Goal: Task Accomplishment & Management: Complete application form

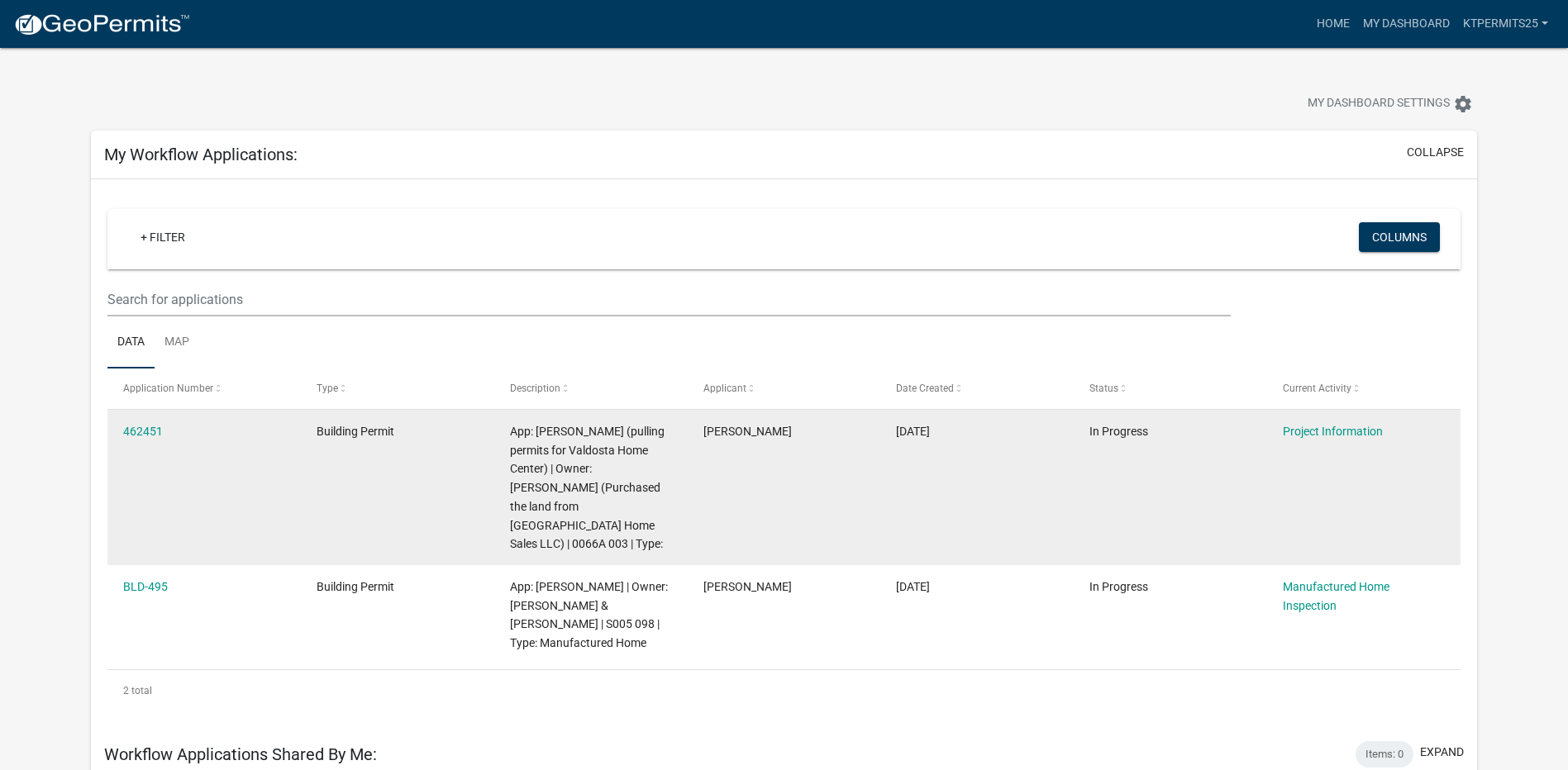
click at [357, 469] on datatable-body-cell "Building Permit" at bounding box center [397, 488] width 194 height 156
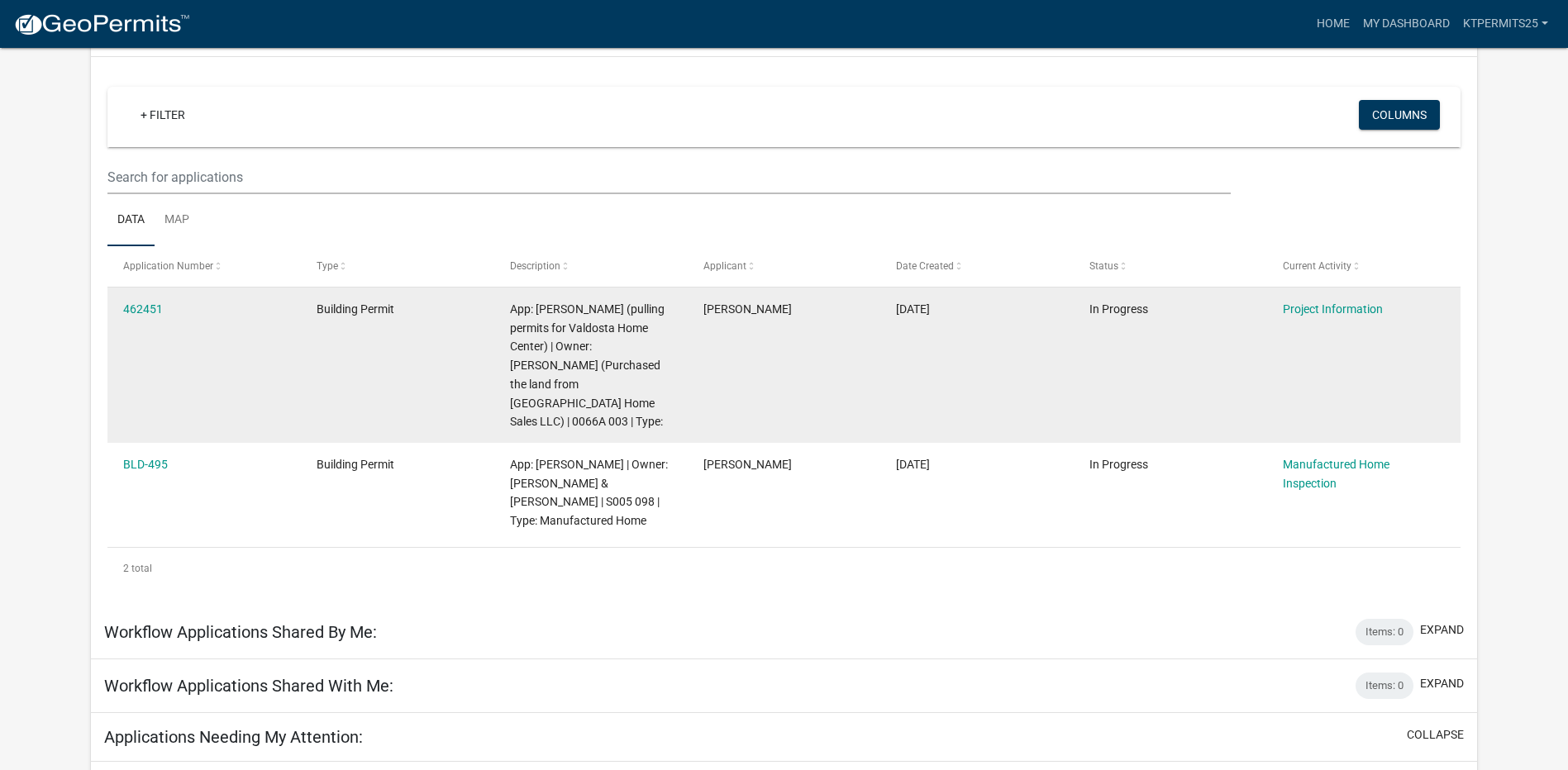
scroll to position [165, 0]
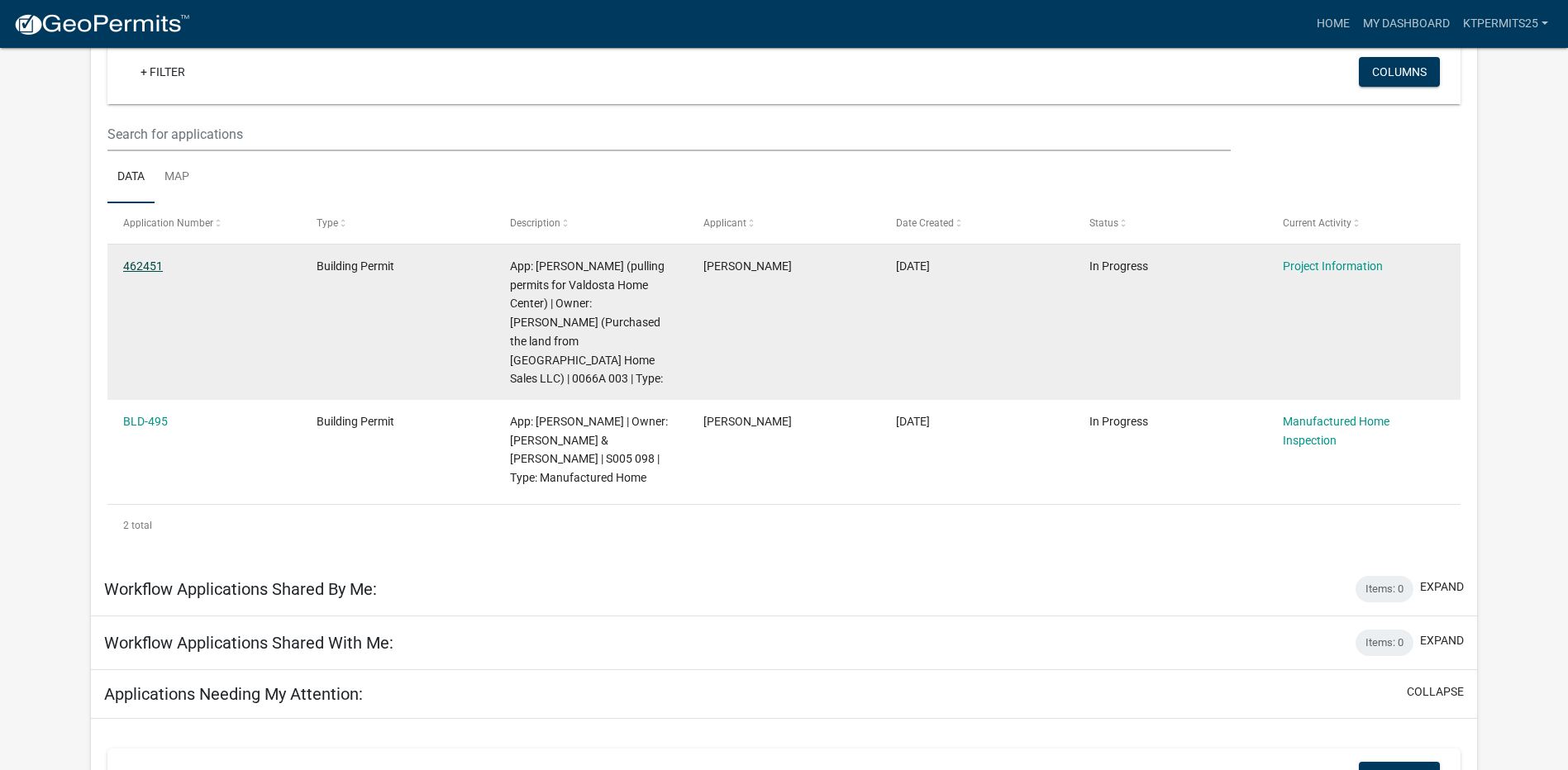
click at [147, 266] on link "462451" at bounding box center [142, 265] width 40 height 13
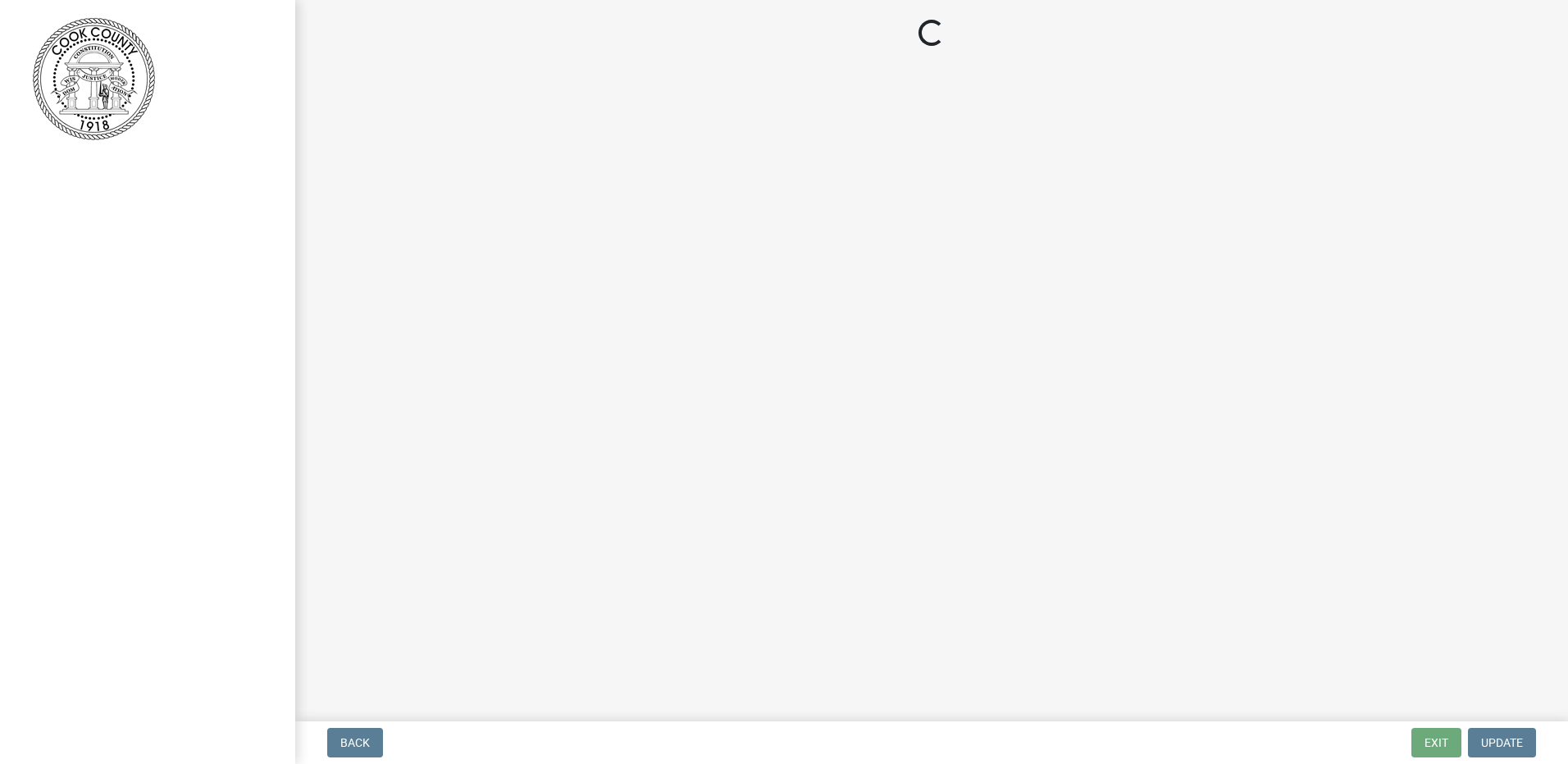
select select "00748aa1-56c2-4786-b7ff-9b3cb1d8d455"
select select "79978a8c-2f0d-41fd-bfd5-064ccd8e010f"
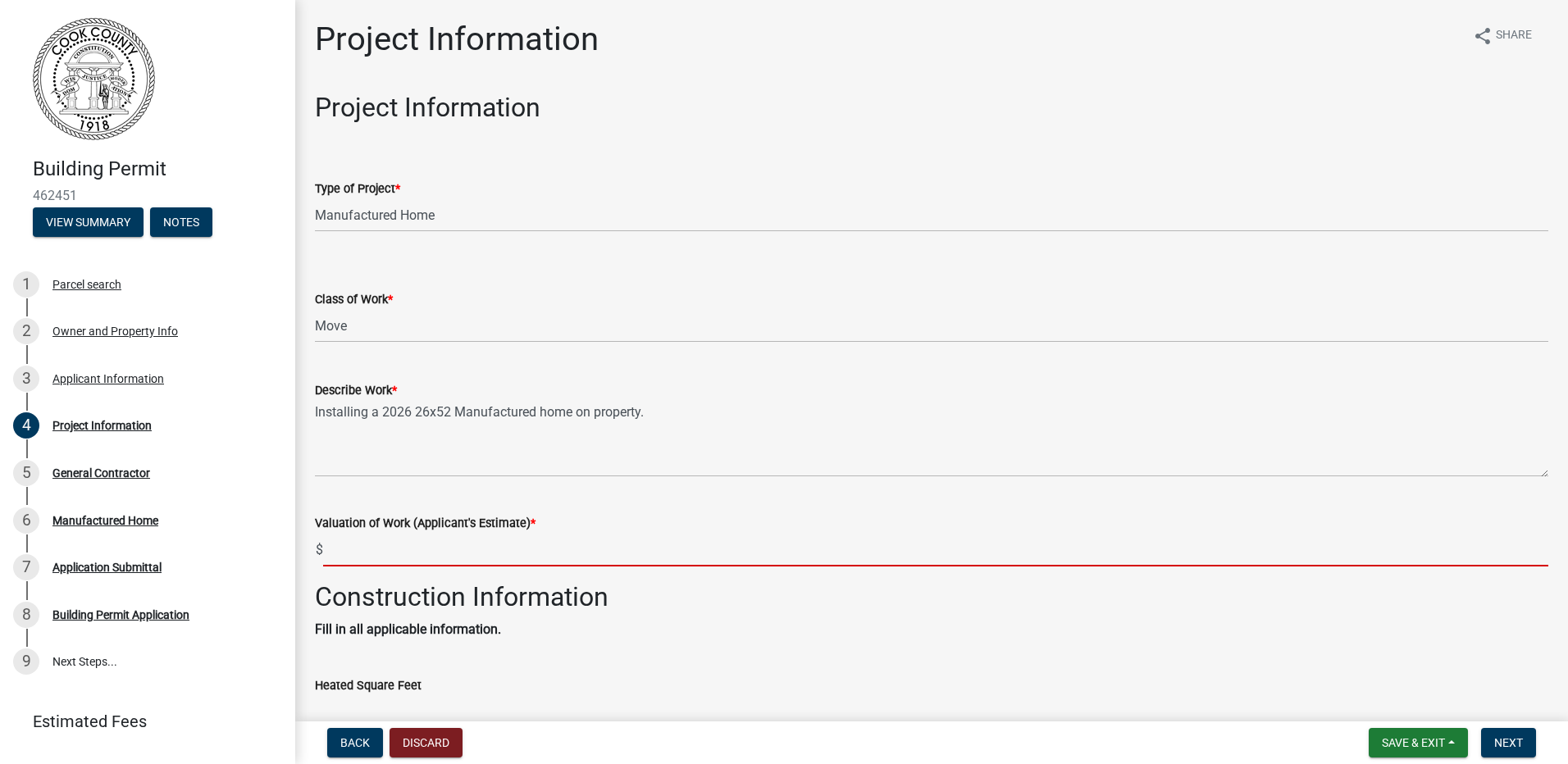
click at [458, 544] on input "text" at bounding box center [935, 549] width 1225 height 33
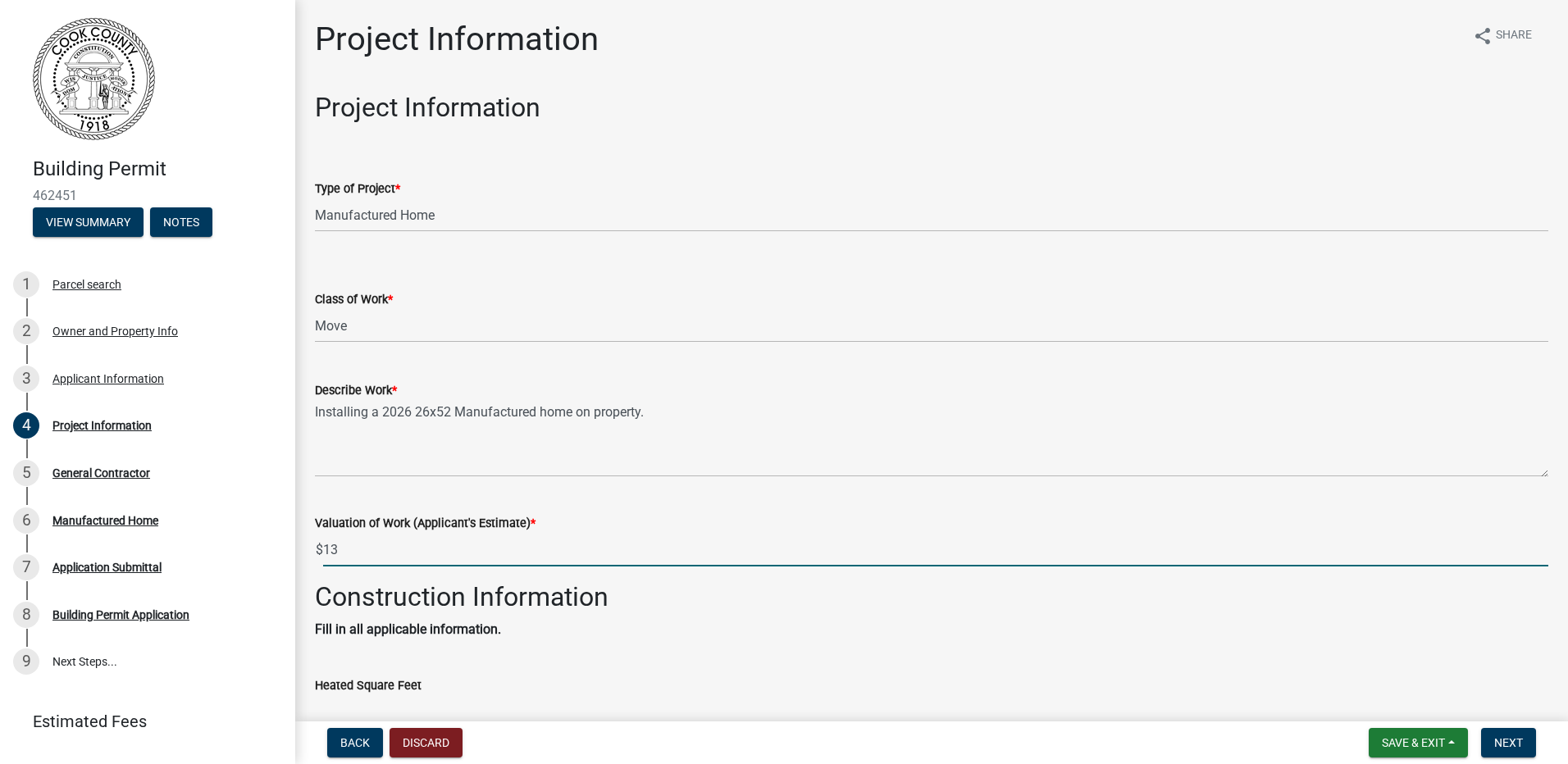
type input "1"
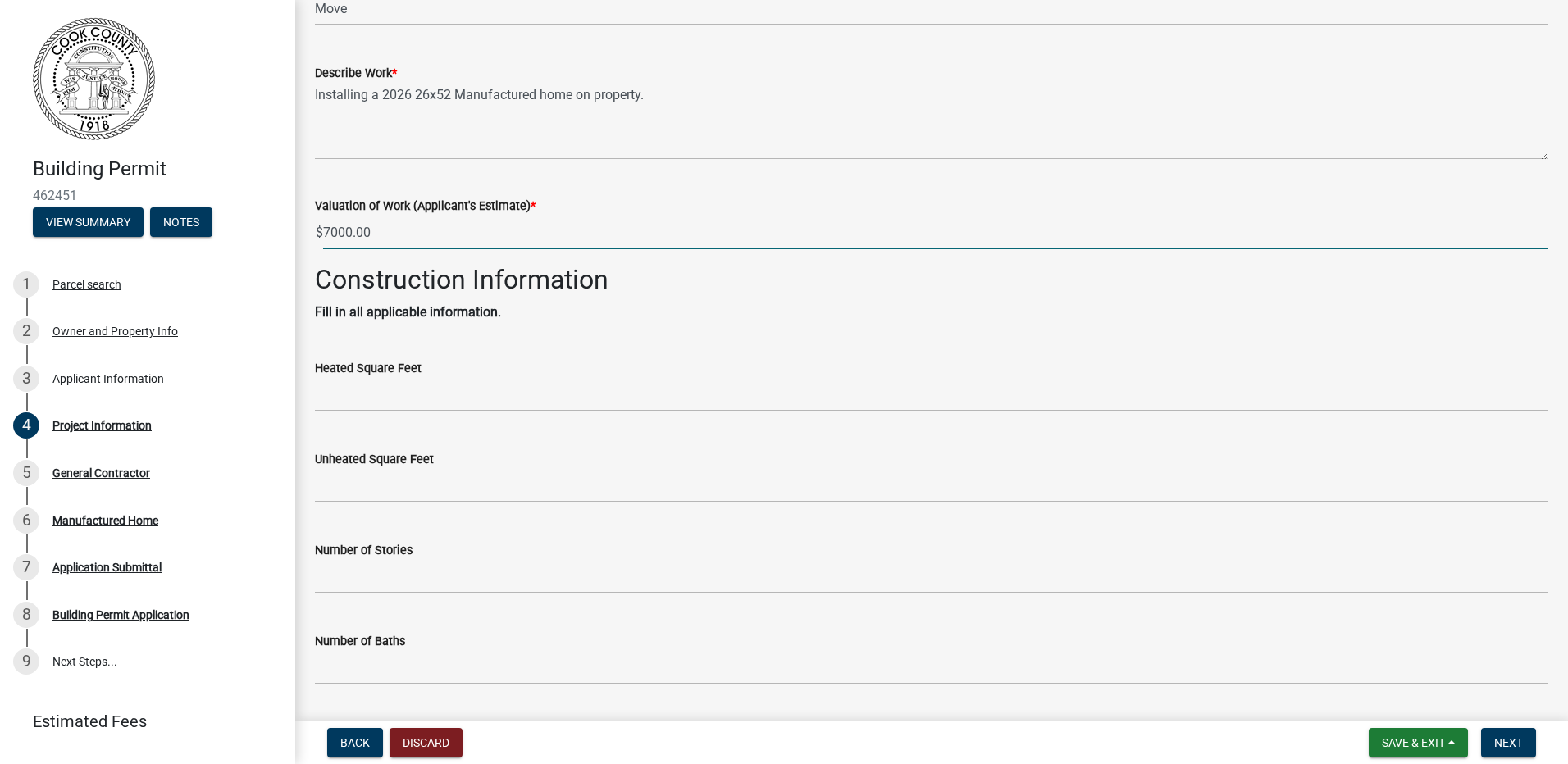
scroll to position [328, 0]
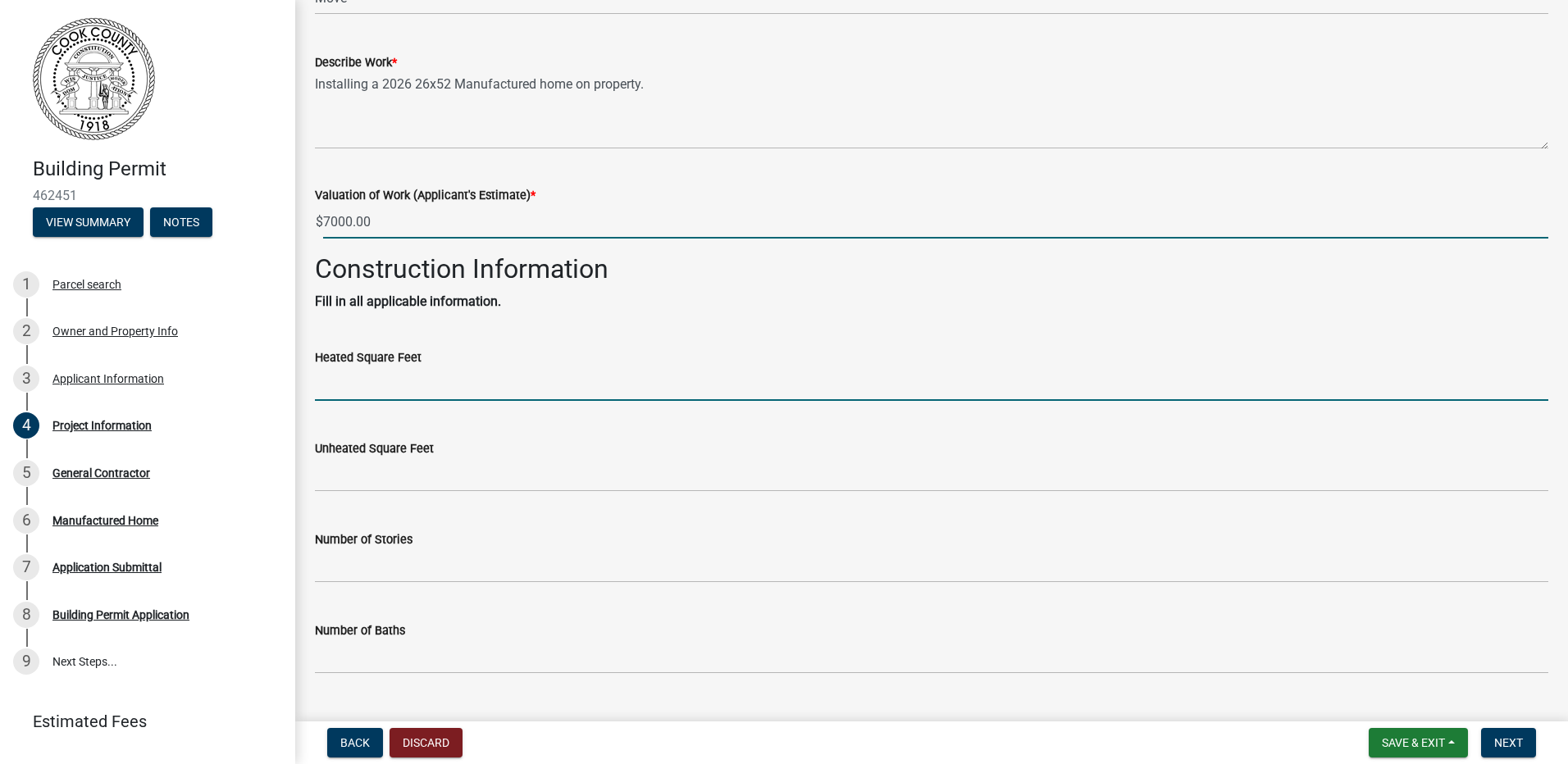
type input "7000"
click at [562, 385] on input "text" at bounding box center [931, 384] width 1233 height 33
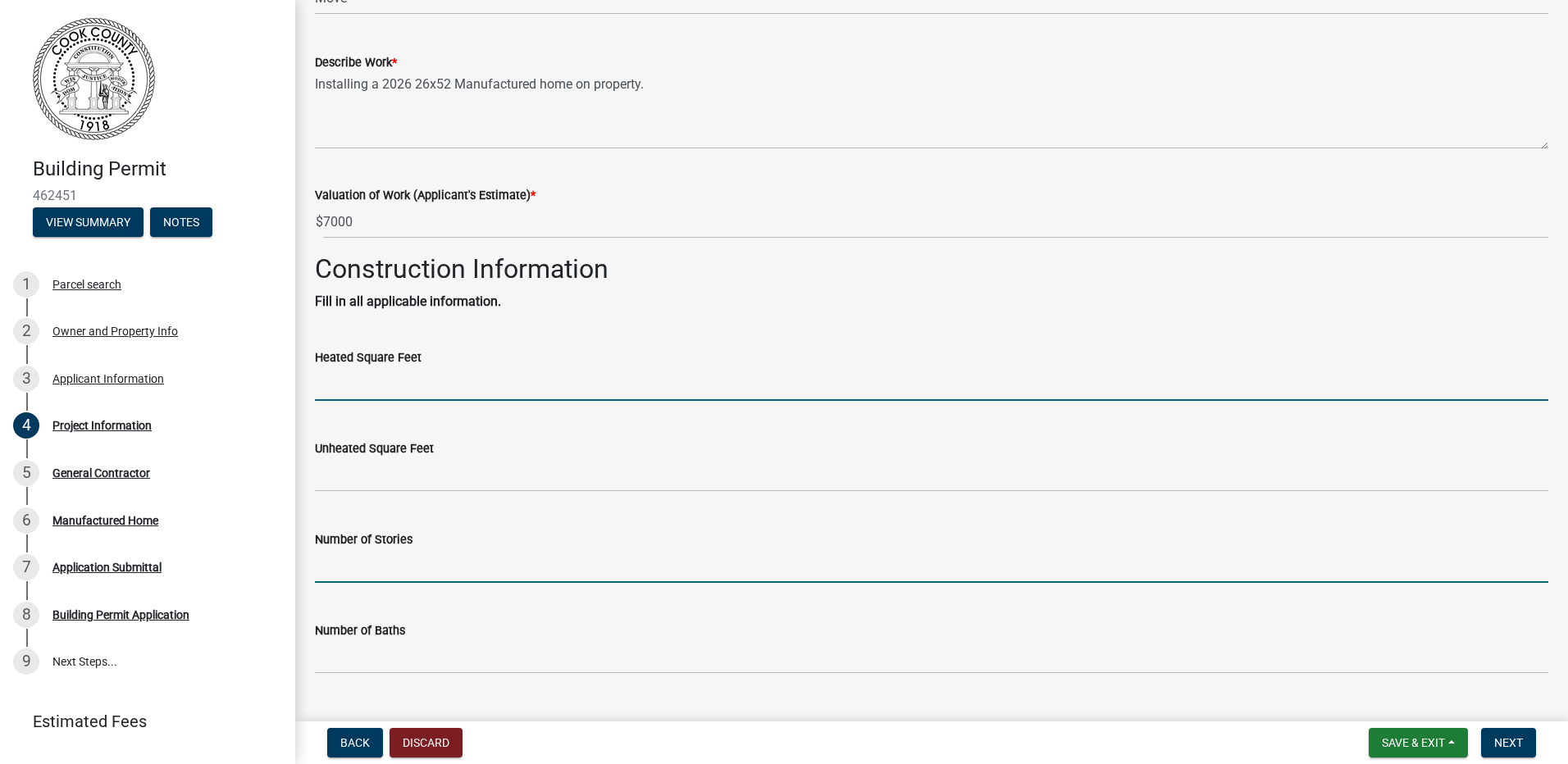
click at [549, 557] on input "text" at bounding box center [931, 566] width 1233 height 33
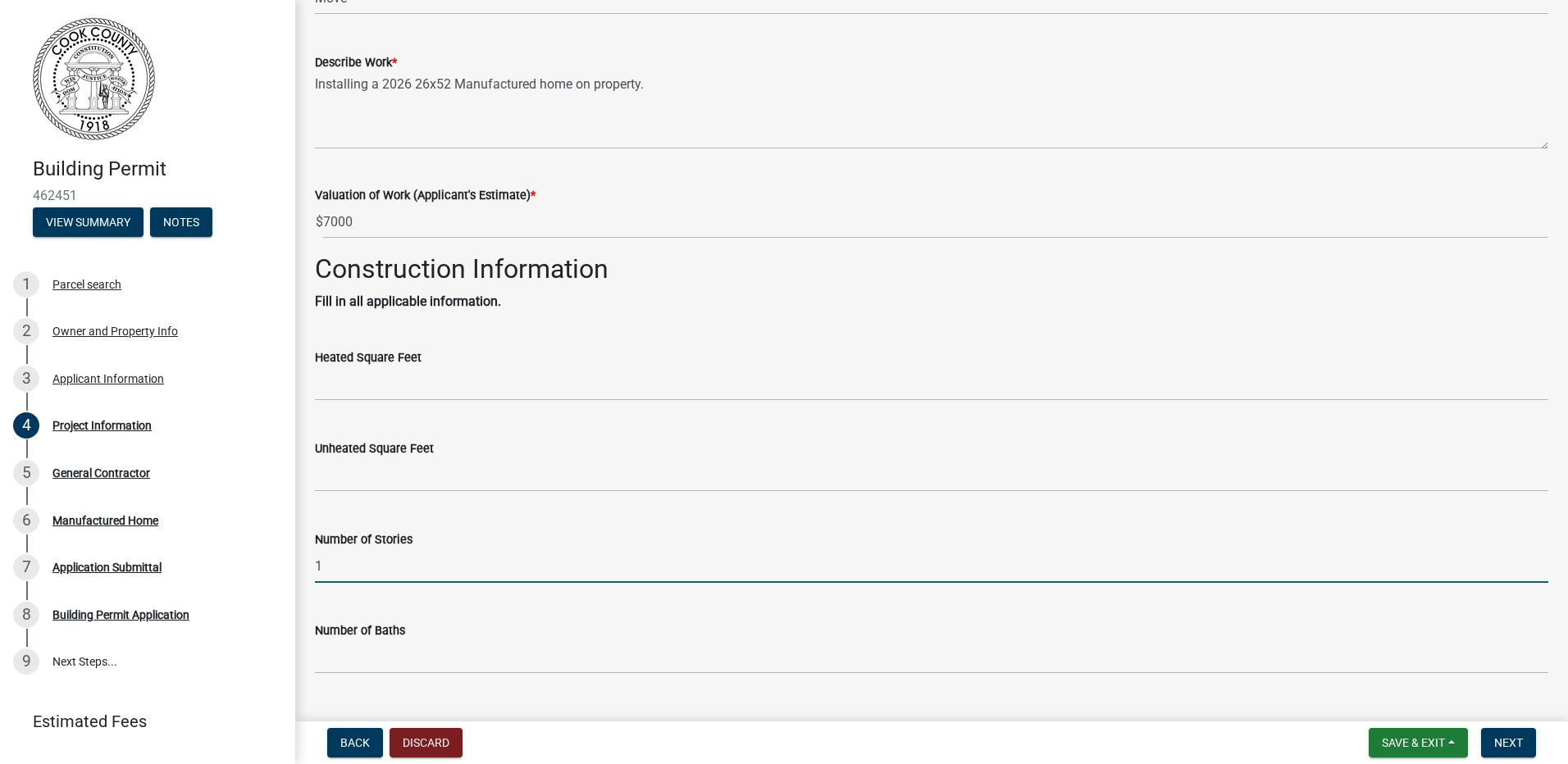
type input "1"
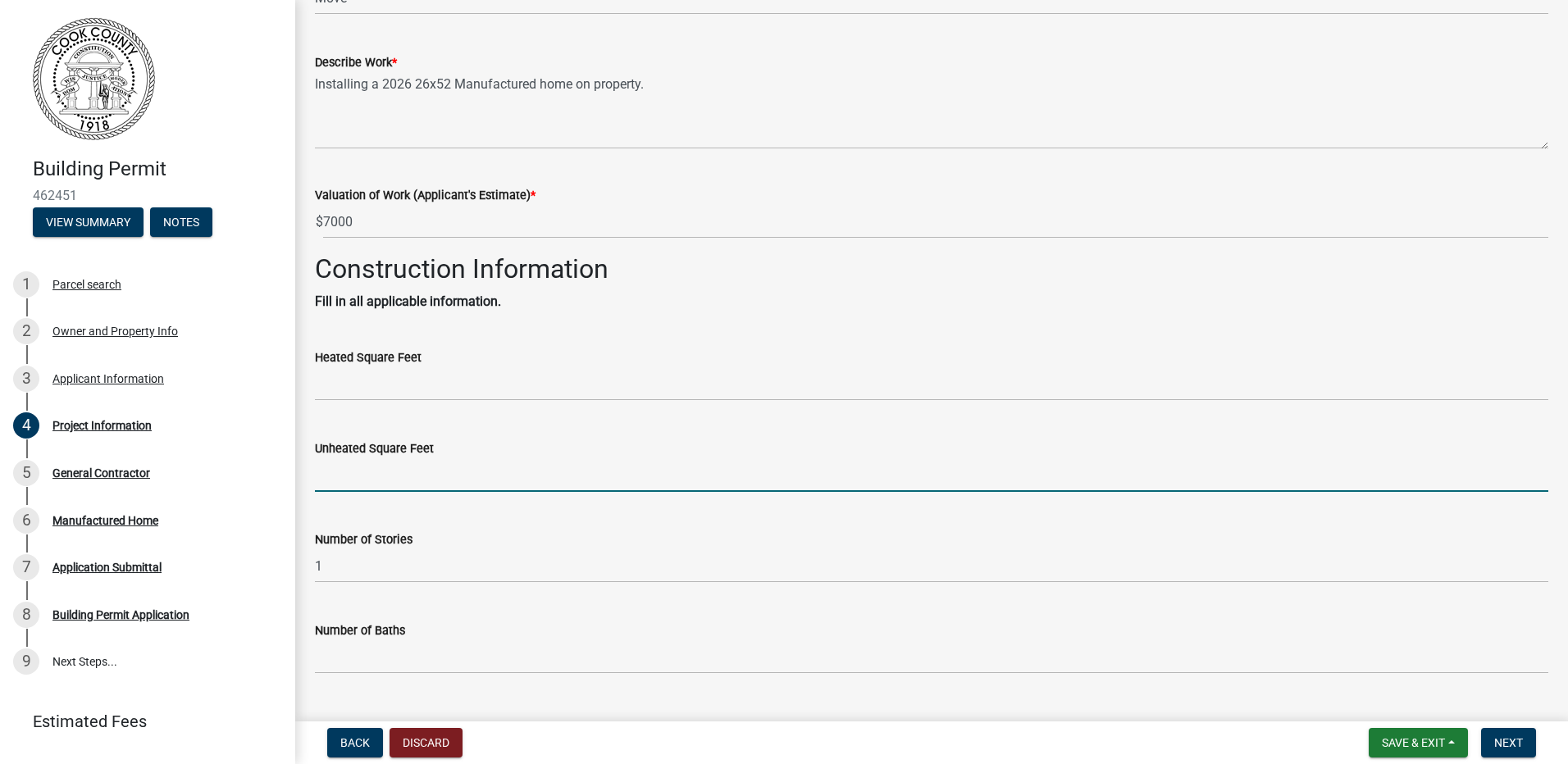
click at [532, 482] on input "text" at bounding box center [931, 475] width 1233 height 33
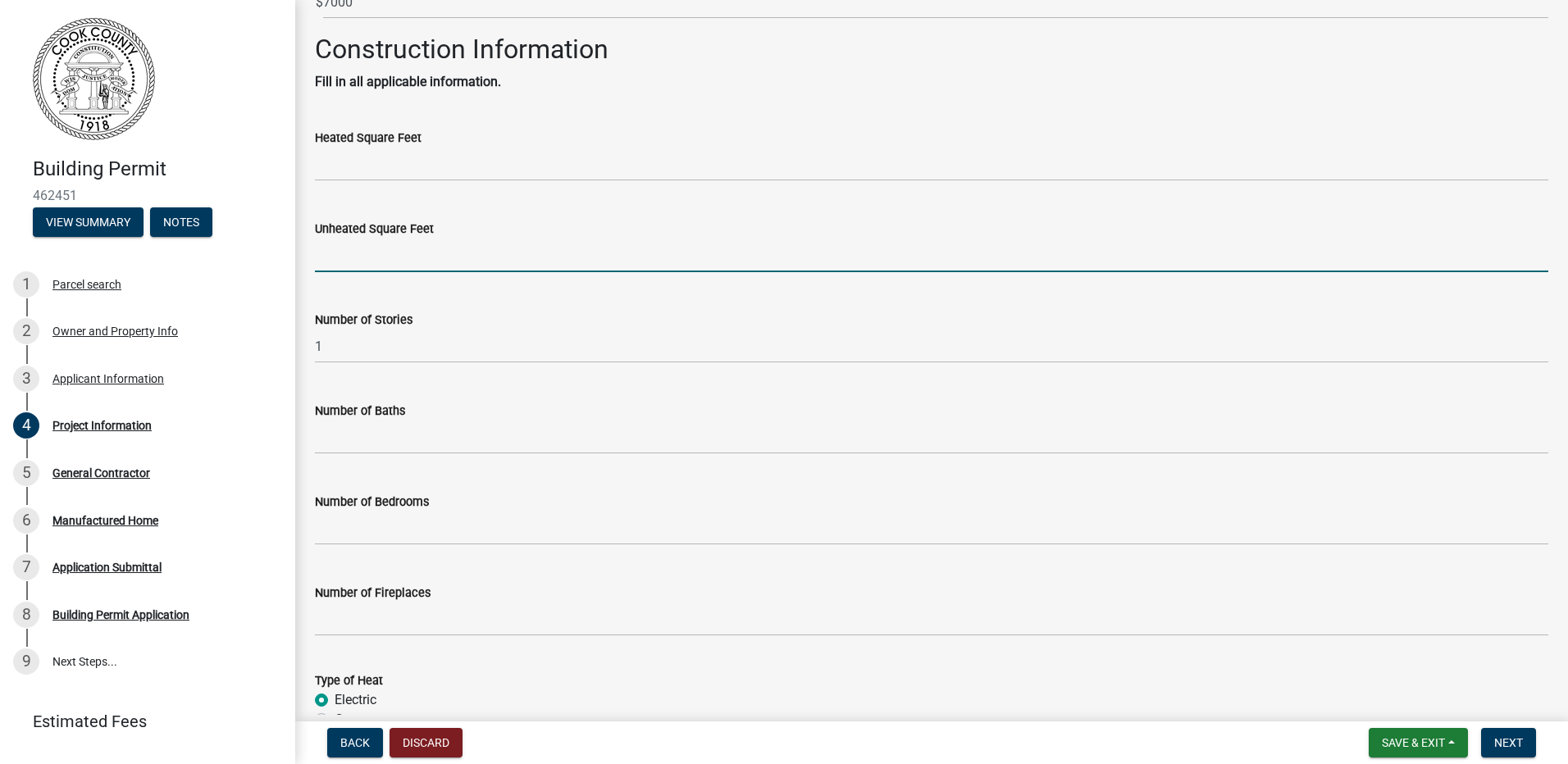
scroll to position [574, 0]
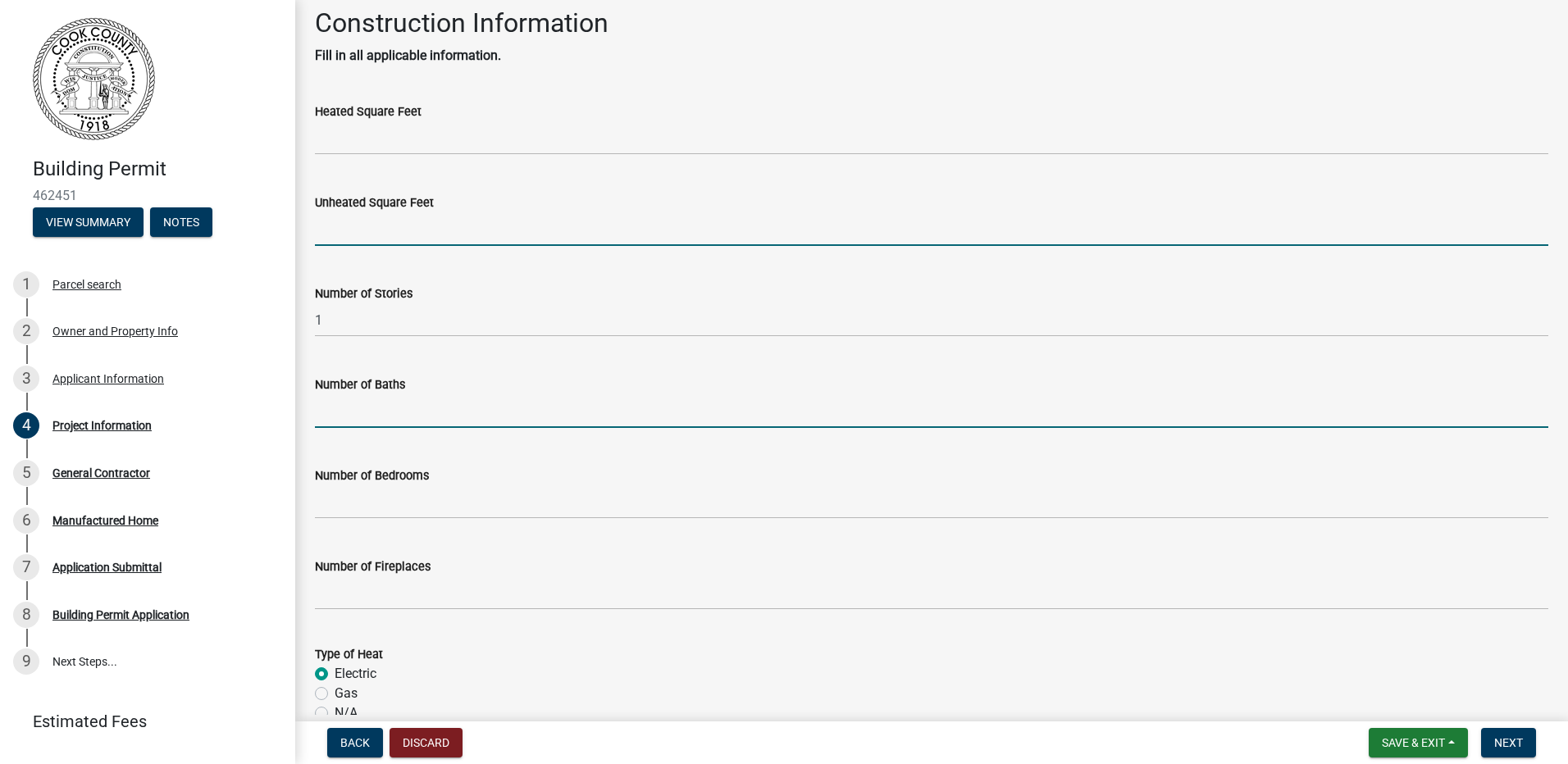
click at [407, 412] on input "text" at bounding box center [931, 411] width 1233 height 33
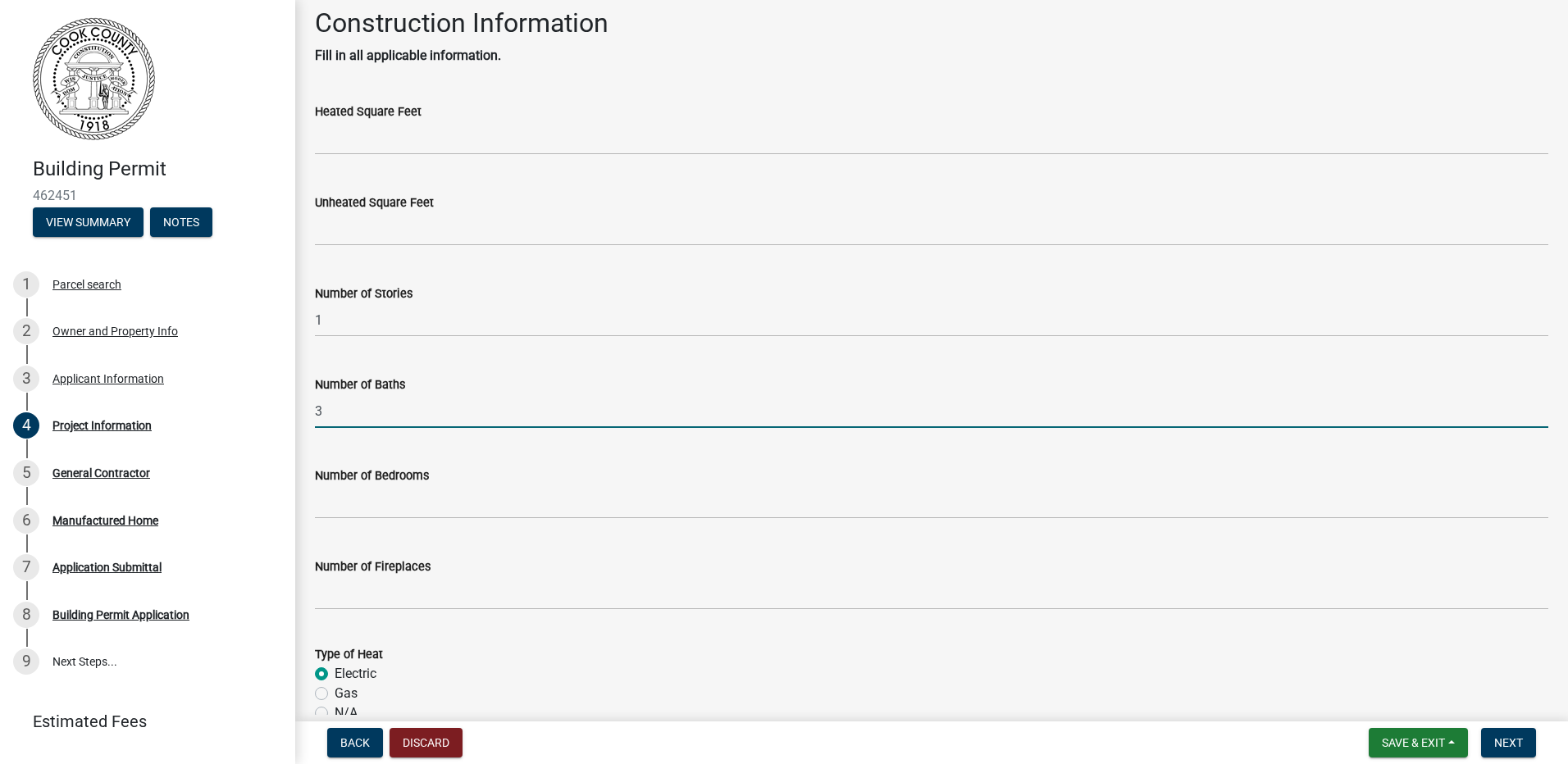
type input "3"
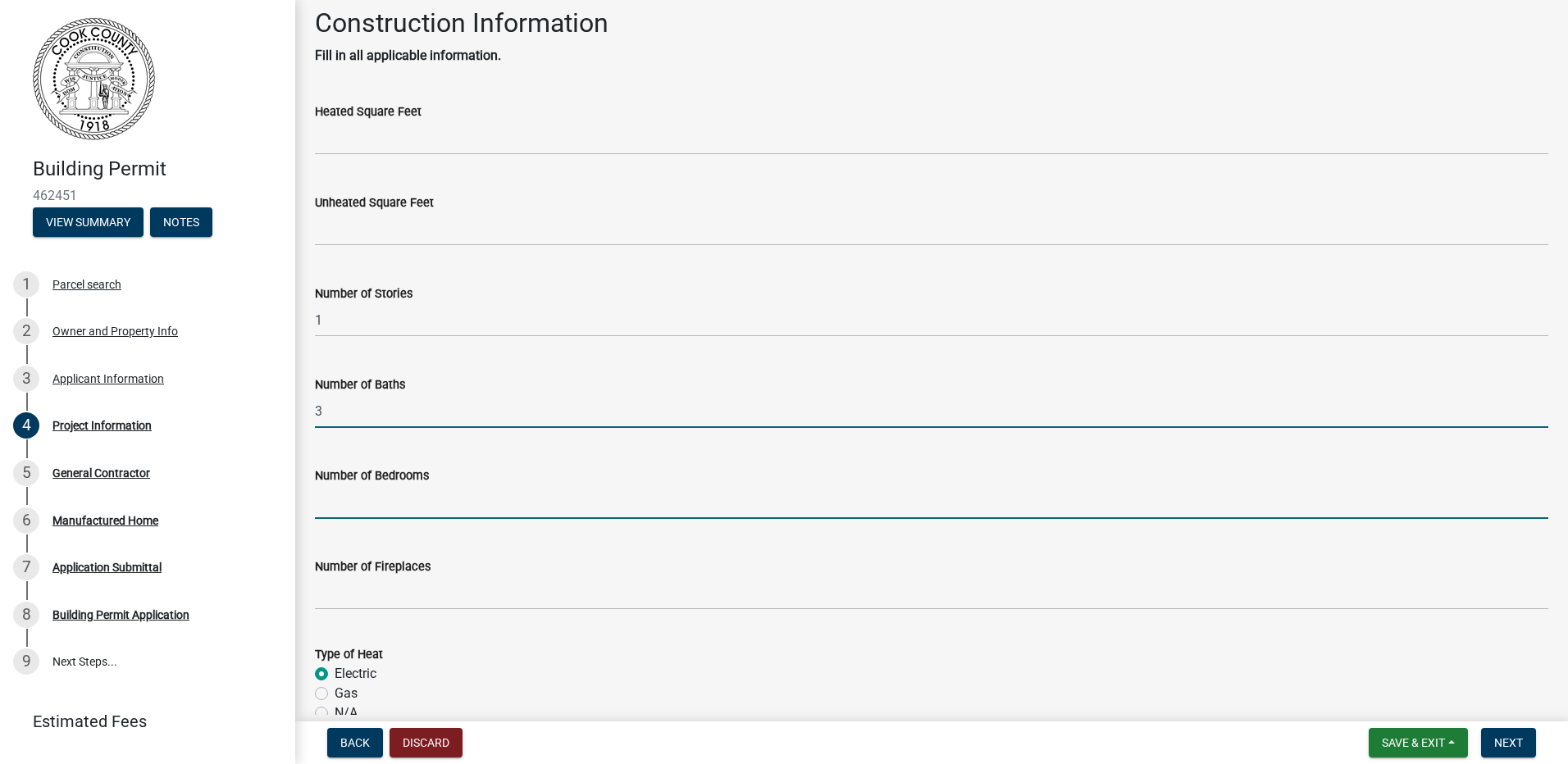
click at [401, 504] on input "text" at bounding box center [931, 502] width 1233 height 33
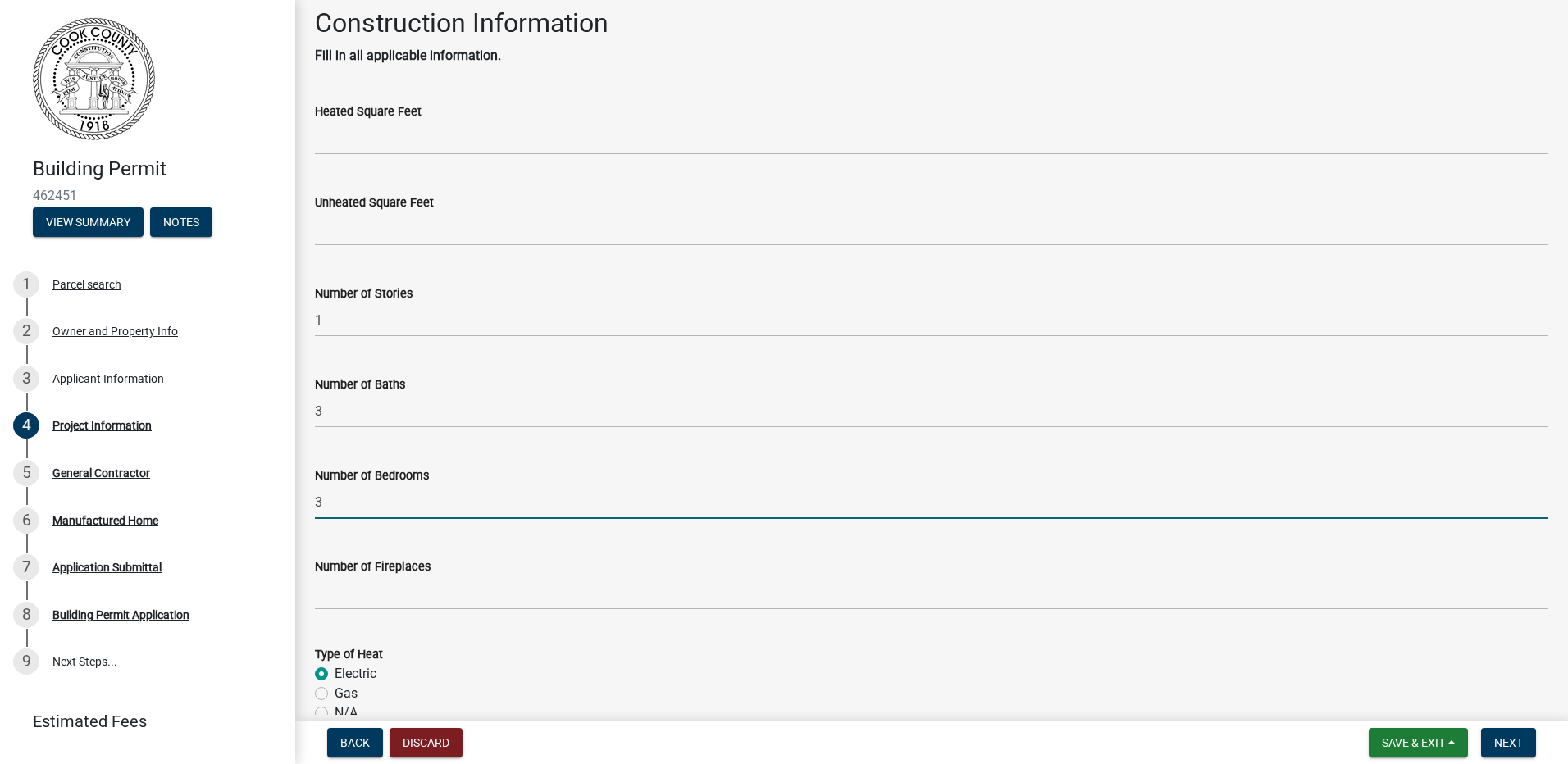
type input "3"
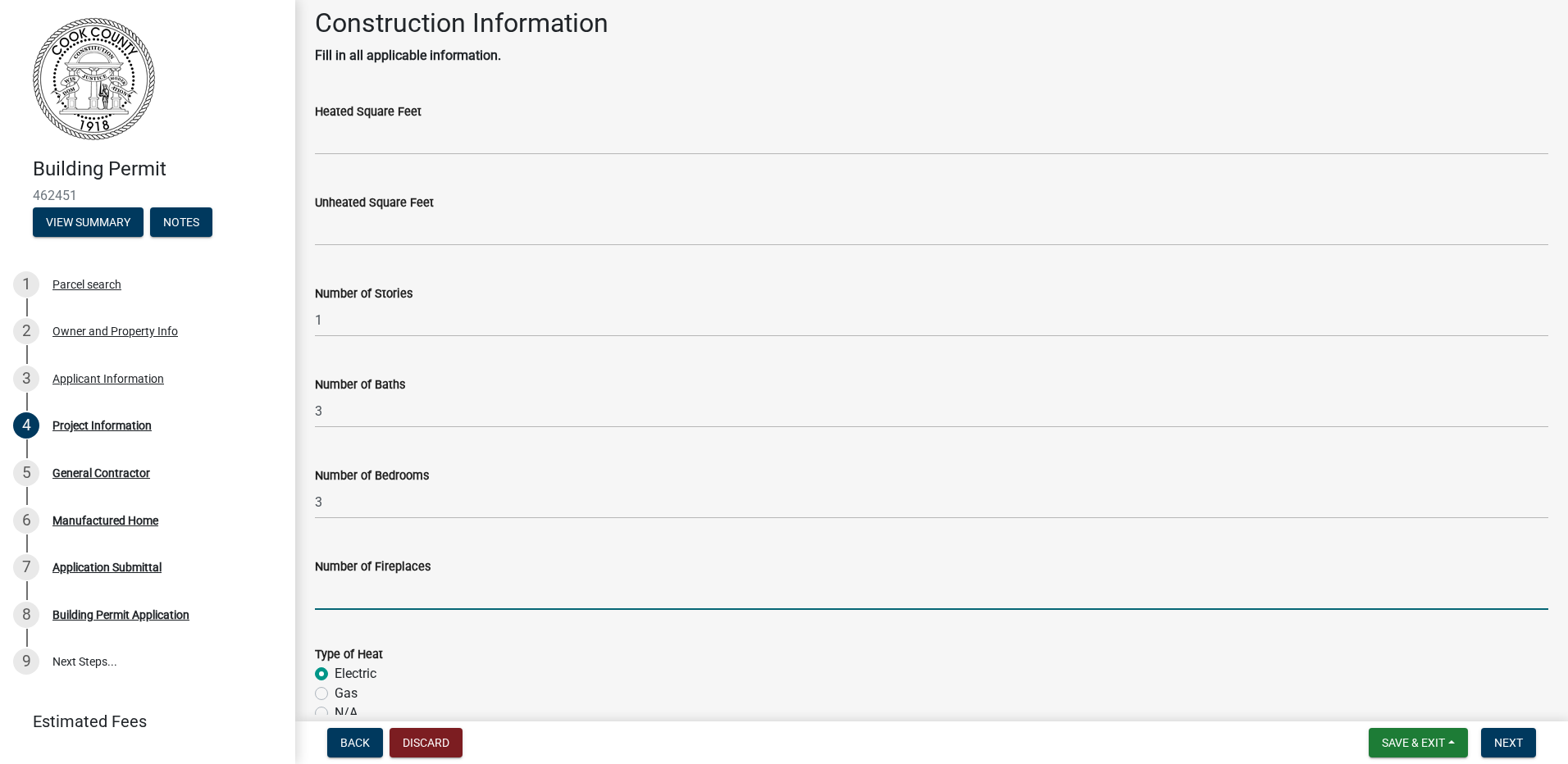
click at [415, 601] on input "text" at bounding box center [931, 593] width 1233 height 33
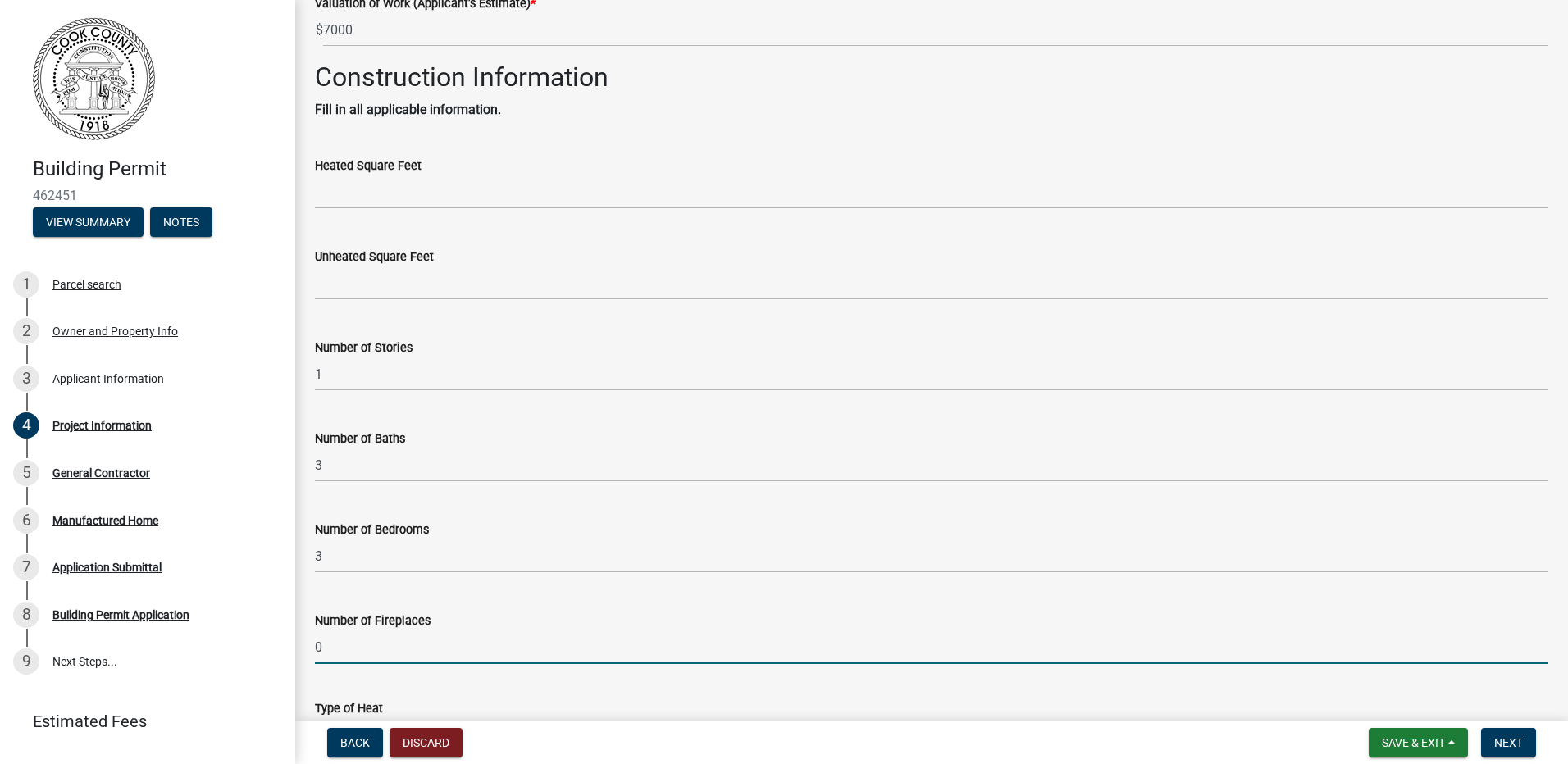
scroll to position [492, 0]
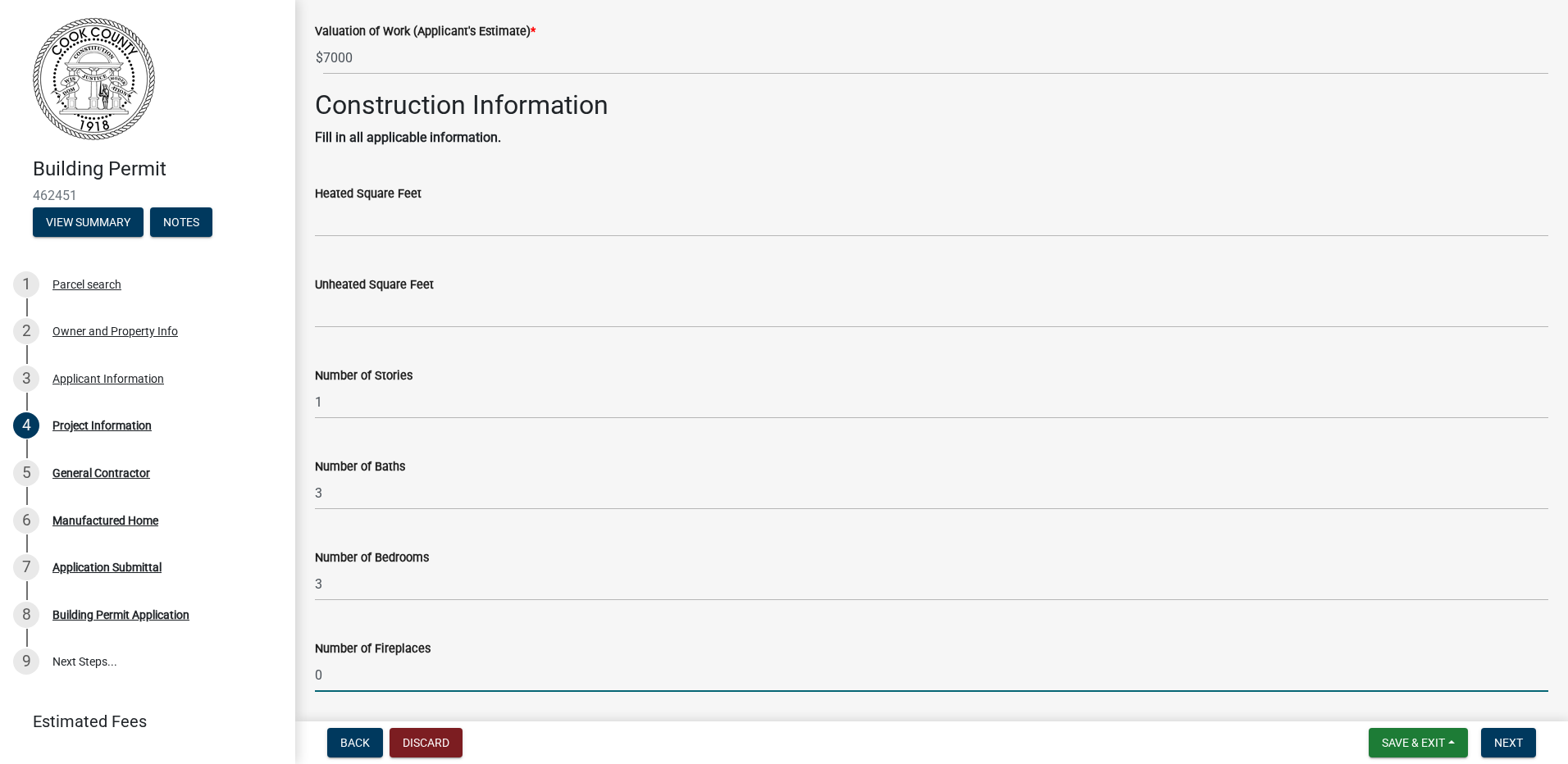
type input "0"
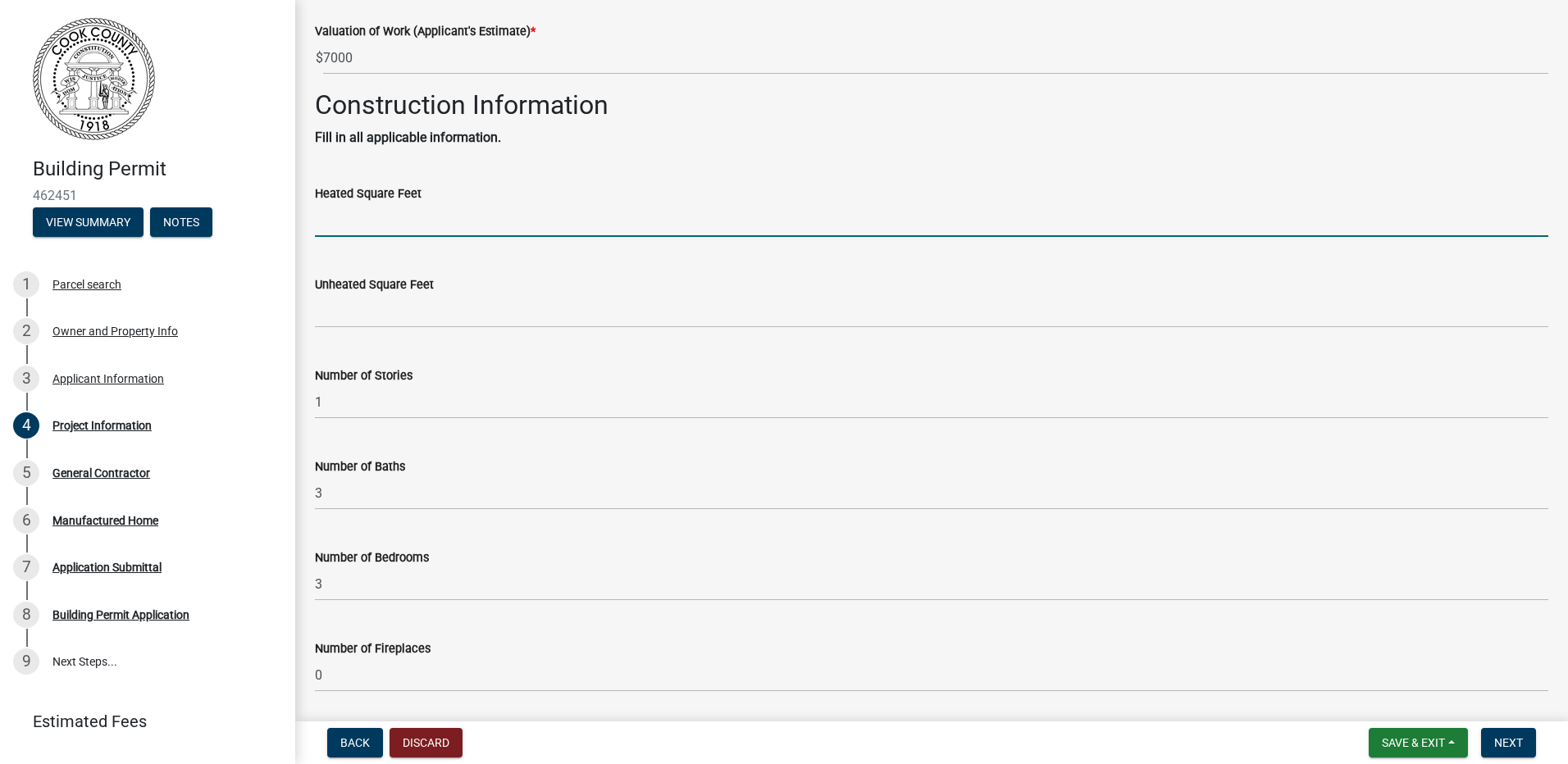
click at [376, 231] on input "text" at bounding box center [931, 220] width 1233 height 33
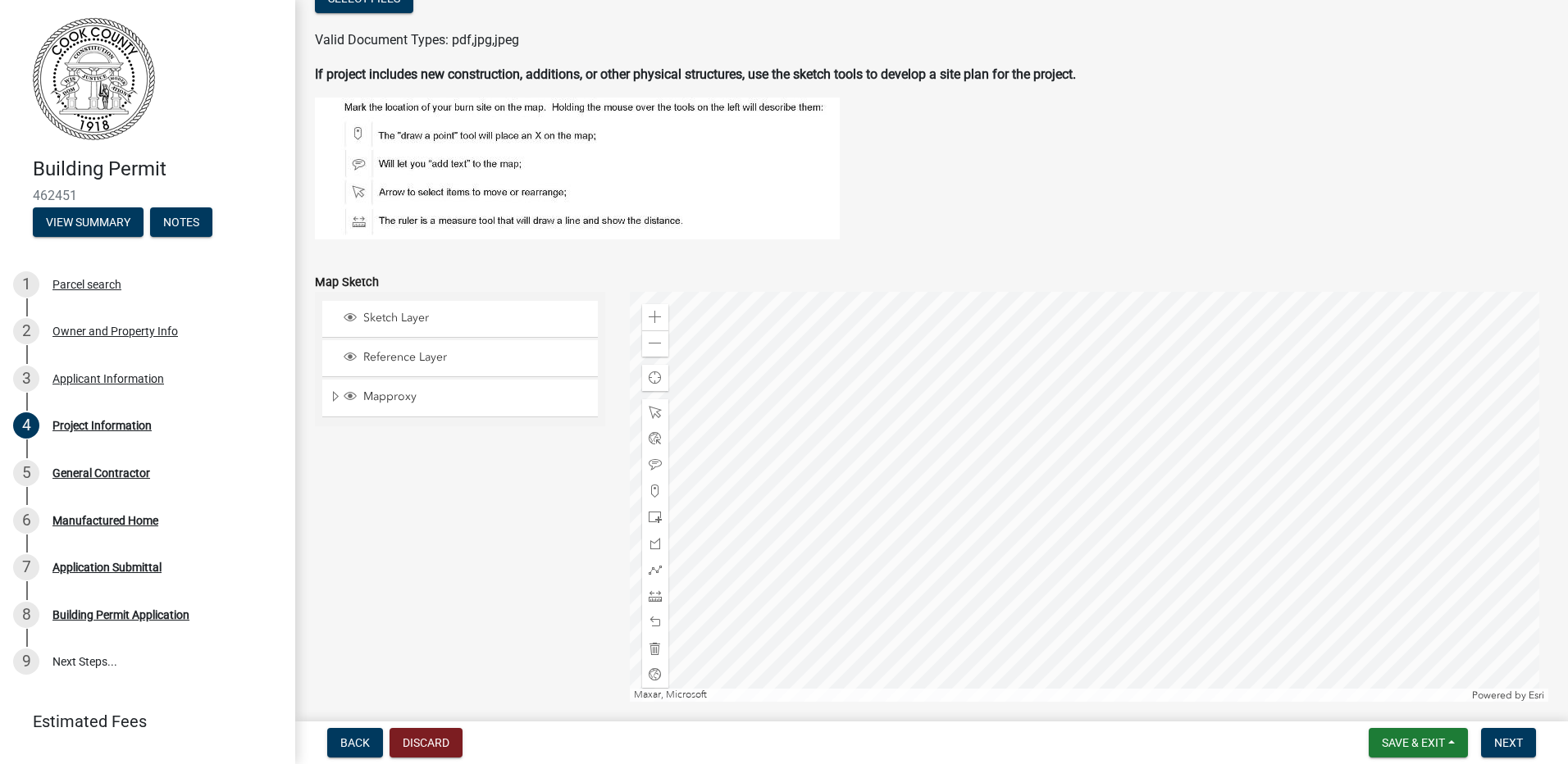
scroll to position [1558, 0]
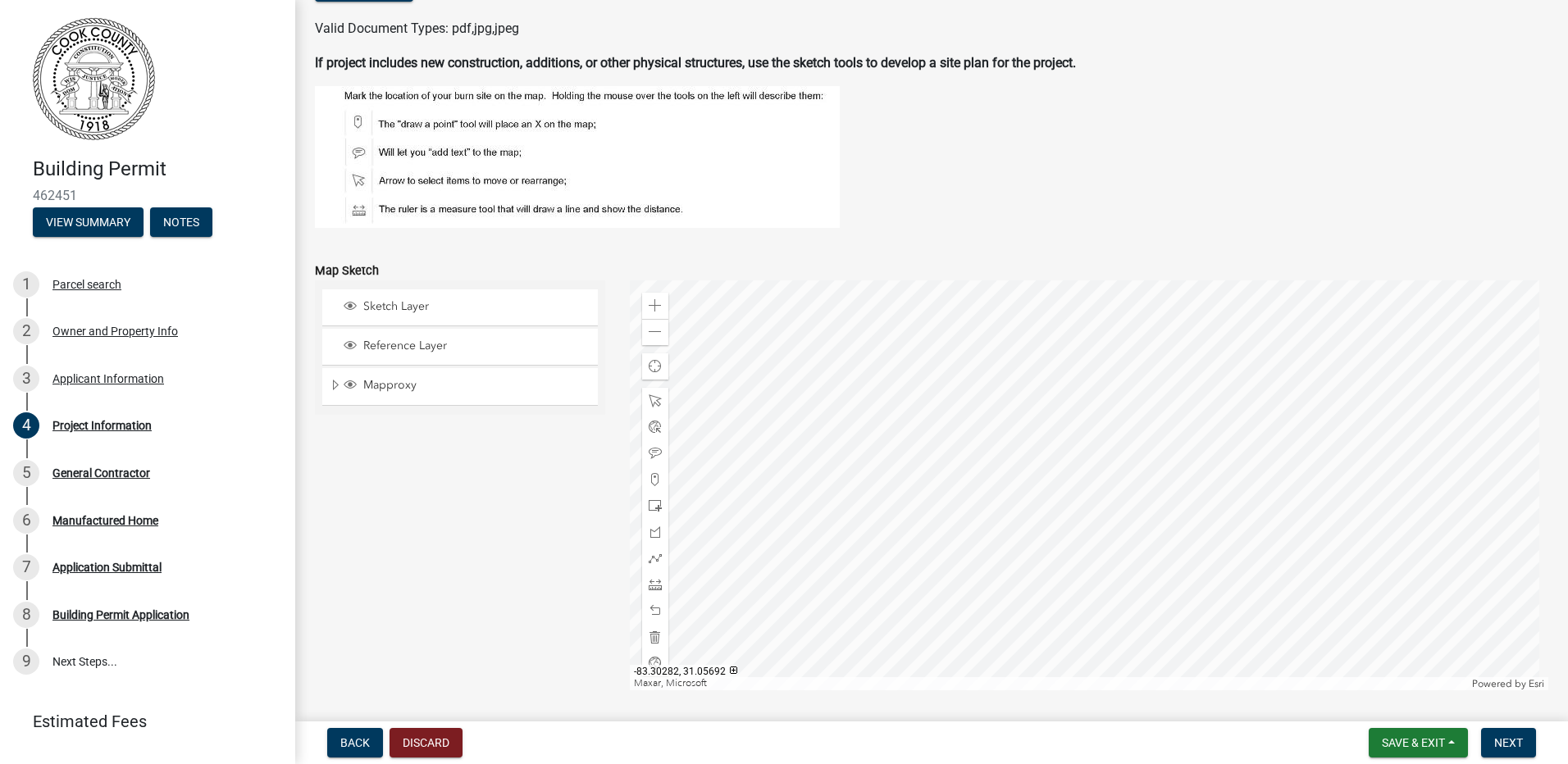
type input "1352"
click at [433, 310] on span "Sketch Layer" at bounding box center [475, 306] width 233 height 15
click at [1079, 540] on div at bounding box center [1090, 485] width 920 height 410
click at [1046, 543] on div at bounding box center [1090, 485] width 920 height 410
click at [372, 307] on span "Sketch Layer" at bounding box center [475, 306] width 233 height 15
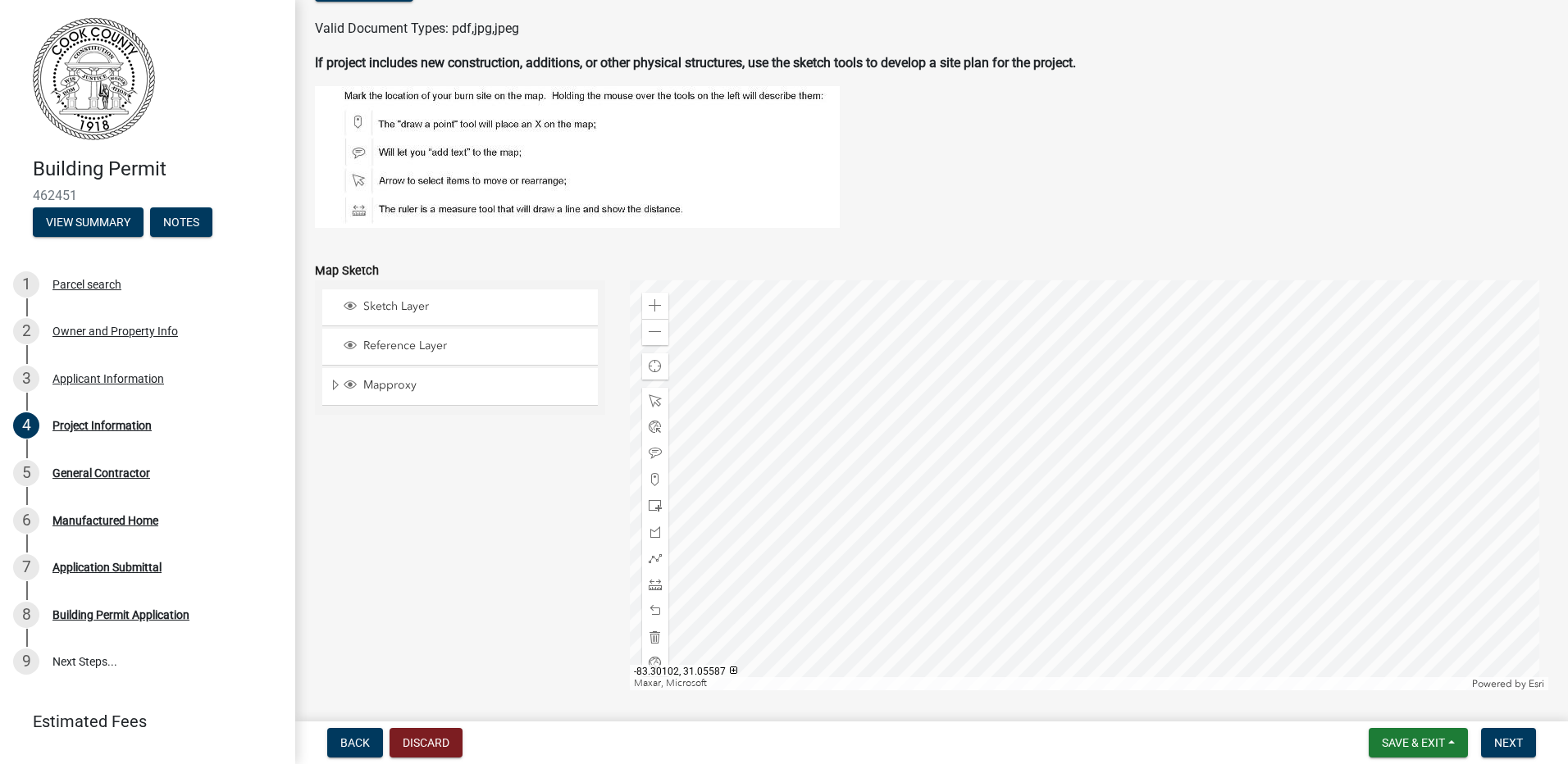
click at [1055, 540] on div at bounding box center [1090, 485] width 920 height 410
click at [1045, 554] on div at bounding box center [1090, 485] width 920 height 410
click at [1057, 499] on div at bounding box center [1090, 485] width 920 height 410
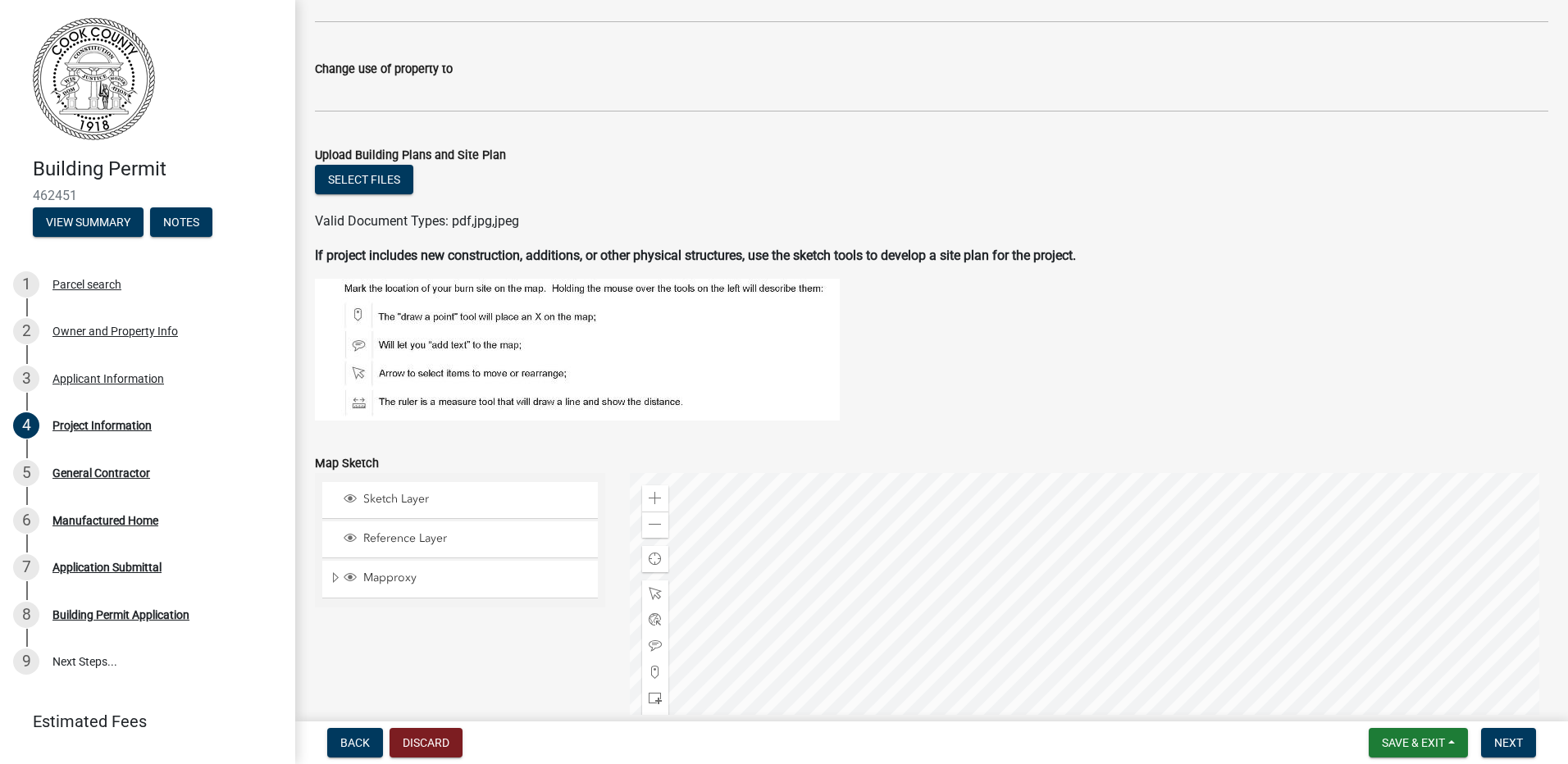
scroll to position [1394, 0]
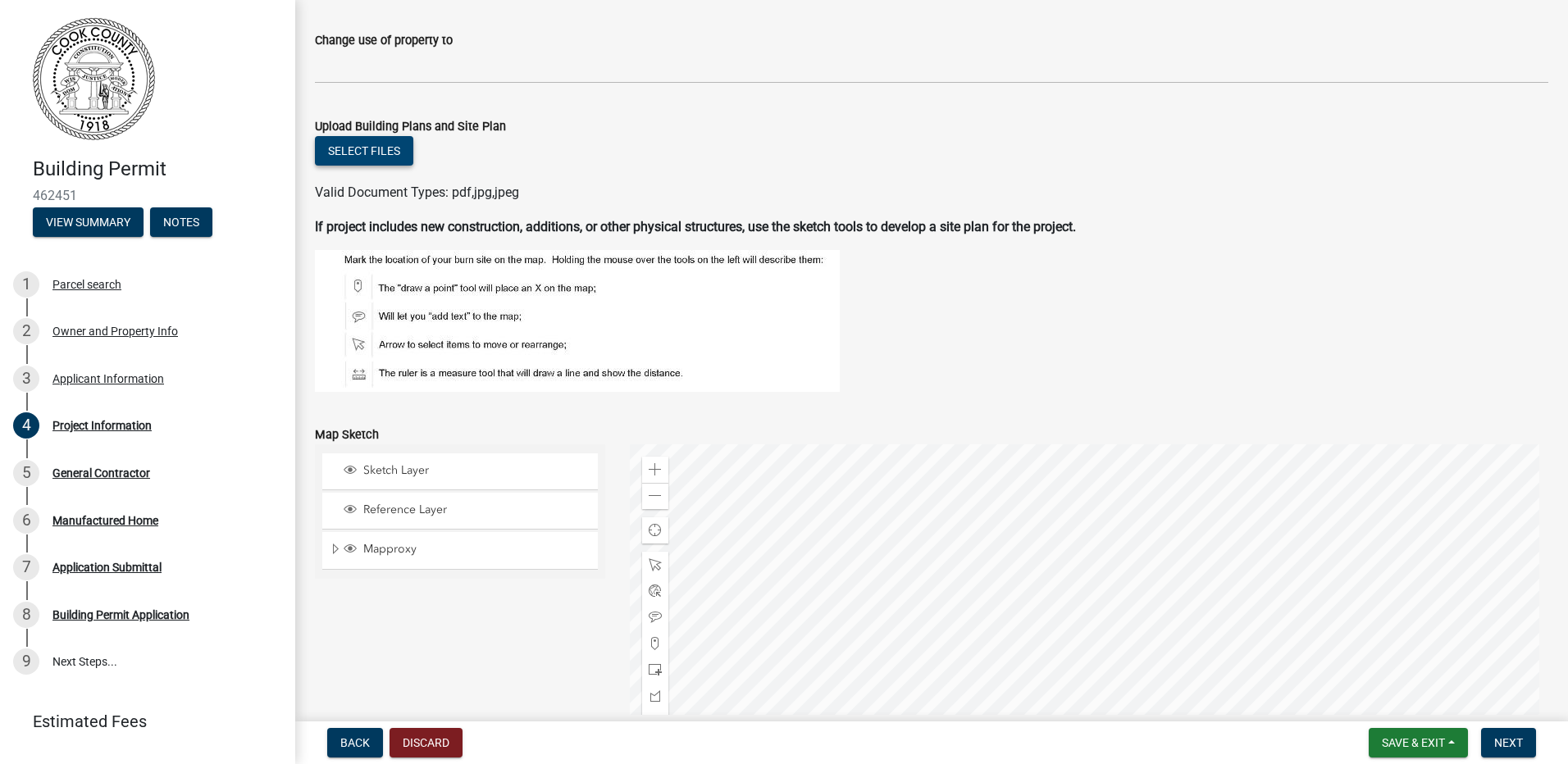
click at [370, 157] on button "Select files" at bounding box center [364, 151] width 98 height 30
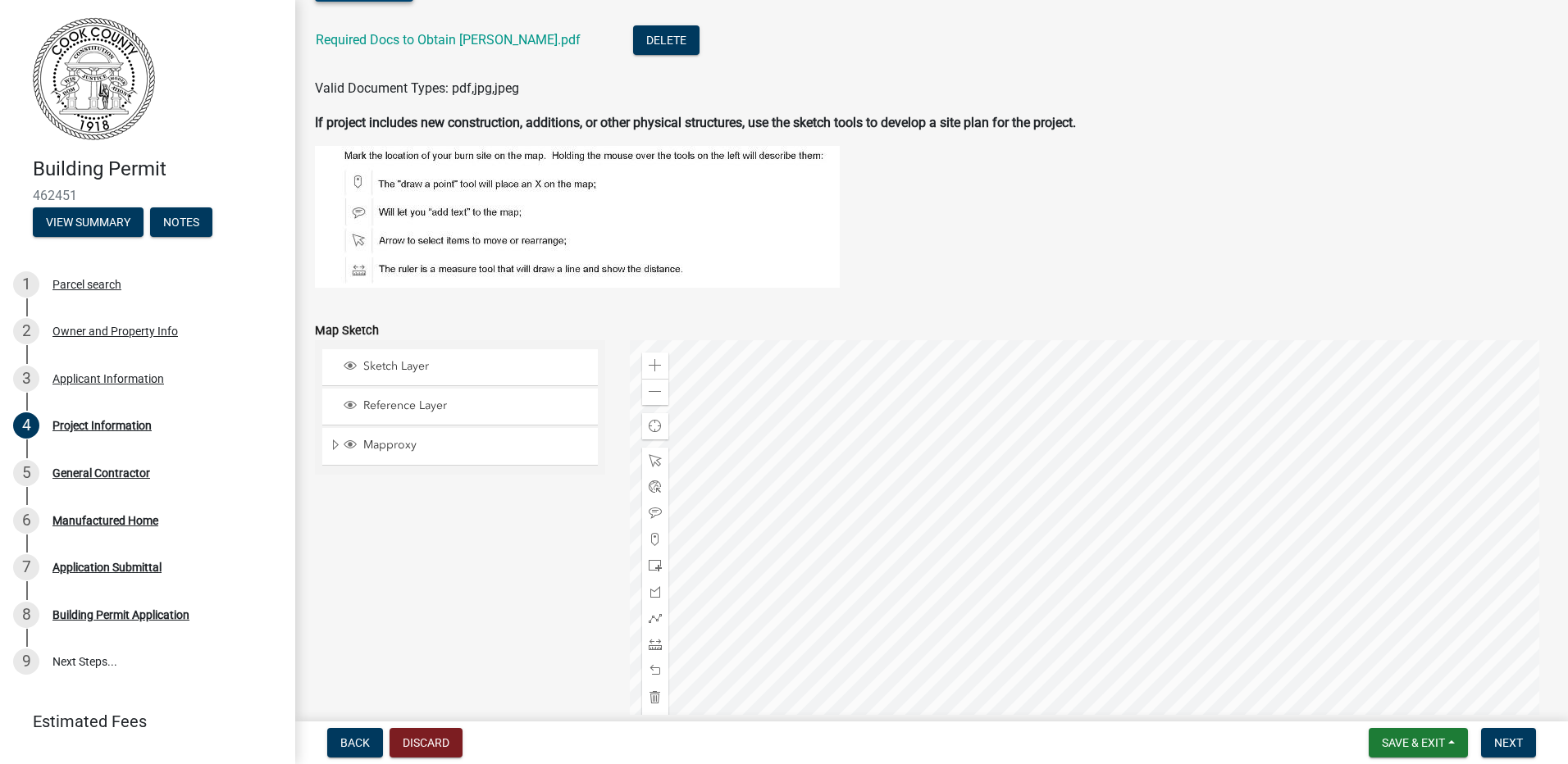
scroll to position [1639, 0]
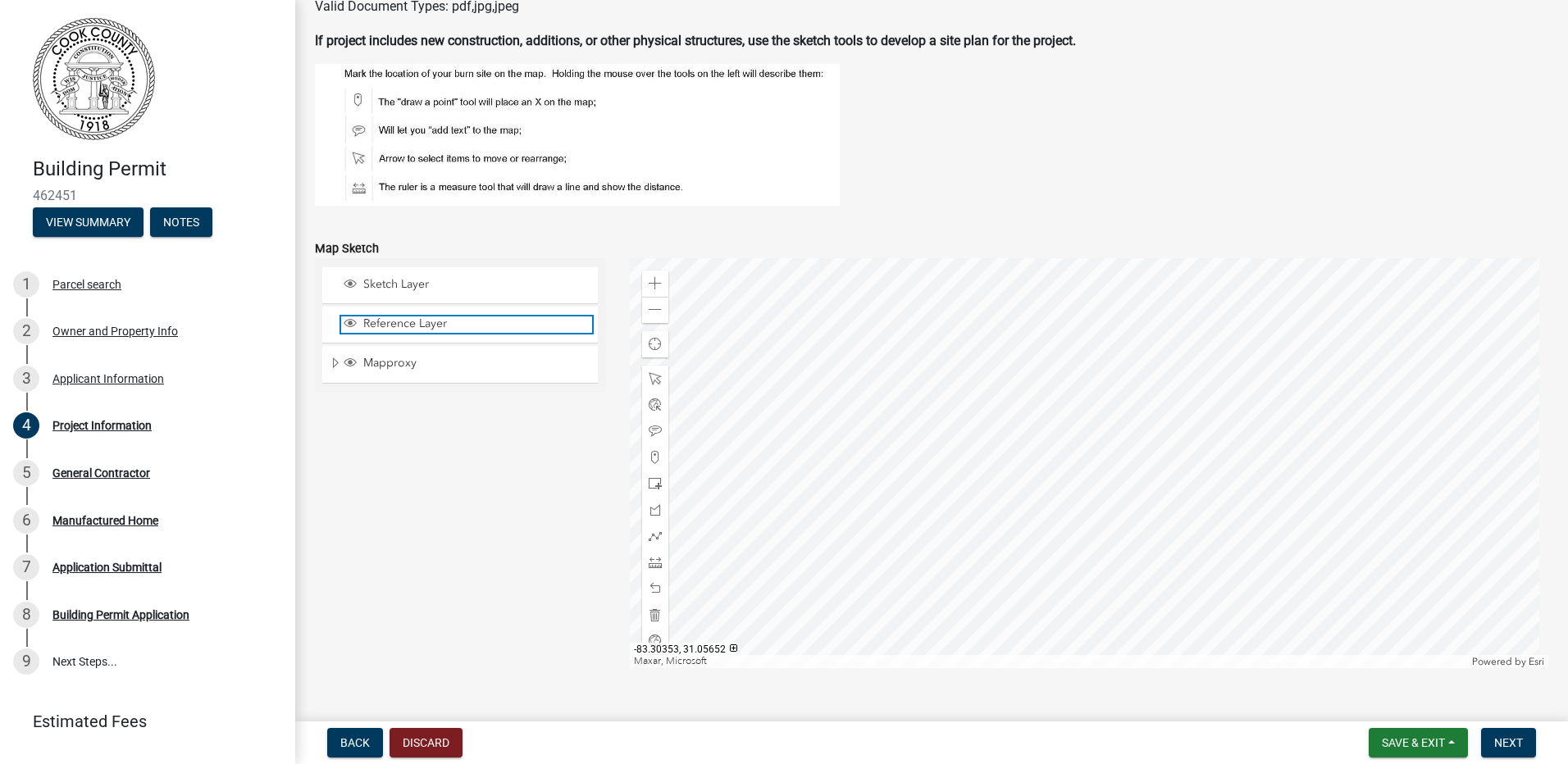
click at [446, 328] on span "Reference Layer" at bounding box center [475, 324] width 233 height 15
click at [429, 282] on span "Sketch Layer" at bounding box center [475, 284] width 233 height 15
click at [650, 451] on span at bounding box center [655, 457] width 13 height 13
click at [1066, 499] on div at bounding box center [1090, 462] width 920 height 410
click at [1049, 503] on div at bounding box center [1090, 462] width 920 height 410
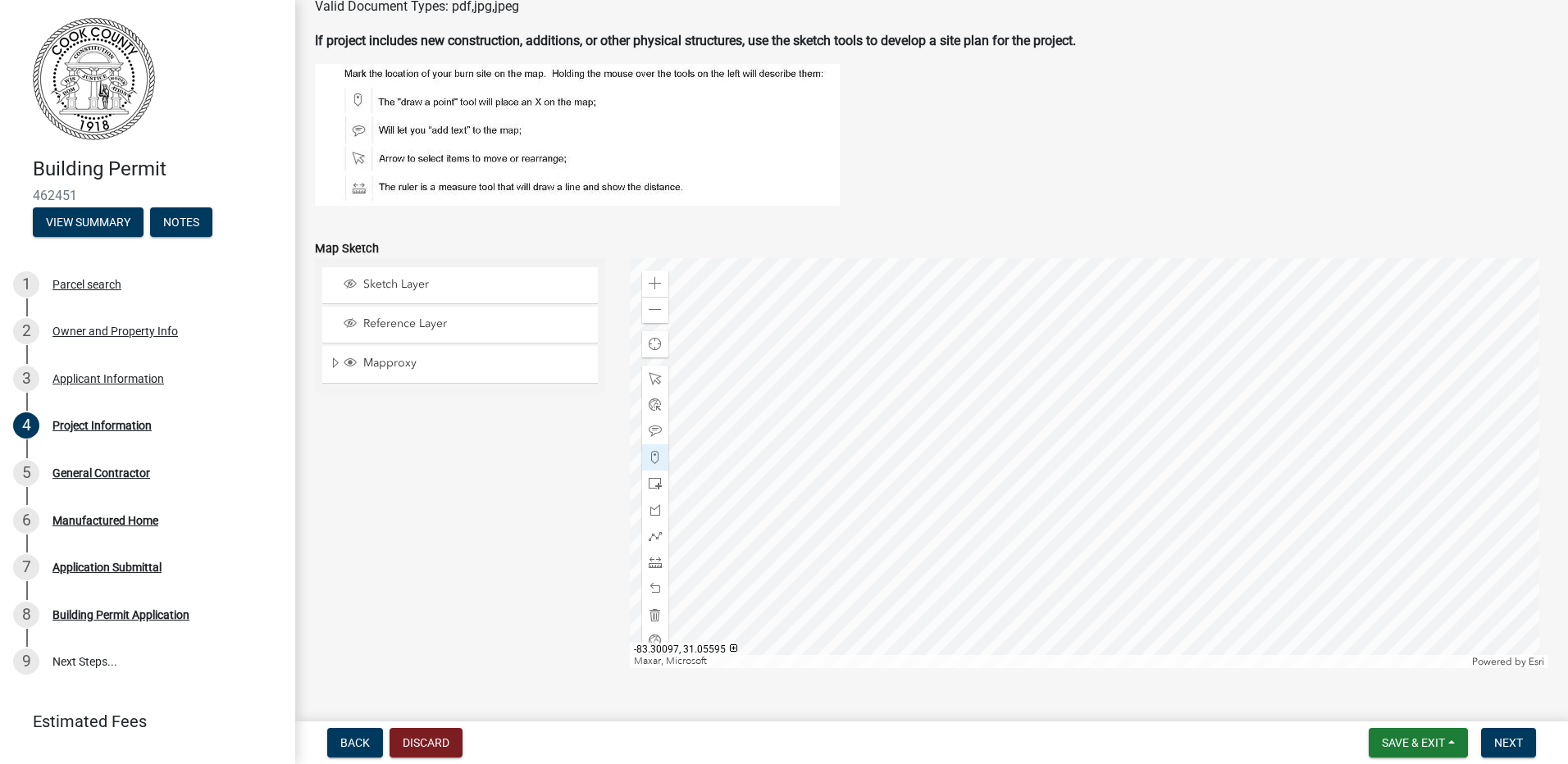
click at [1047, 506] on div at bounding box center [1090, 462] width 920 height 410
click at [658, 463] on div at bounding box center [655, 457] width 26 height 26
click at [637, 456] on div at bounding box center [1090, 462] width 920 height 410
click at [653, 457] on span at bounding box center [655, 457] width 13 height 13
click at [440, 369] on span "Mapproxy" at bounding box center [475, 363] width 233 height 15
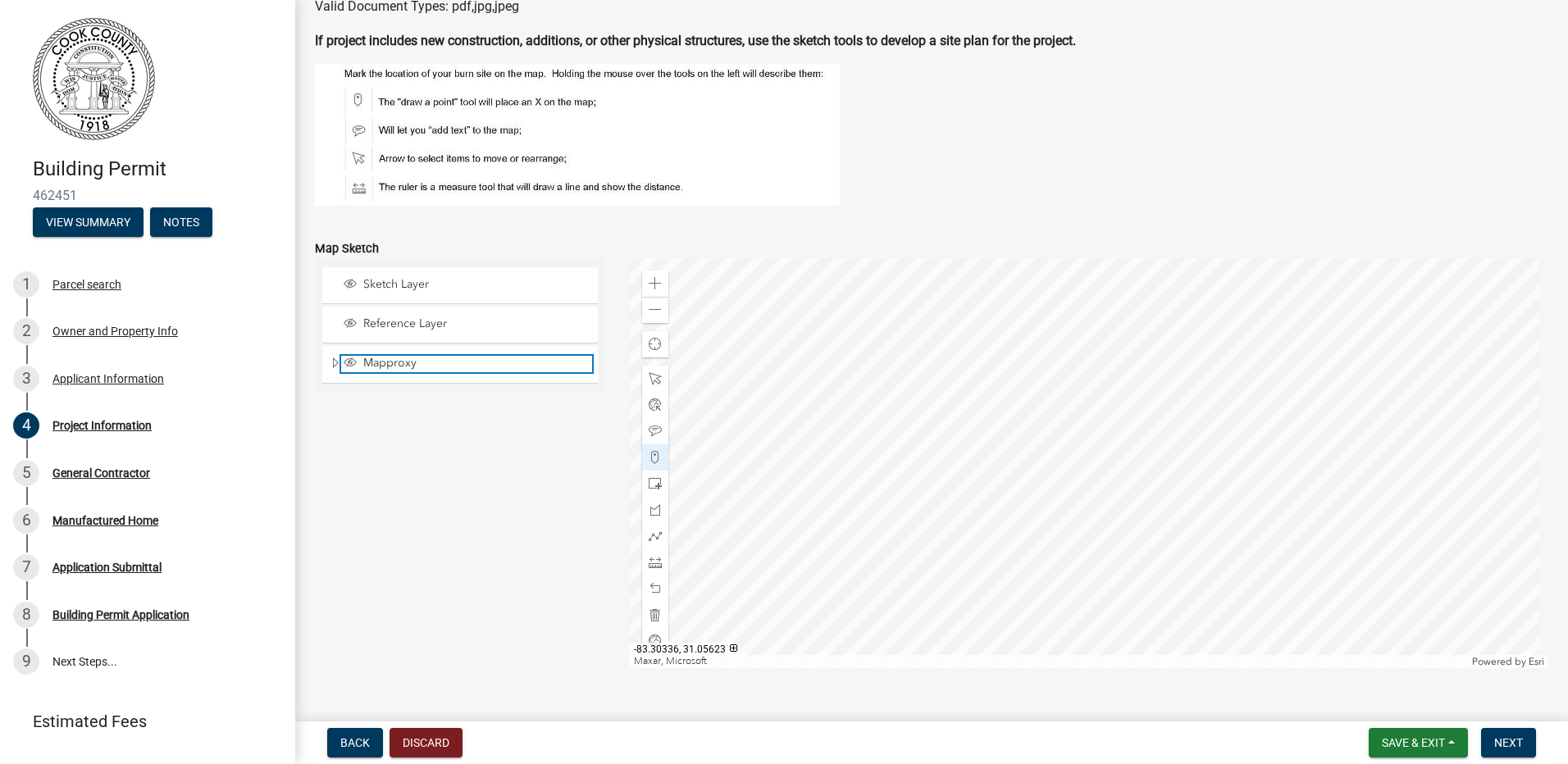
click at [440, 369] on span "Mapproxy" at bounding box center [475, 363] width 233 height 15
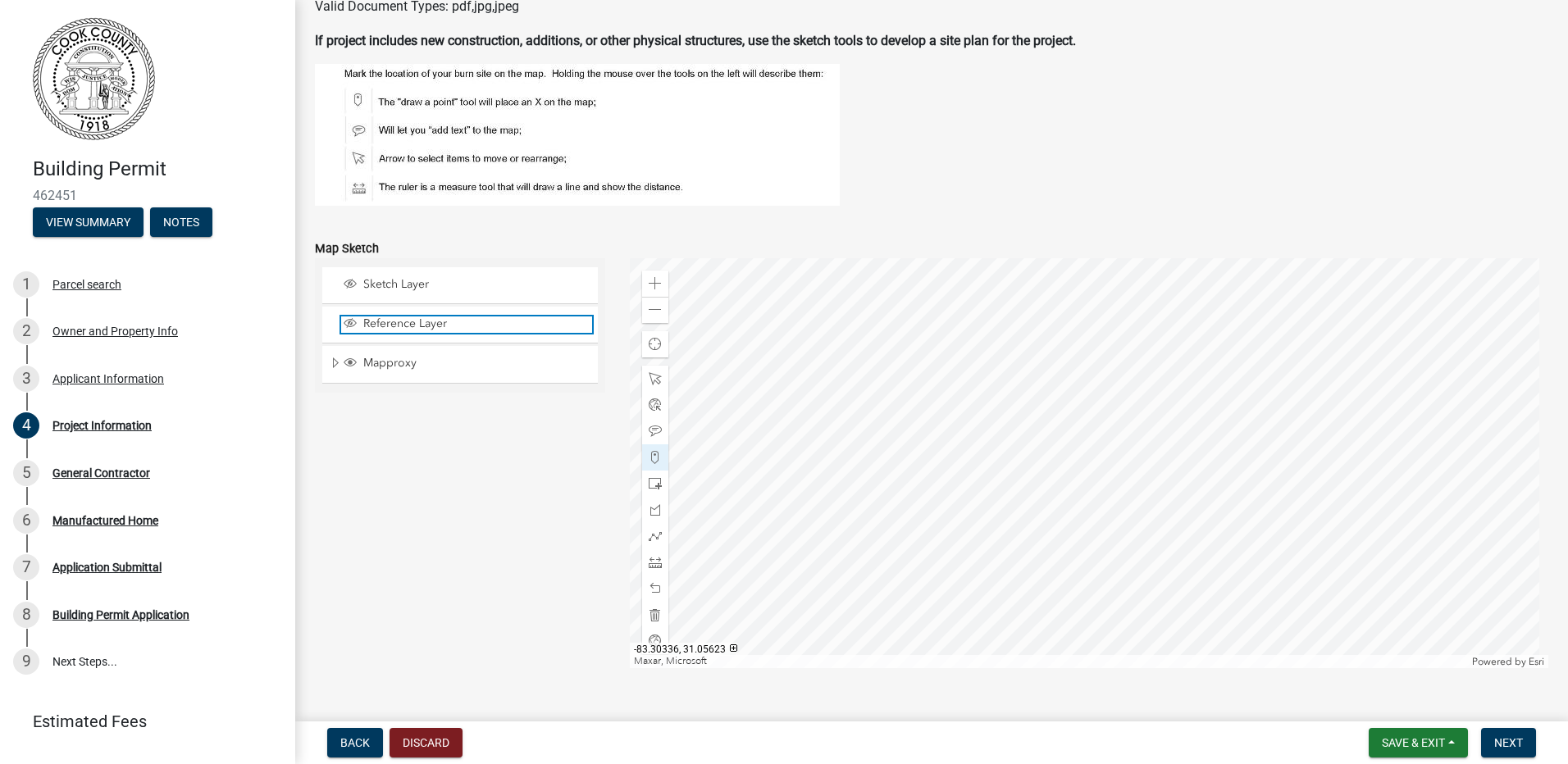
click at [437, 326] on span "Reference Layer" at bounding box center [475, 324] width 233 height 15
click at [1056, 511] on div at bounding box center [1090, 462] width 920 height 410
click at [1037, 520] on div at bounding box center [1090, 462] width 920 height 410
click at [1025, 525] on div at bounding box center [1090, 462] width 920 height 410
click at [1006, 533] on div at bounding box center [1090, 462] width 920 height 410
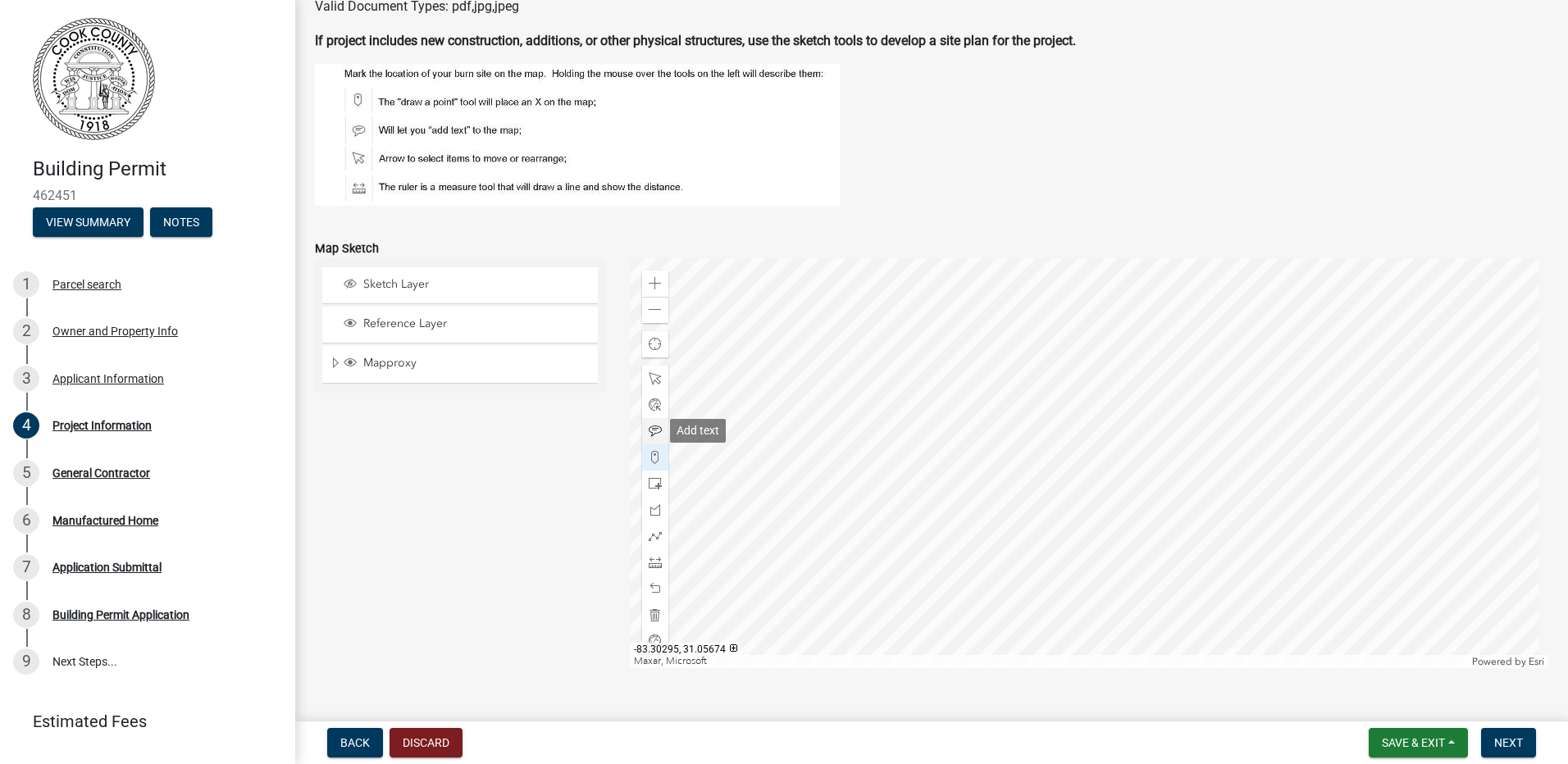
click at [649, 432] on span at bounding box center [655, 431] width 13 height 13
click at [976, 490] on div at bounding box center [1090, 462] width 920 height 410
click at [117, 468] on div "General Contractor" at bounding box center [101, 473] width 97 height 11
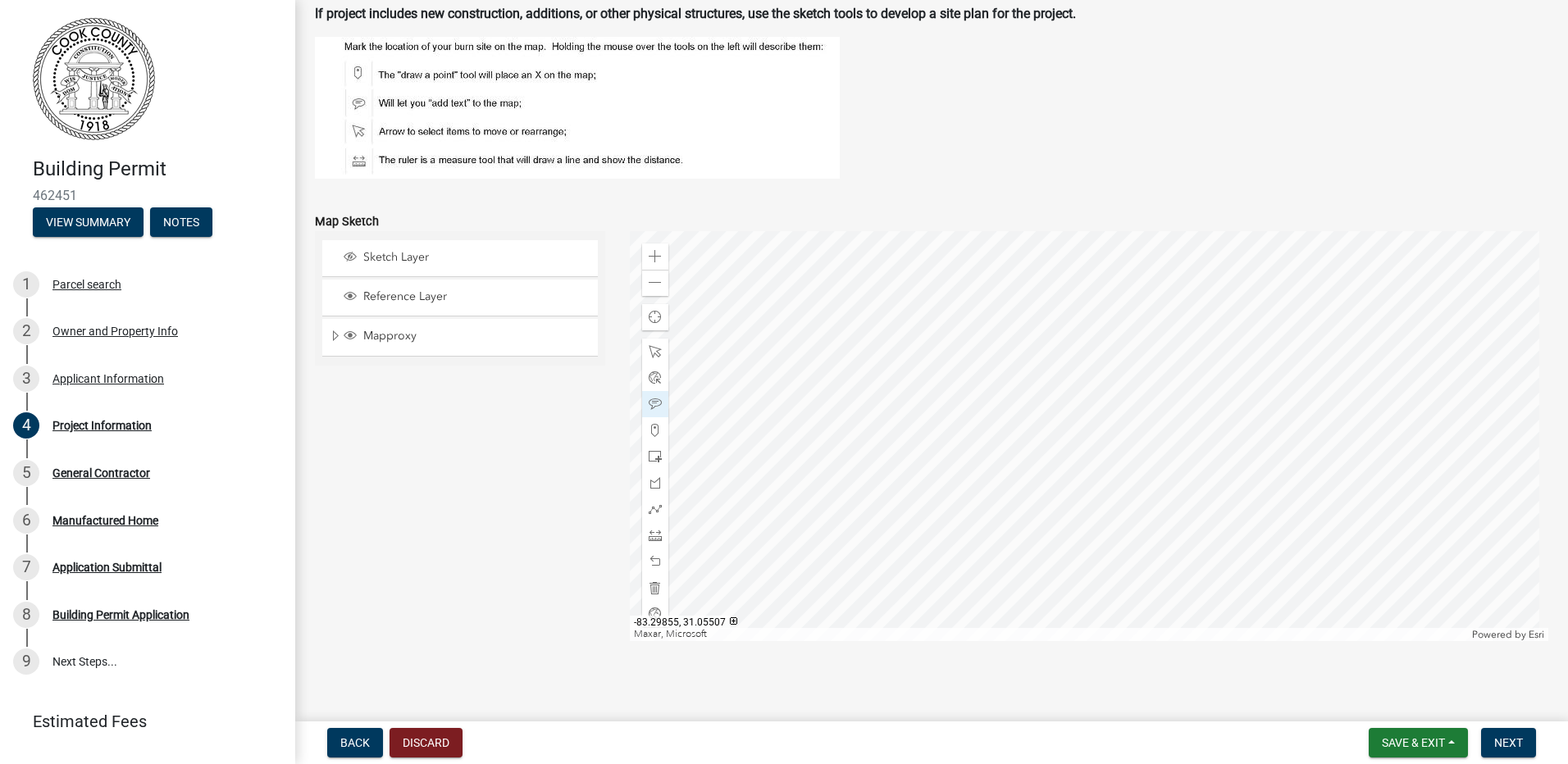
scroll to position [1671, 0]
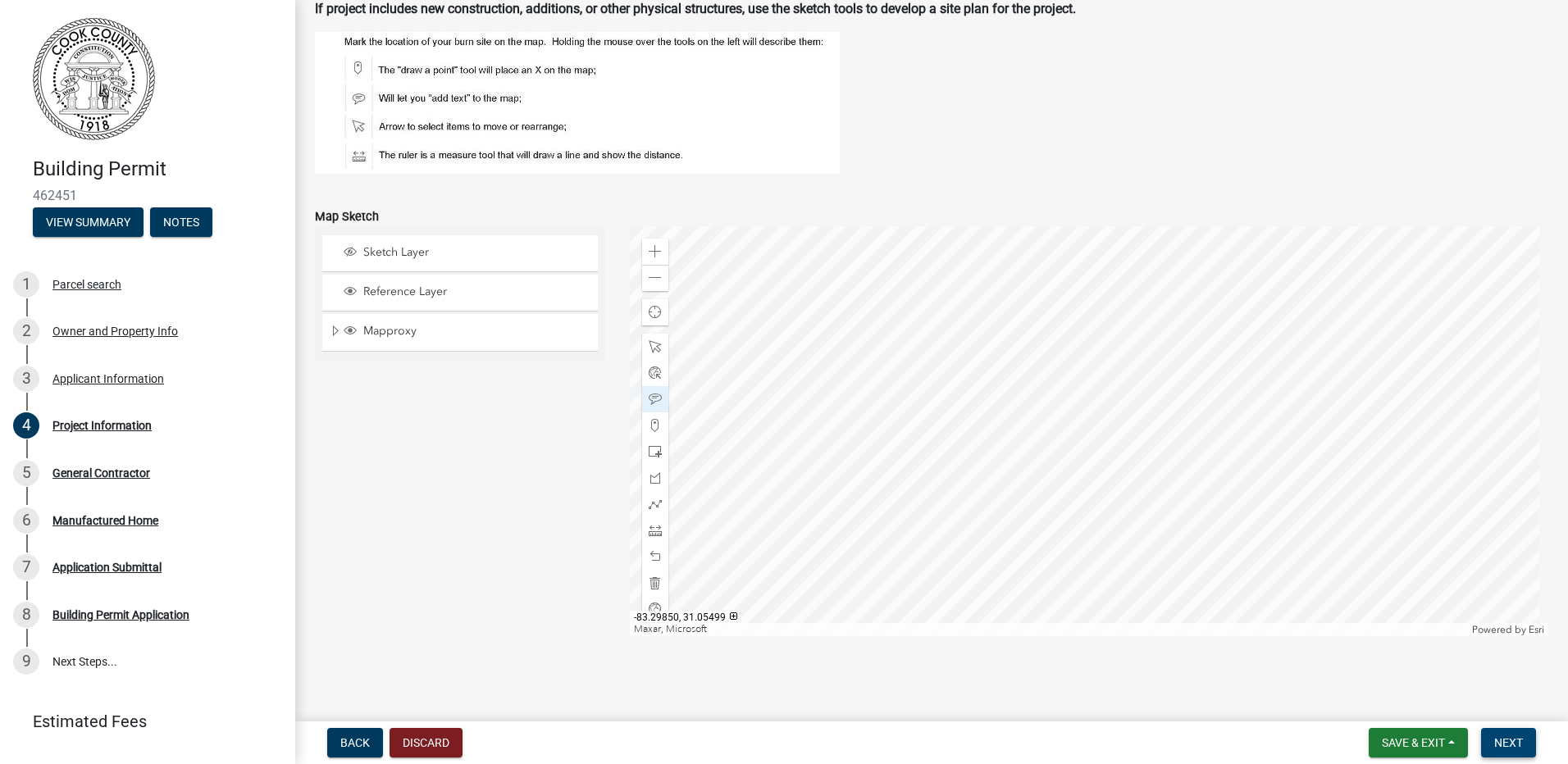
click at [1503, 748] on span "Next" at bounding box center [1508, 742] width 29 height 13
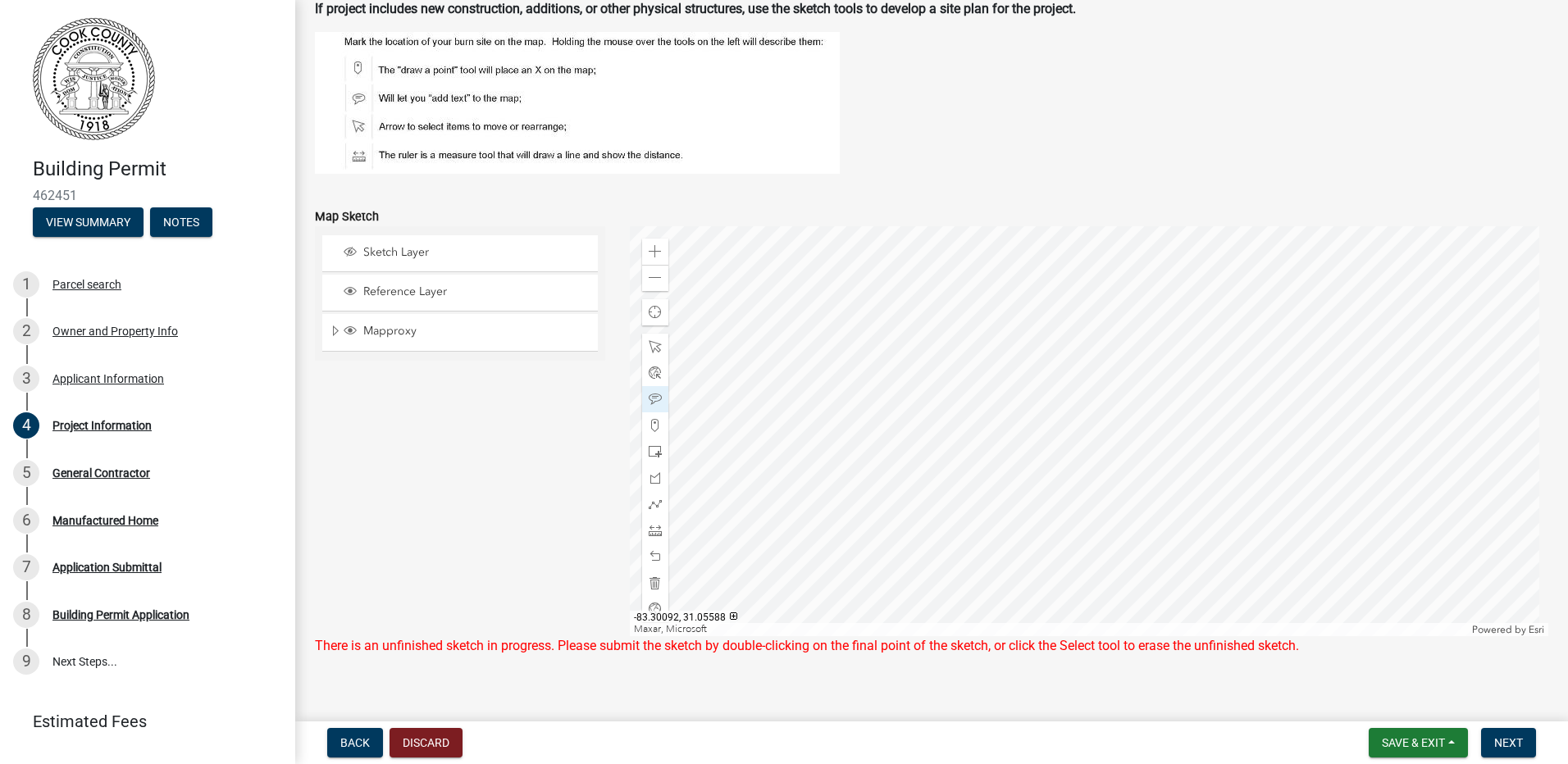
click at [1004, 474] on div at bounding box center [1090, 431] width 920 height 410
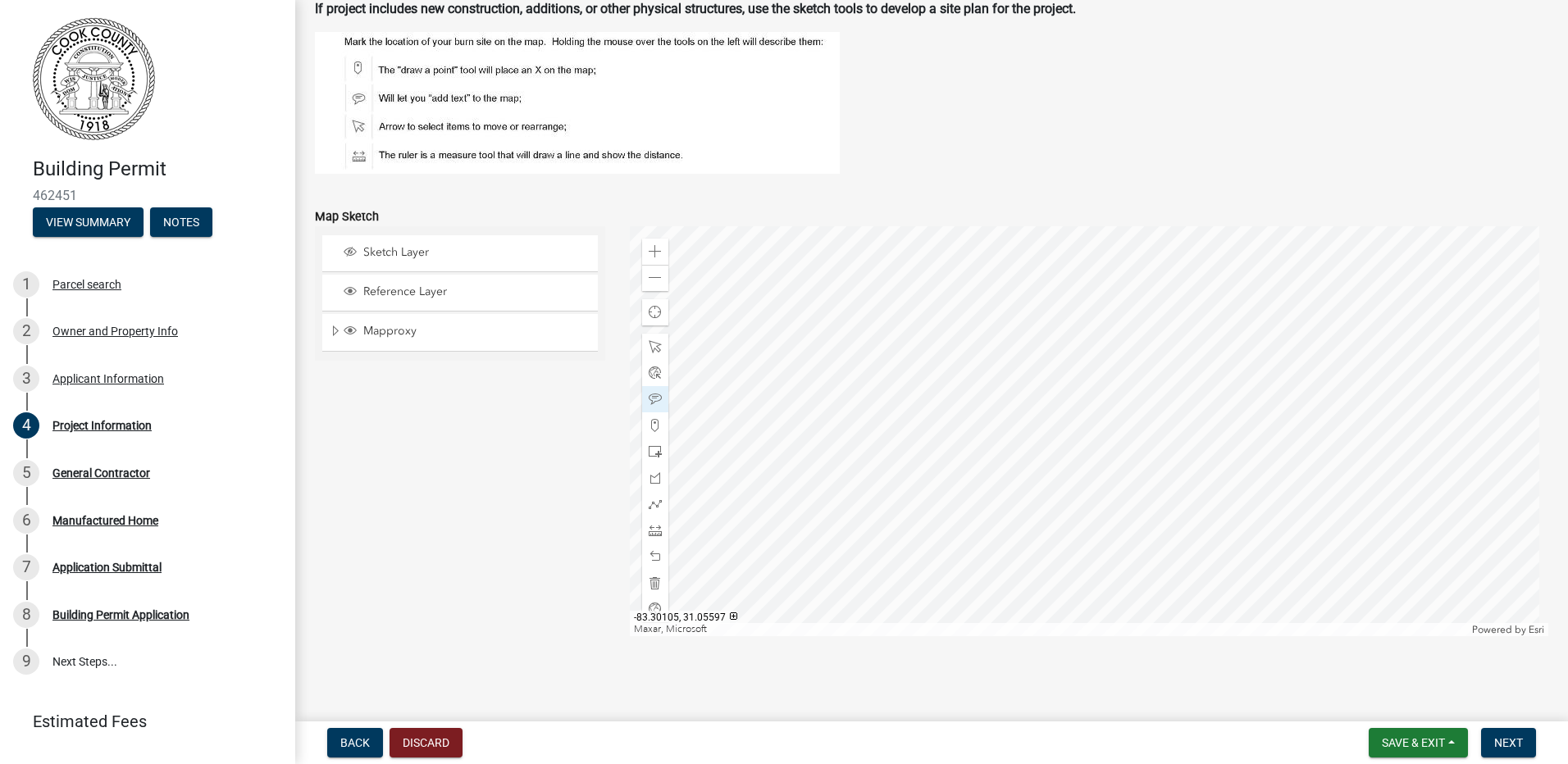
click at [986, 454] on div at bounding box center [1090, 431] width 920 height 410
click at [1511, 742] on span "Next" at bounding box center [1508, 742] width 29 height 13
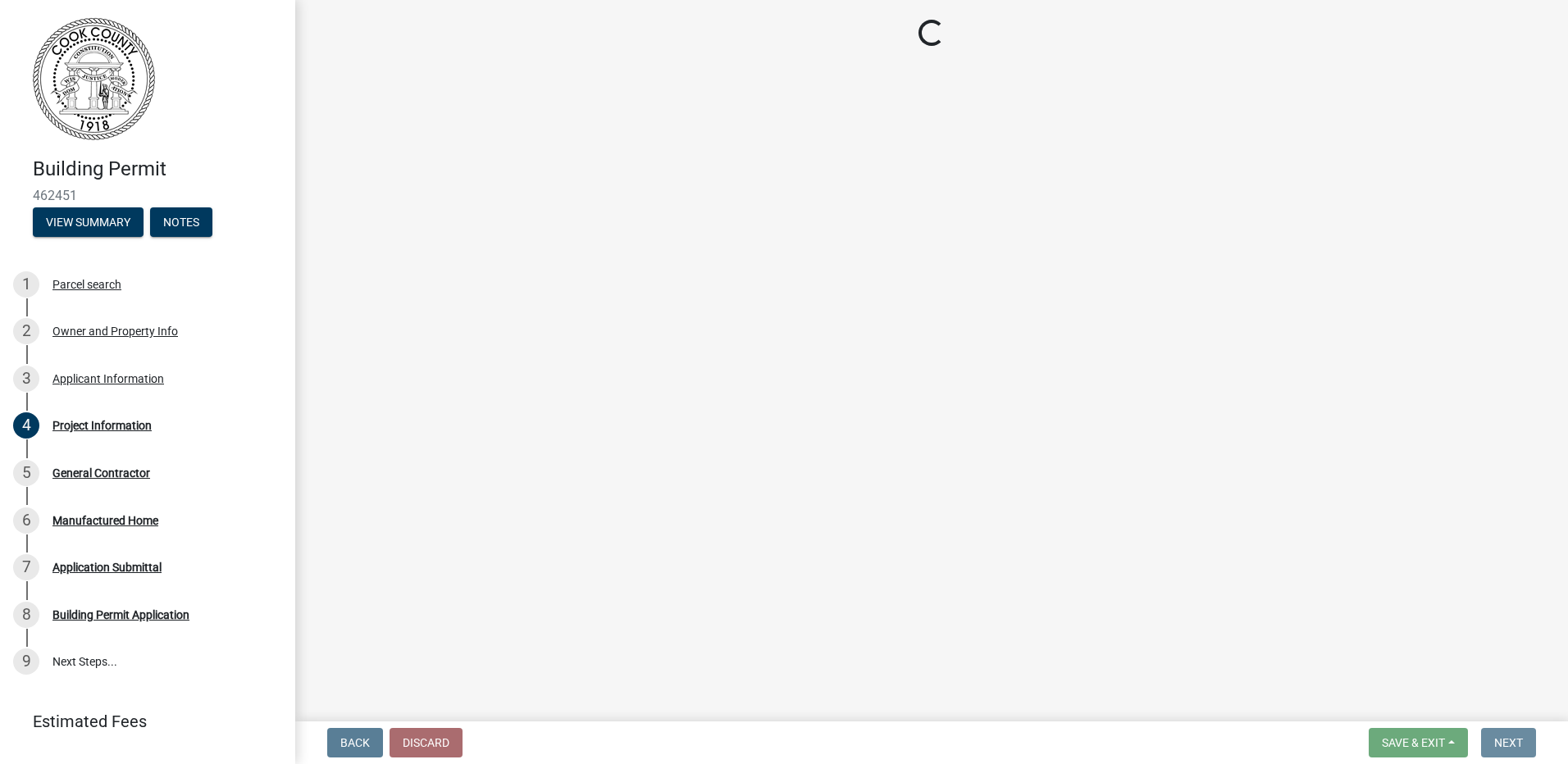
scroll to position [0, 0]
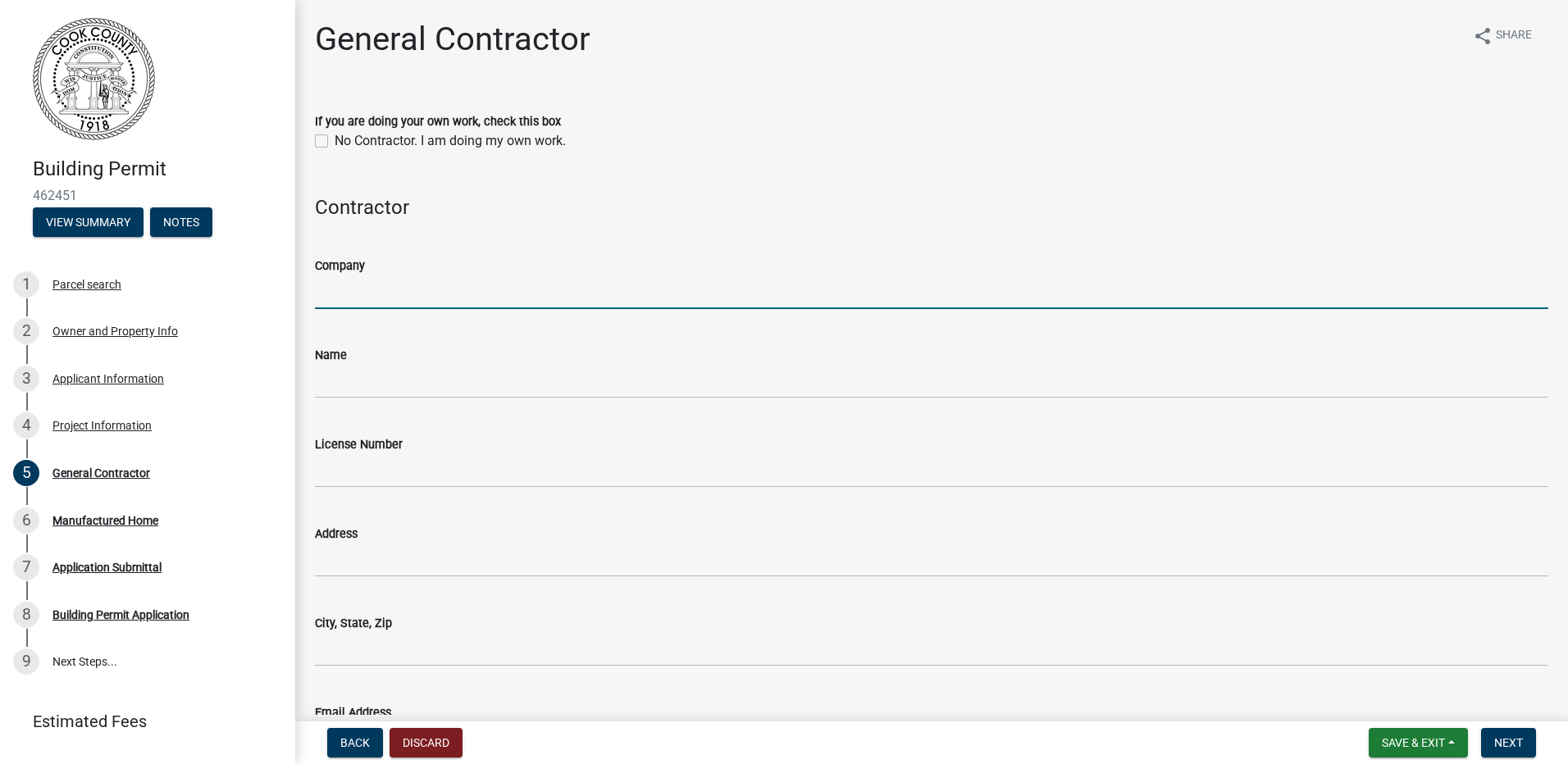
click at [529, 296] on input "Company" at bounding box center [931, 292] width 1233 height 33
type input "T&A Mobile Home Parts and Service Inc"
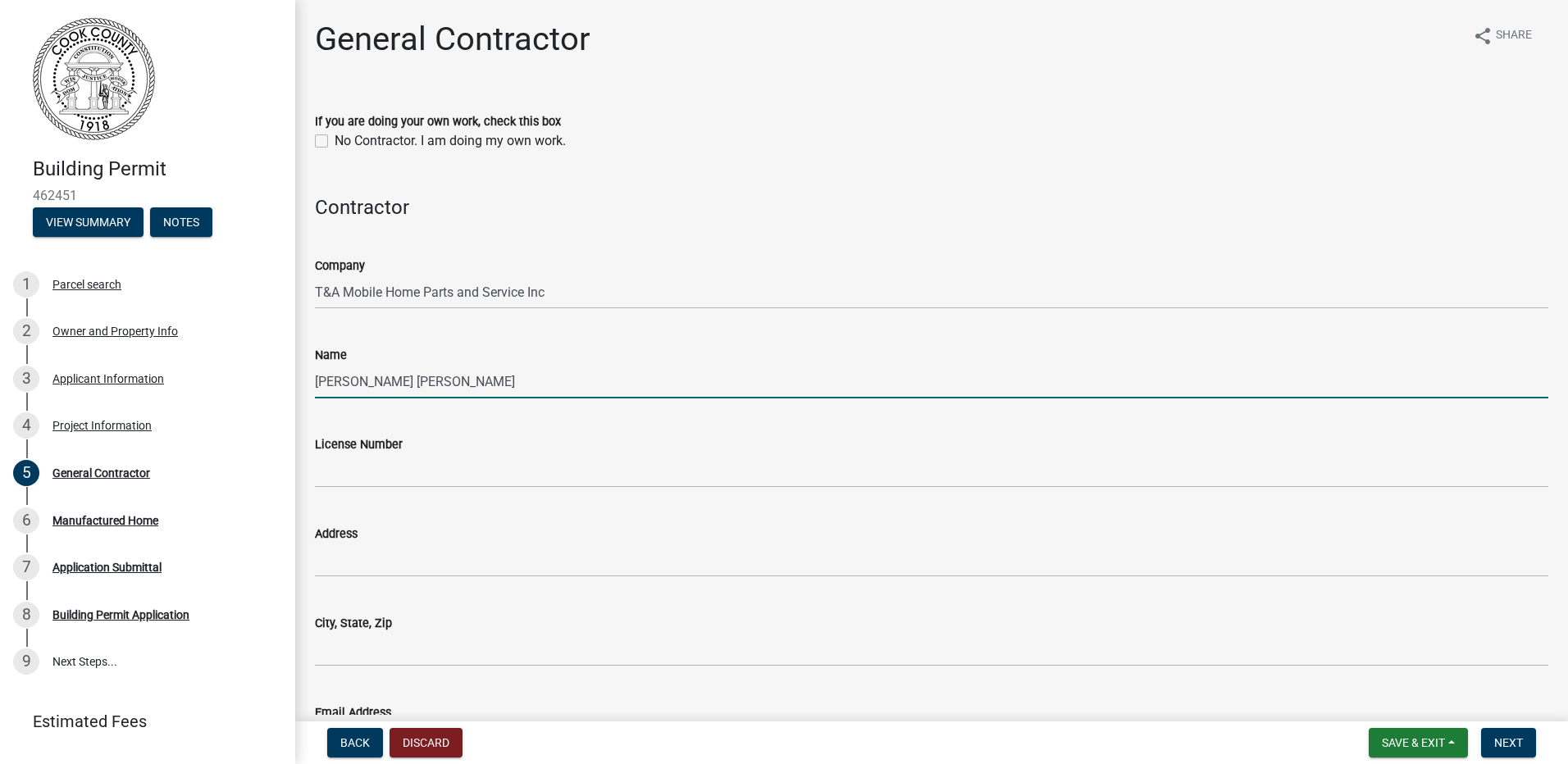
type input "[PERSON_NAME] [PERSON_NAME]"
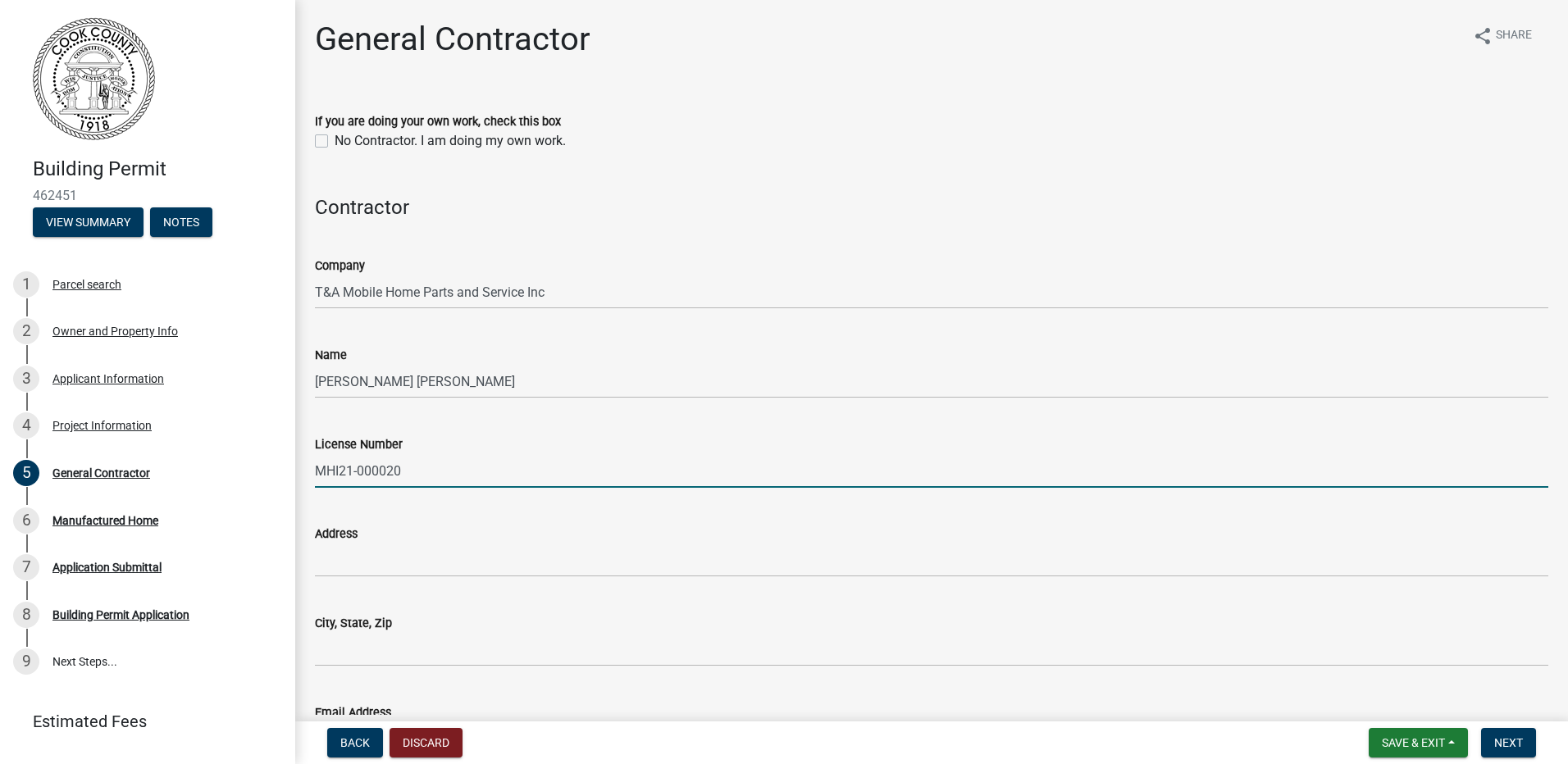
type input "MHI21-000020"
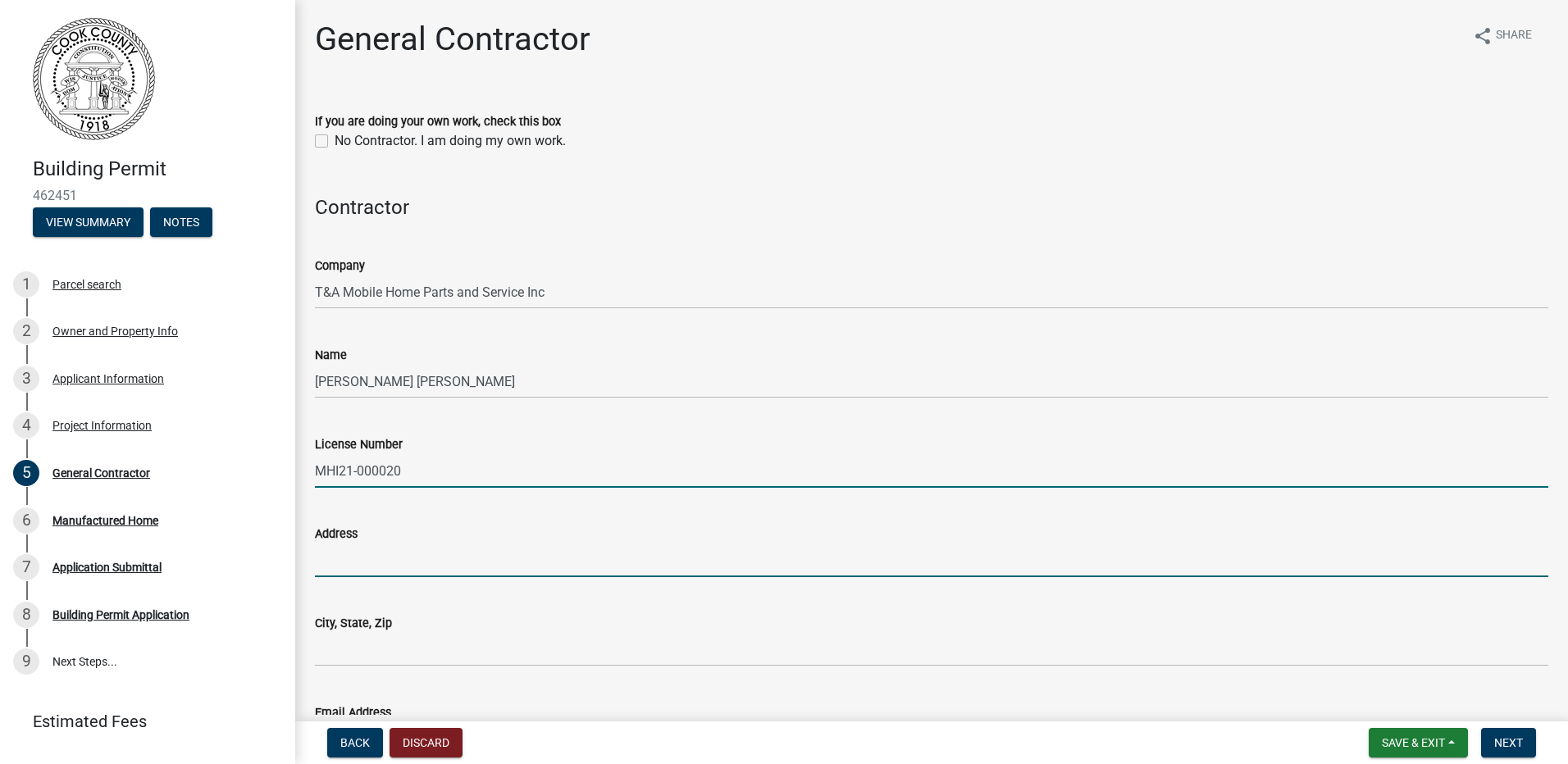
click at [527, 565] on input "Address" at bounding box center [931, 561] width 1233 height 33
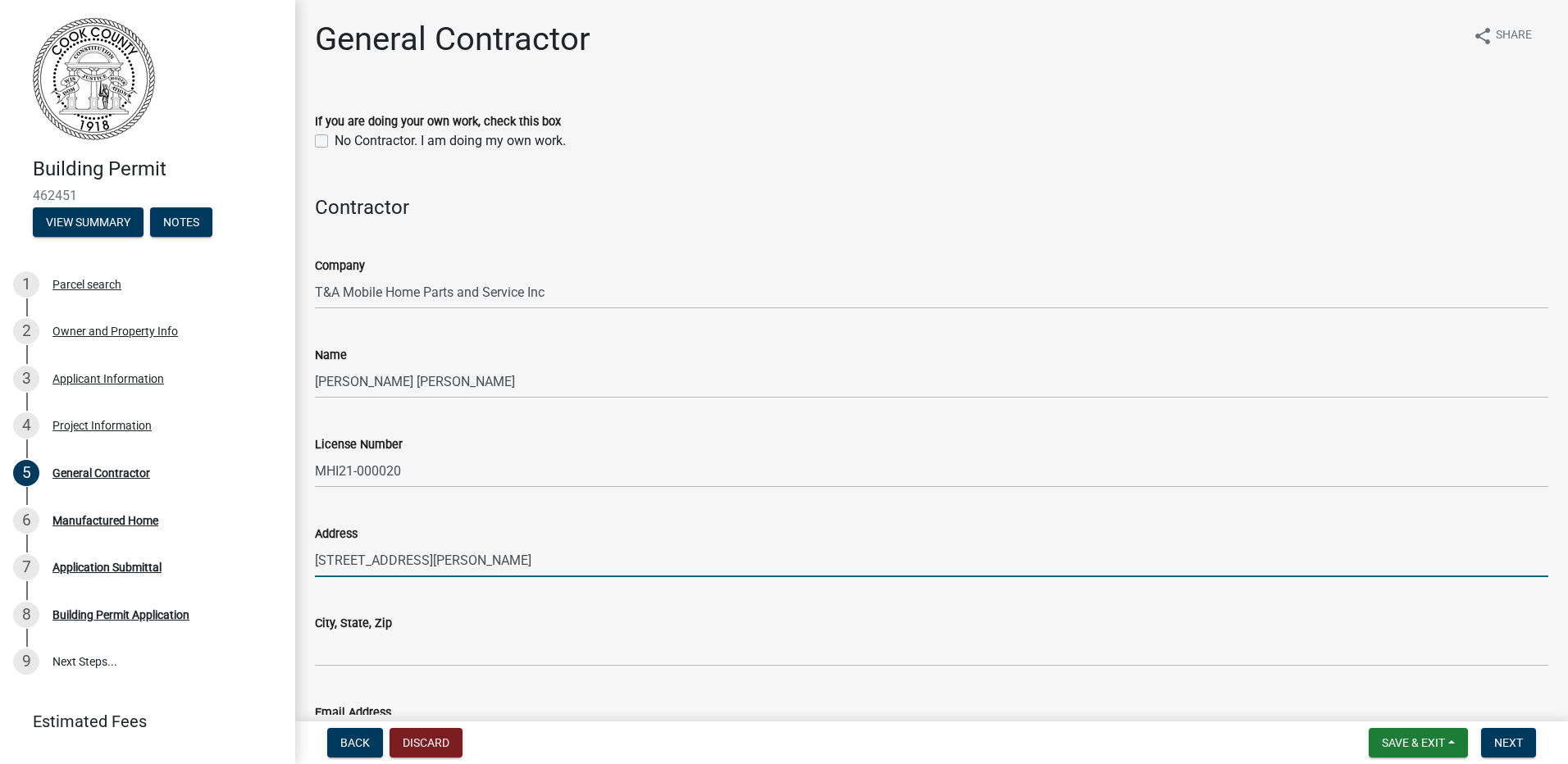
type input "[STREET_ADDRESS][PERSON_NAME]"
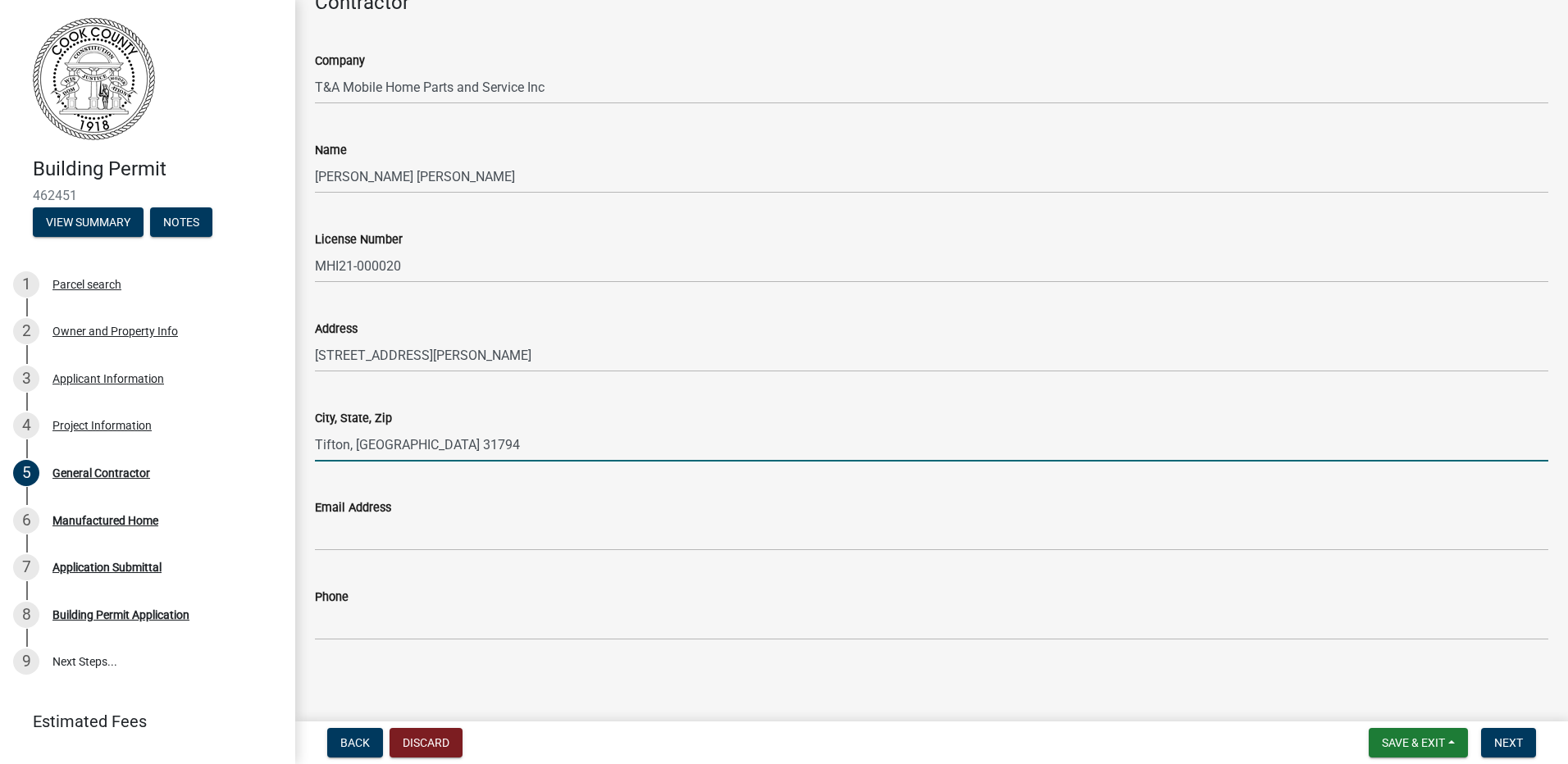
scroll to position [207, 0]
type input "Tifton, [GEOGRAPHIC_DATA] 31794"
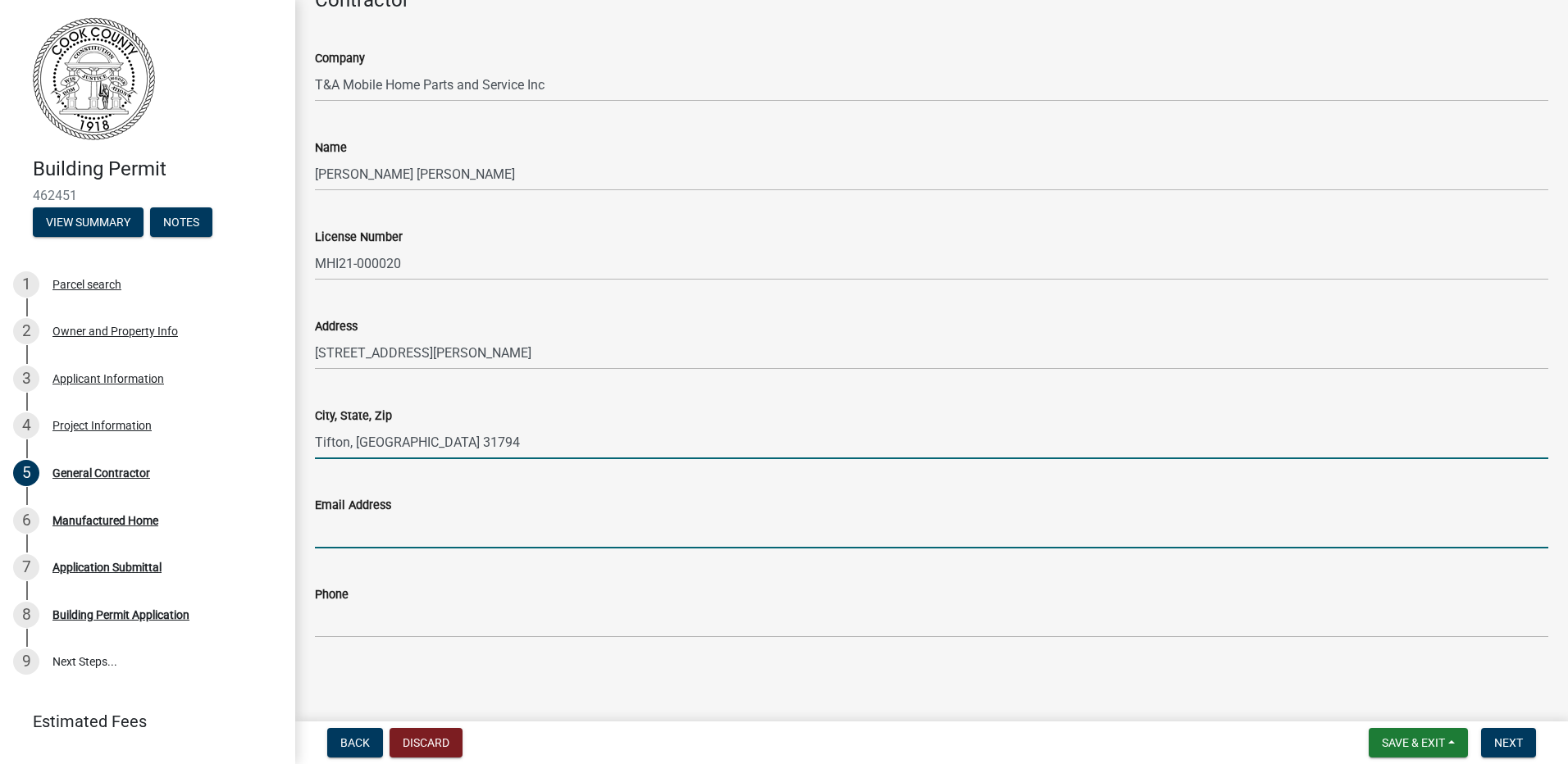
click at [556, 536] on input "Email Address" at bounding box center [931, 532] width 1233 height 33
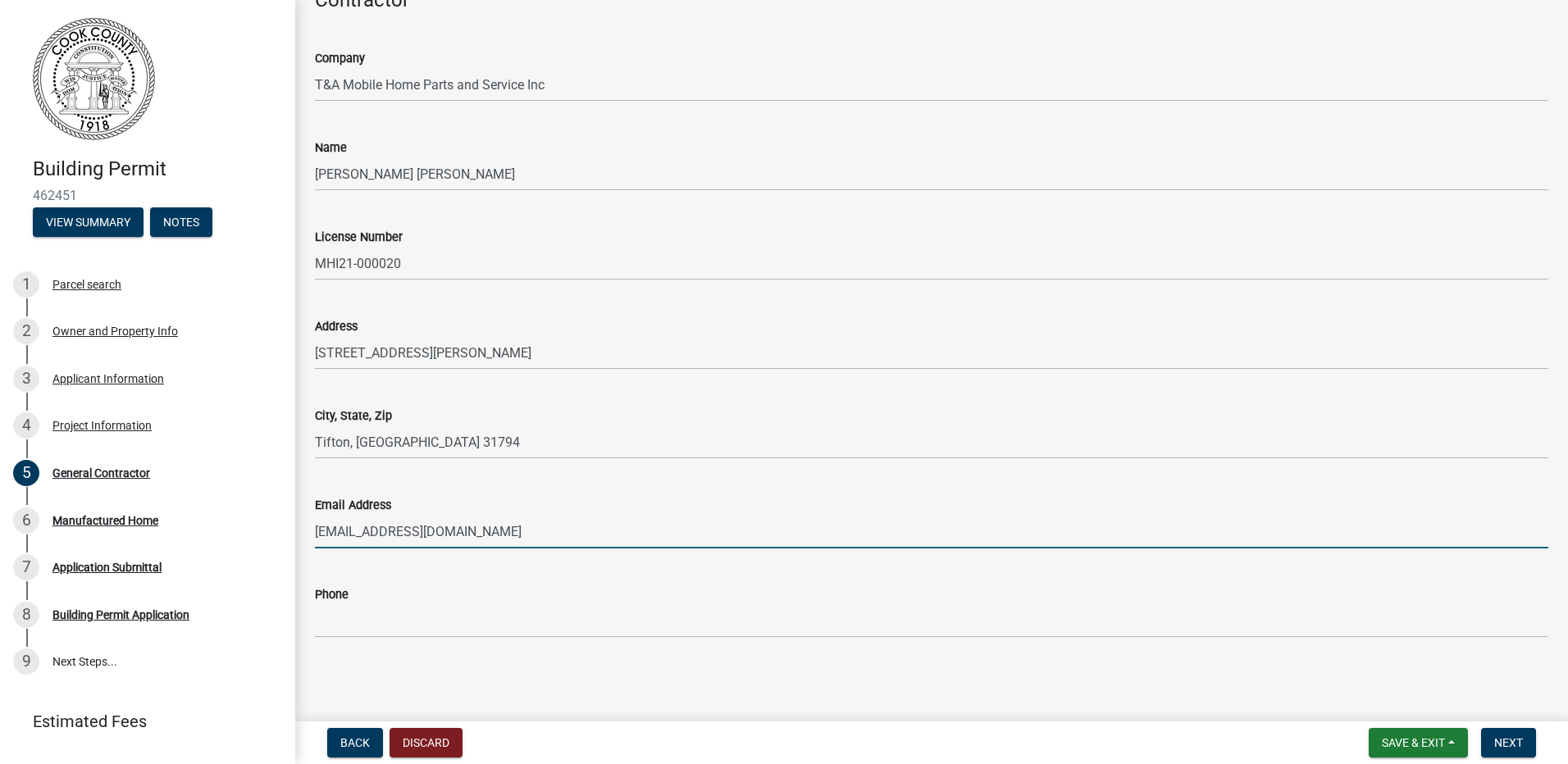
type input "[EMAIL_ADDRESS][DOMAIN_NAME]"
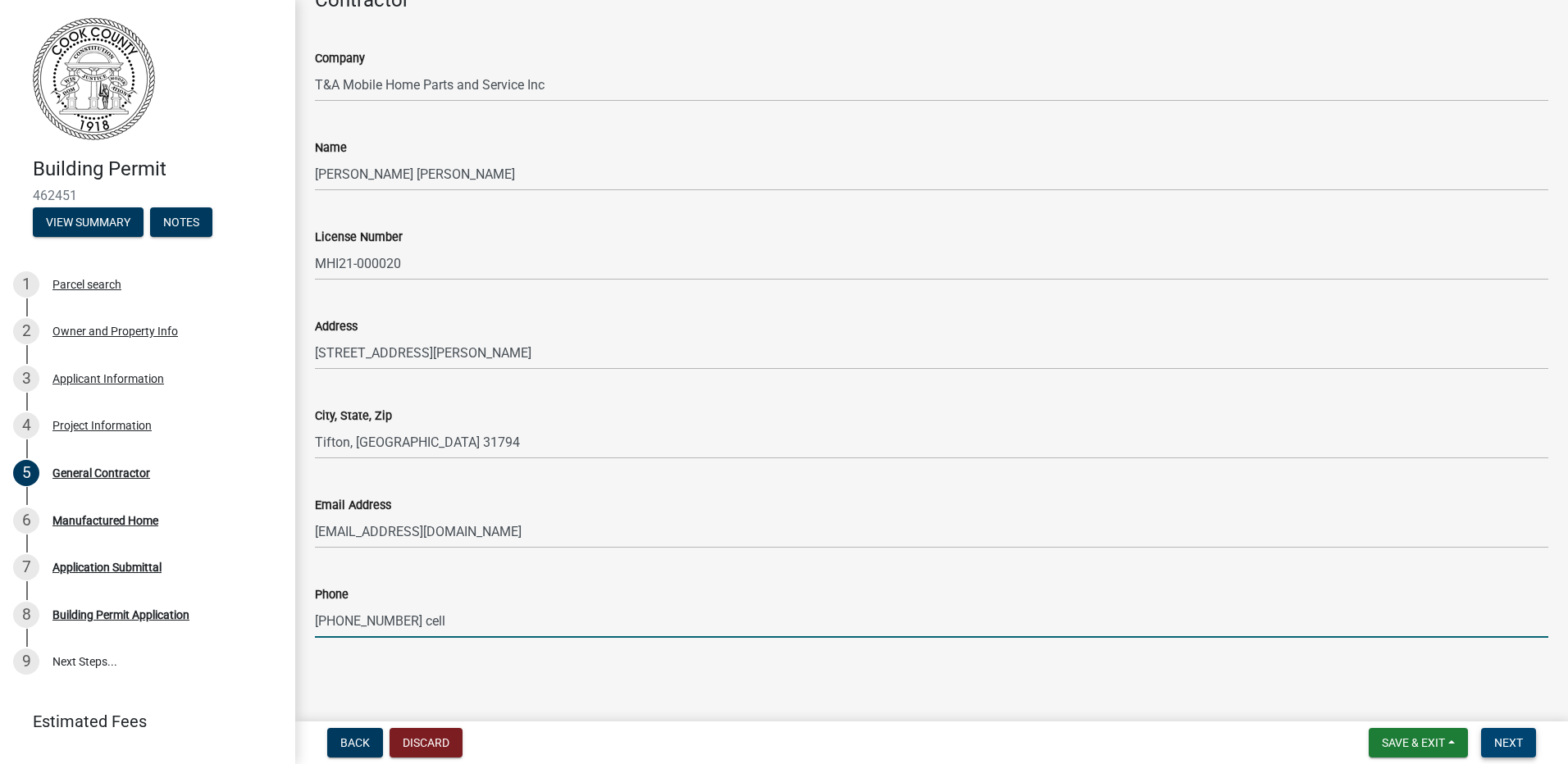
type input "[PHONE_NUMBER] cell"
click at [1499, 742] on span "Next" at bounding box center [1508, 742] width 29 height 13
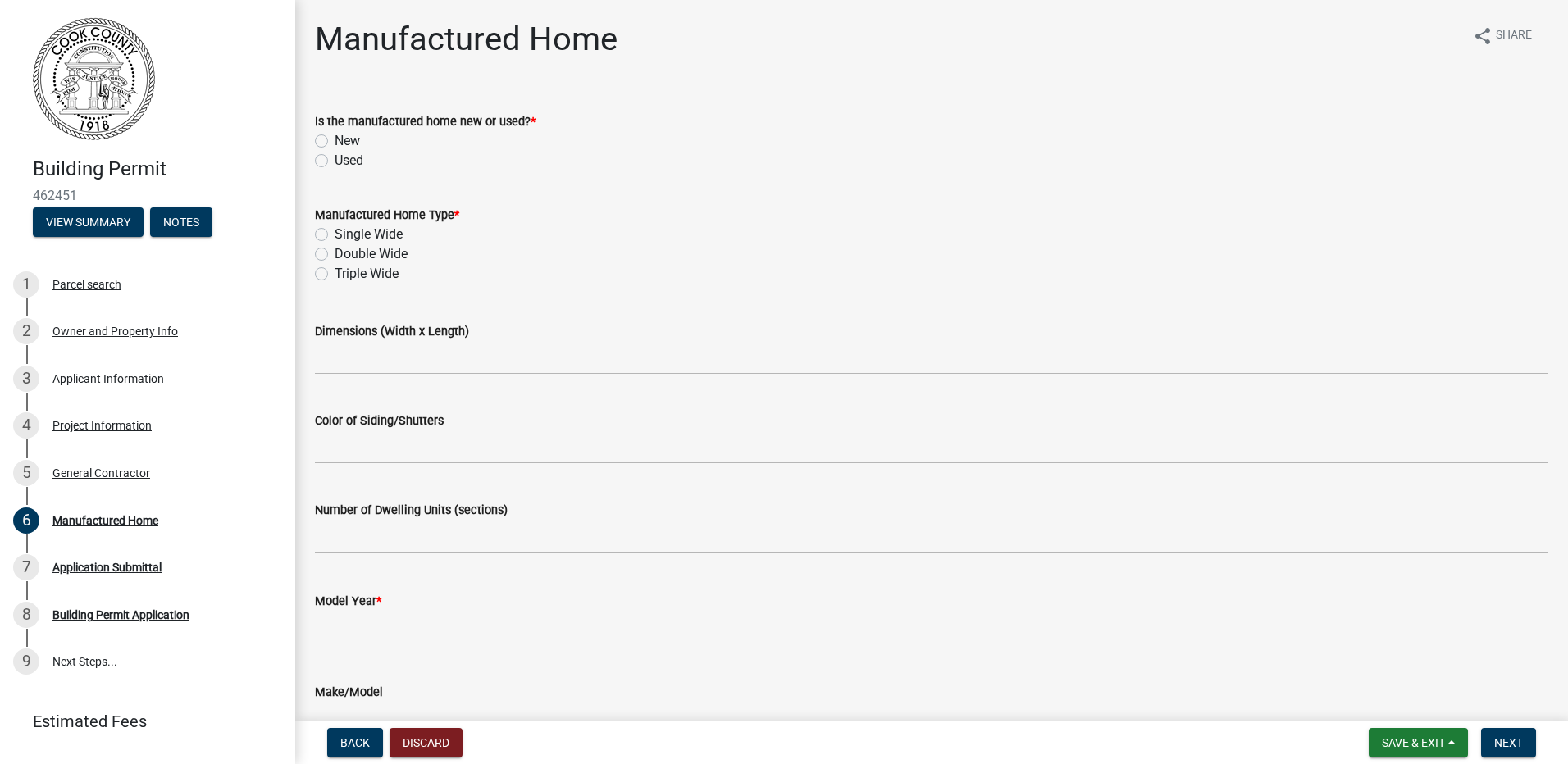
click at [334, 140] on label "New" at bounding box center [347, 141] width 25 height 19
click at [334, 140] on input "New" at bounding box center [340, 137] width 11 height 11
radio input "true"
click at [334, 254] on label "Double Wide" at bounding box center [370, 253] width 73 height 19
click at [334, 254] on input "Double Wide" at bounding box center [340, 249] width 11 height 11
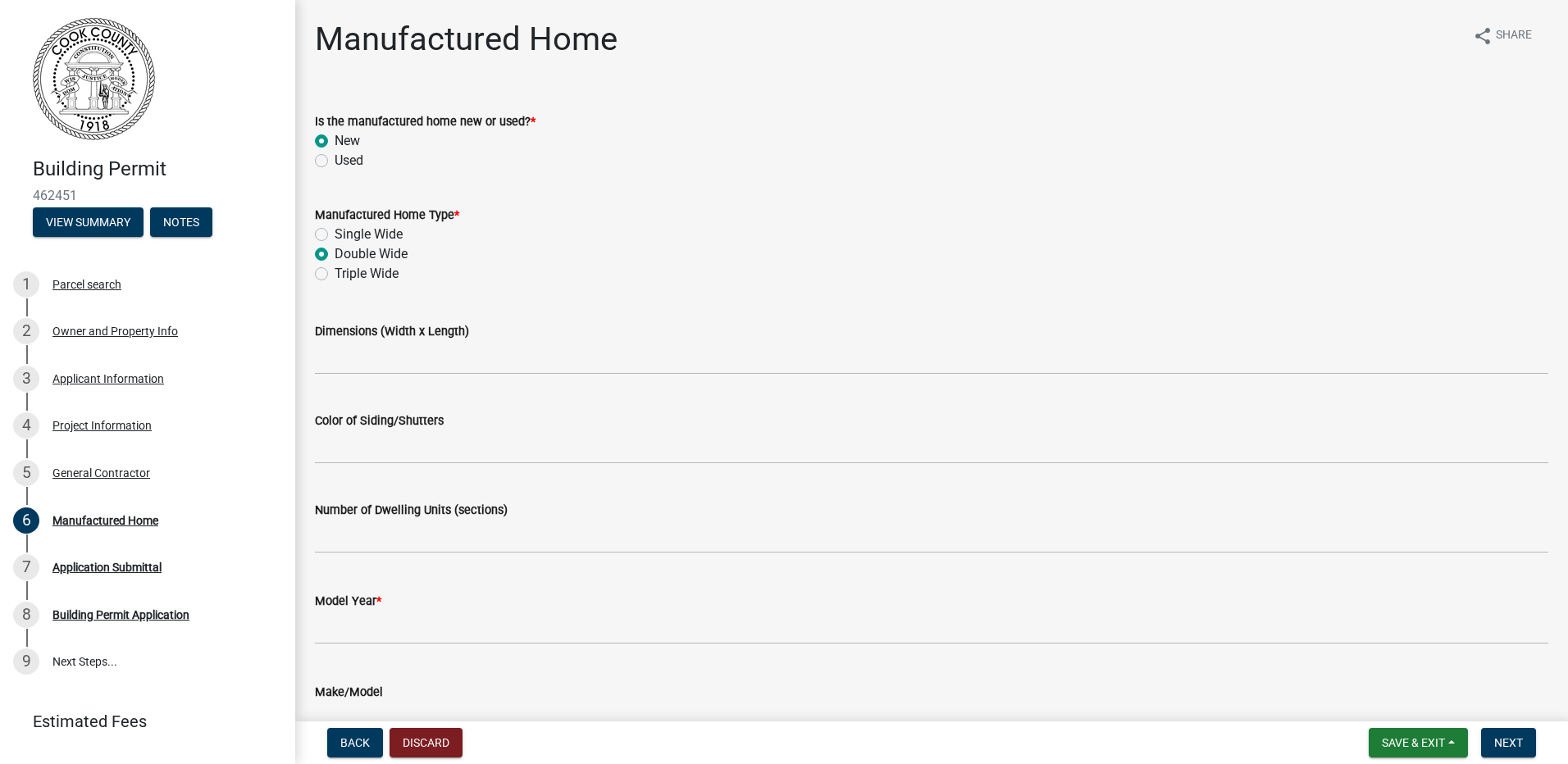
radio input "true"
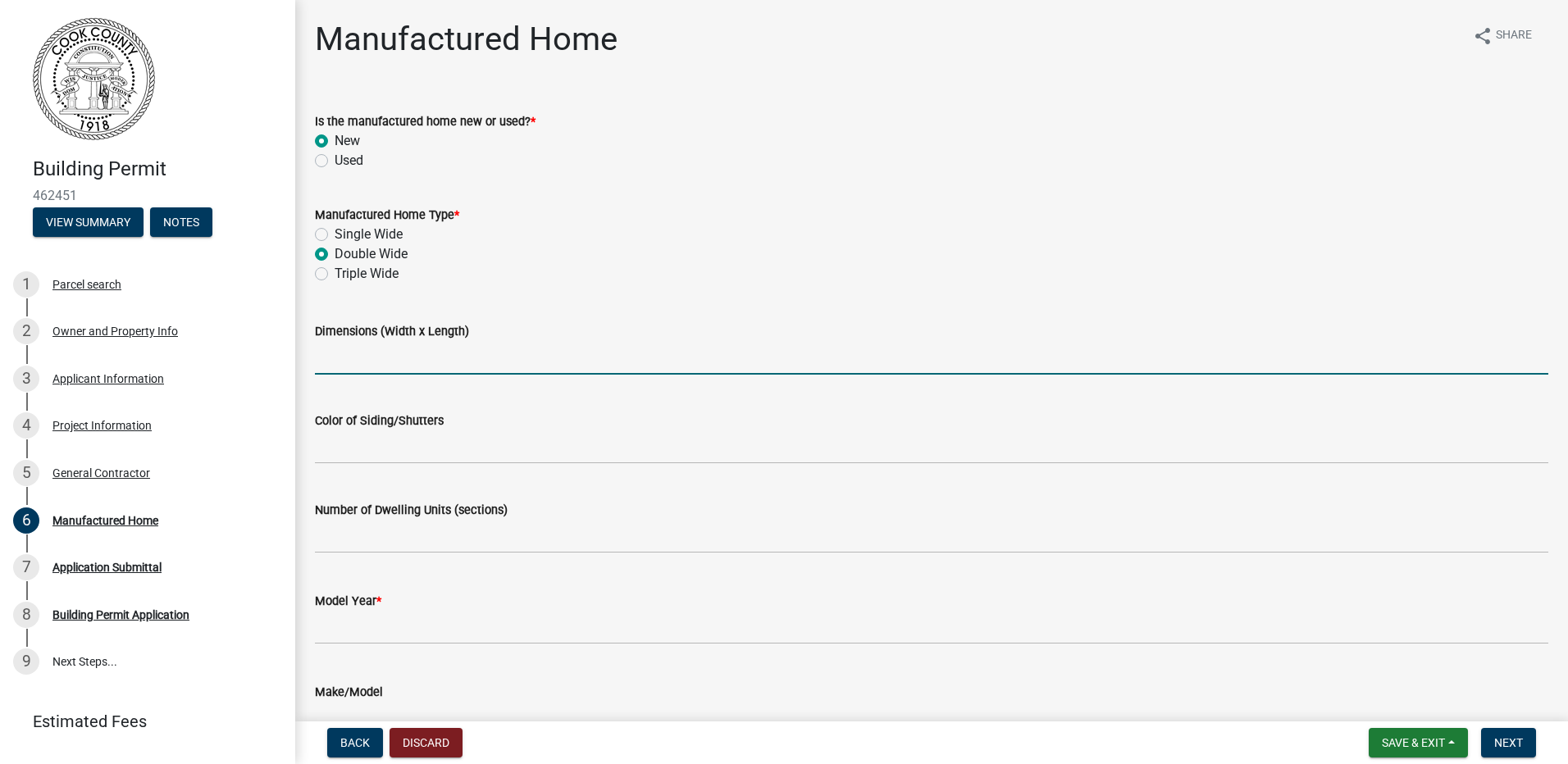
click at [356, 361] on input "Dimensions (Width x Length)" at bounding box center [931, 358] width 1233 height 33
type input "26x52"
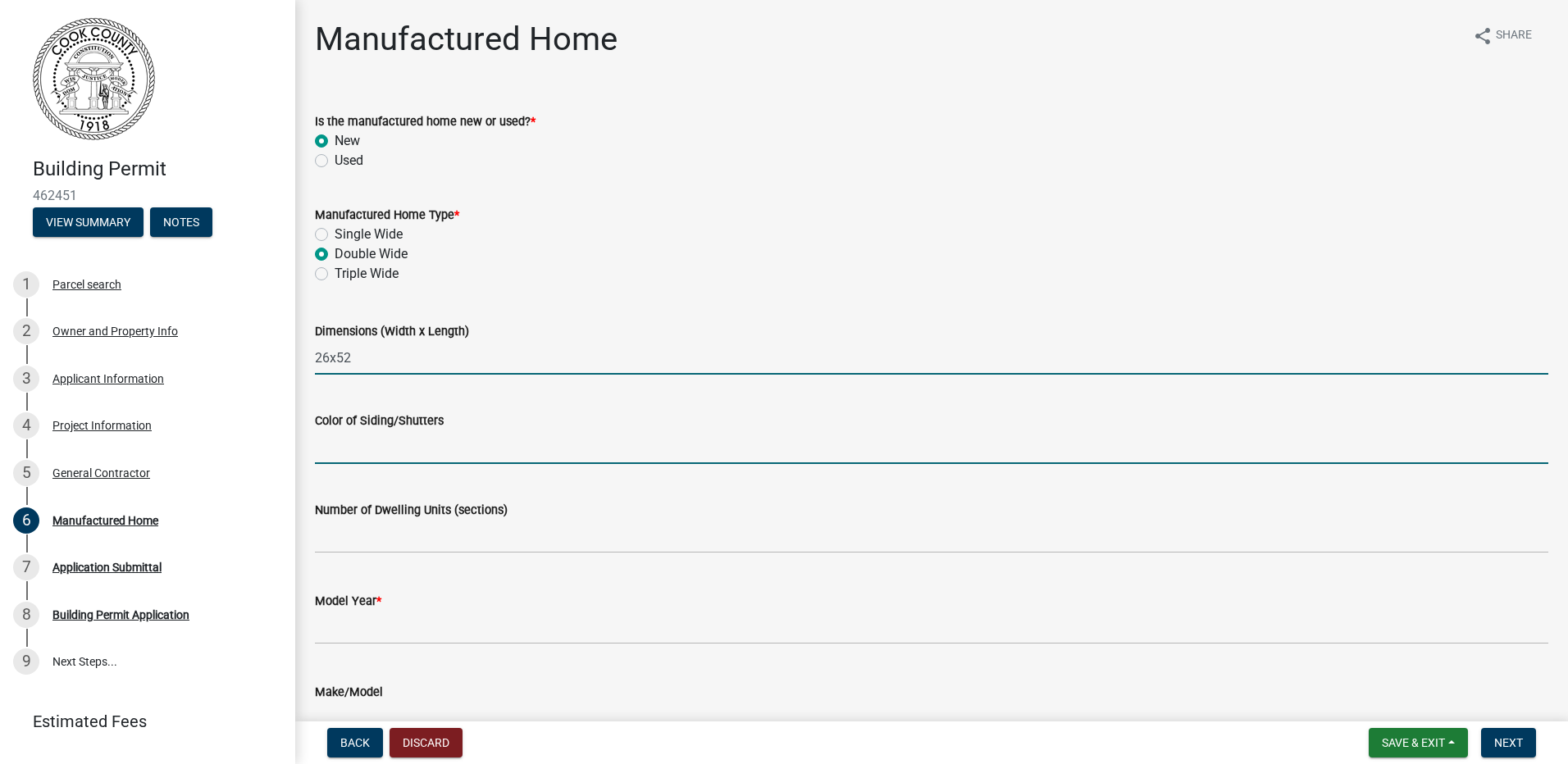
drag, startPoint x: 417, startPoint y: 446, endPoint x: 422, endPoint y: 461, distance: 15.8
click at [419, 450] on input "Color of Siding/Shutters" at bounding box center [931, 447] width 1233 height 33
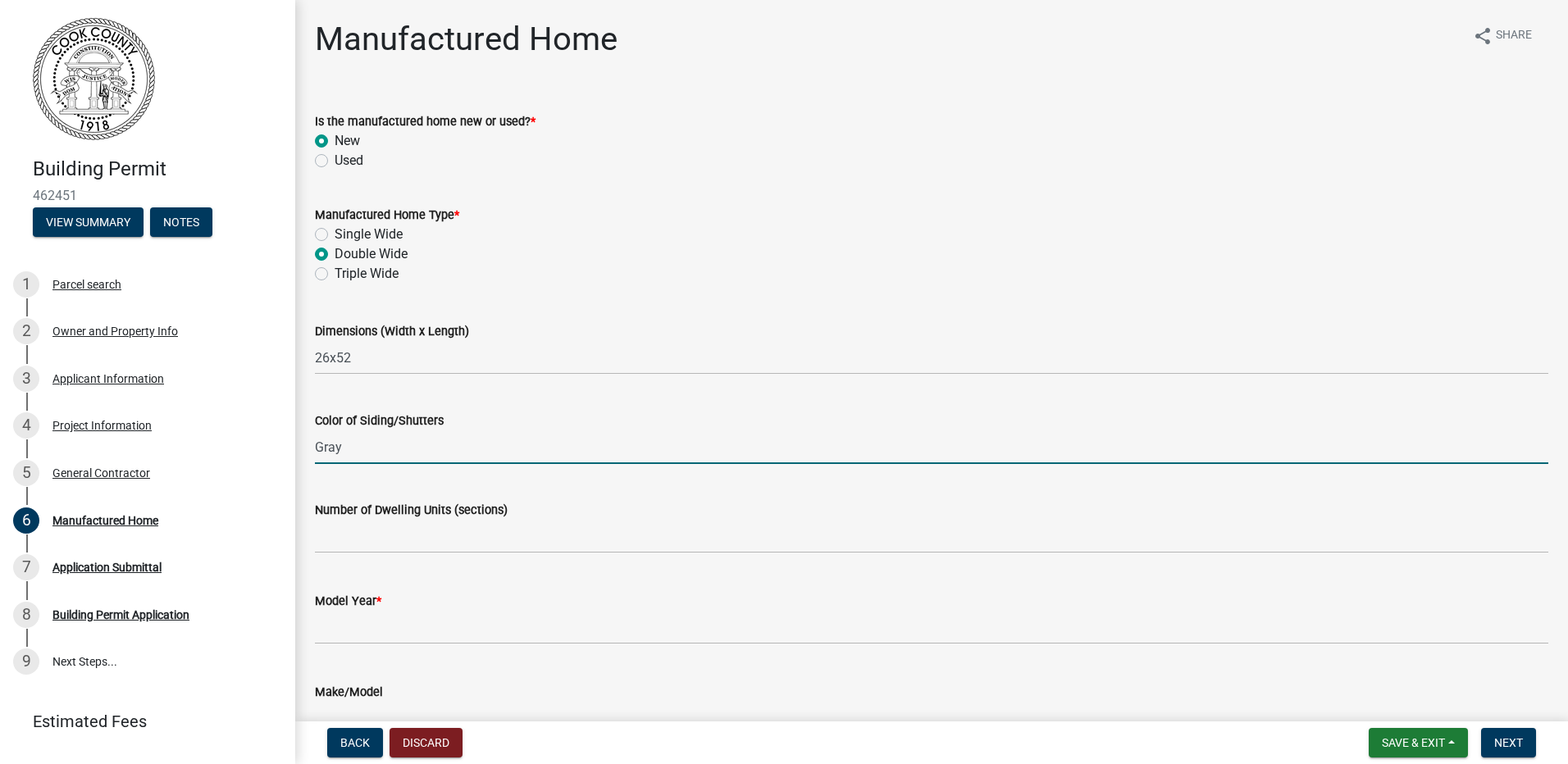
type input "Gray"
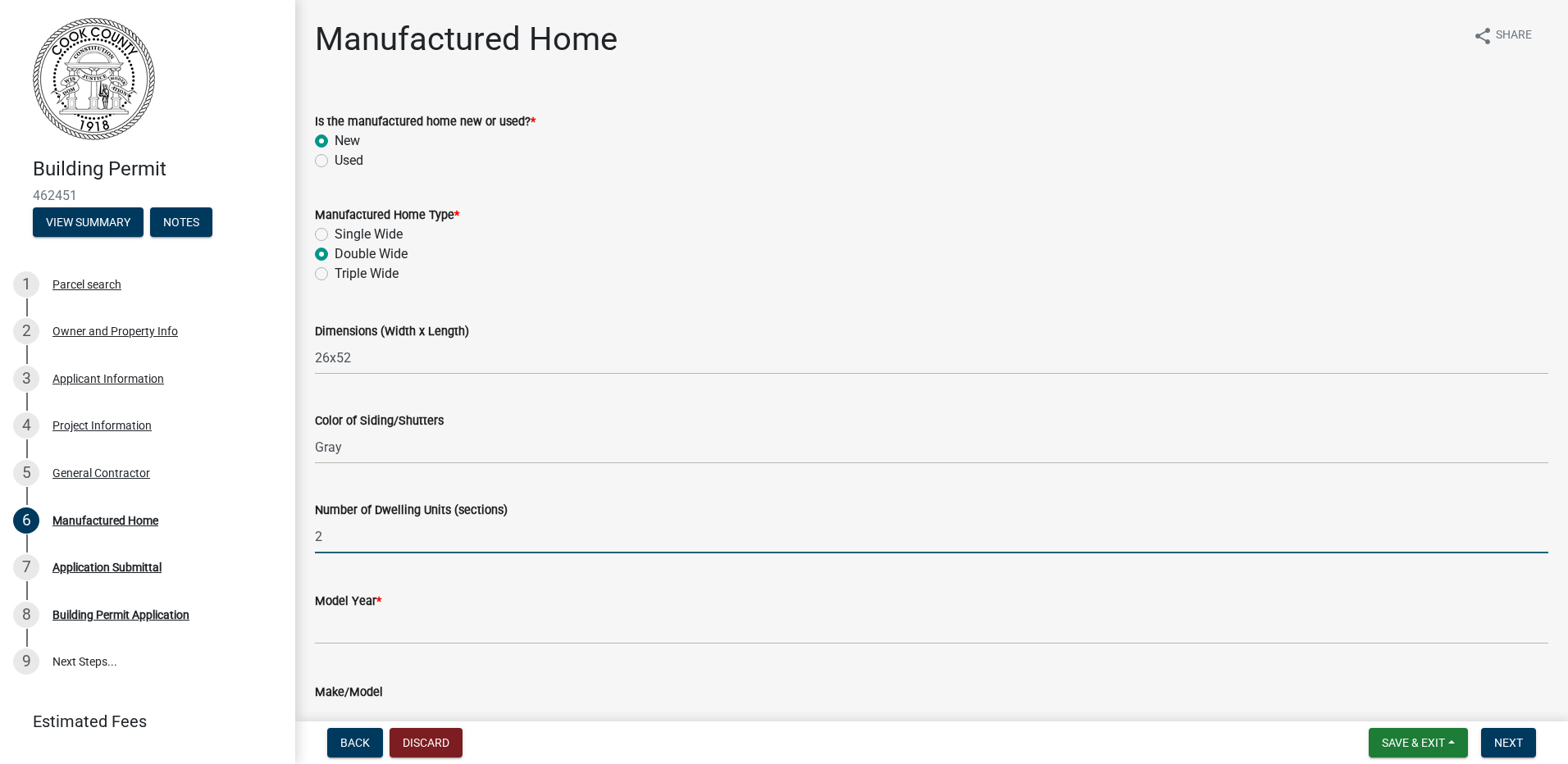
type input "2"
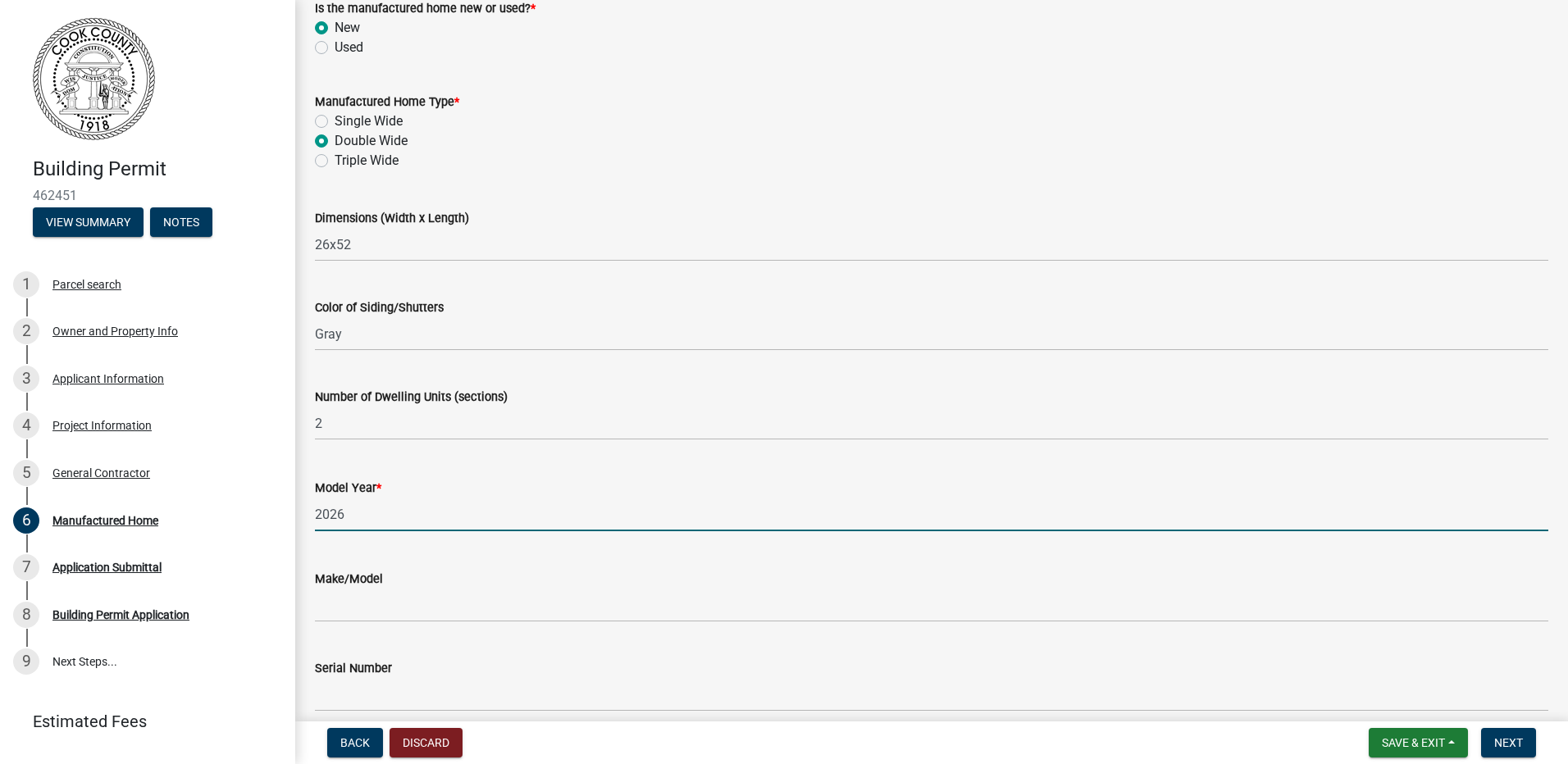
scroll to position [246, 0]
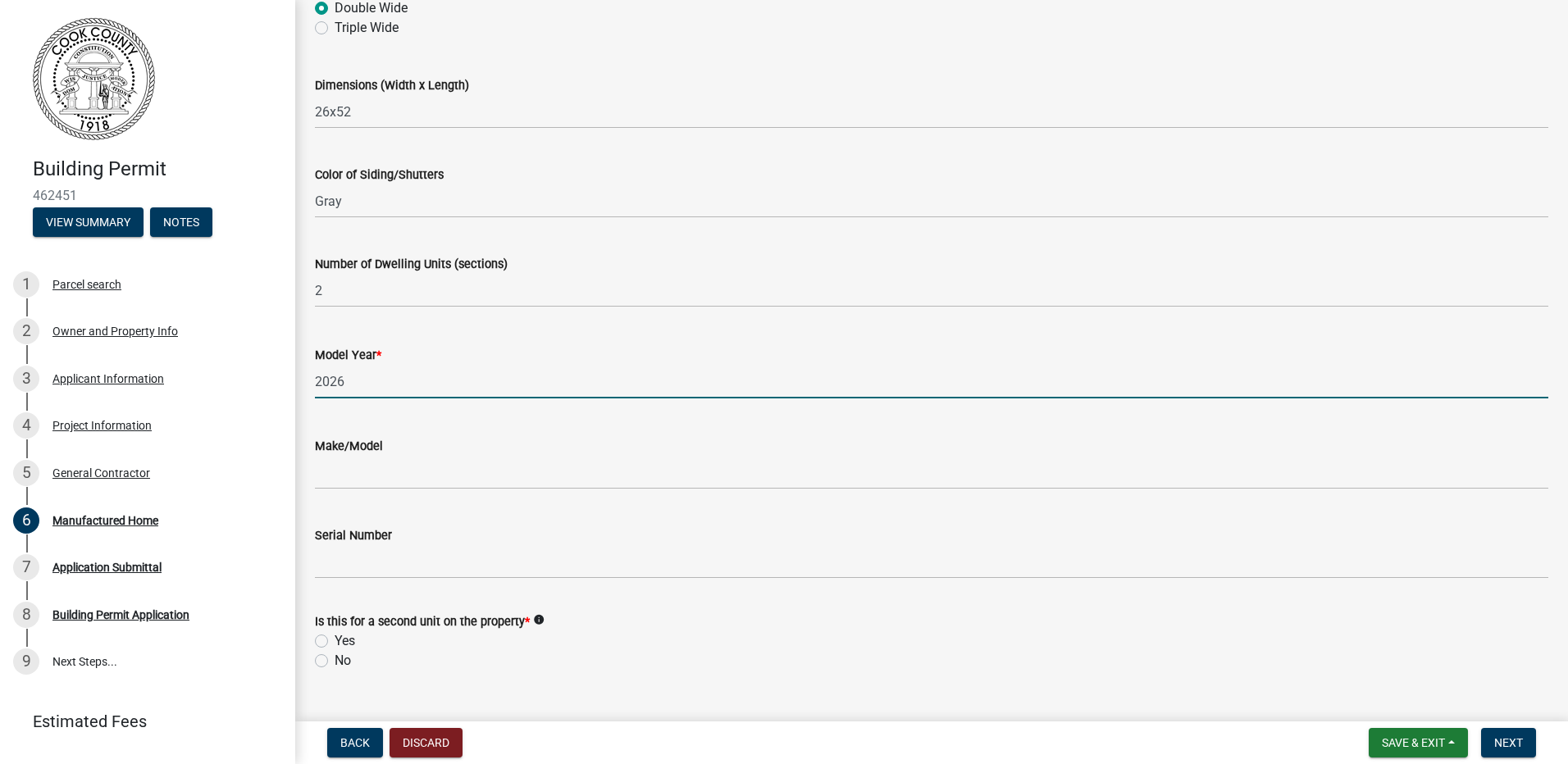
type input "2026"
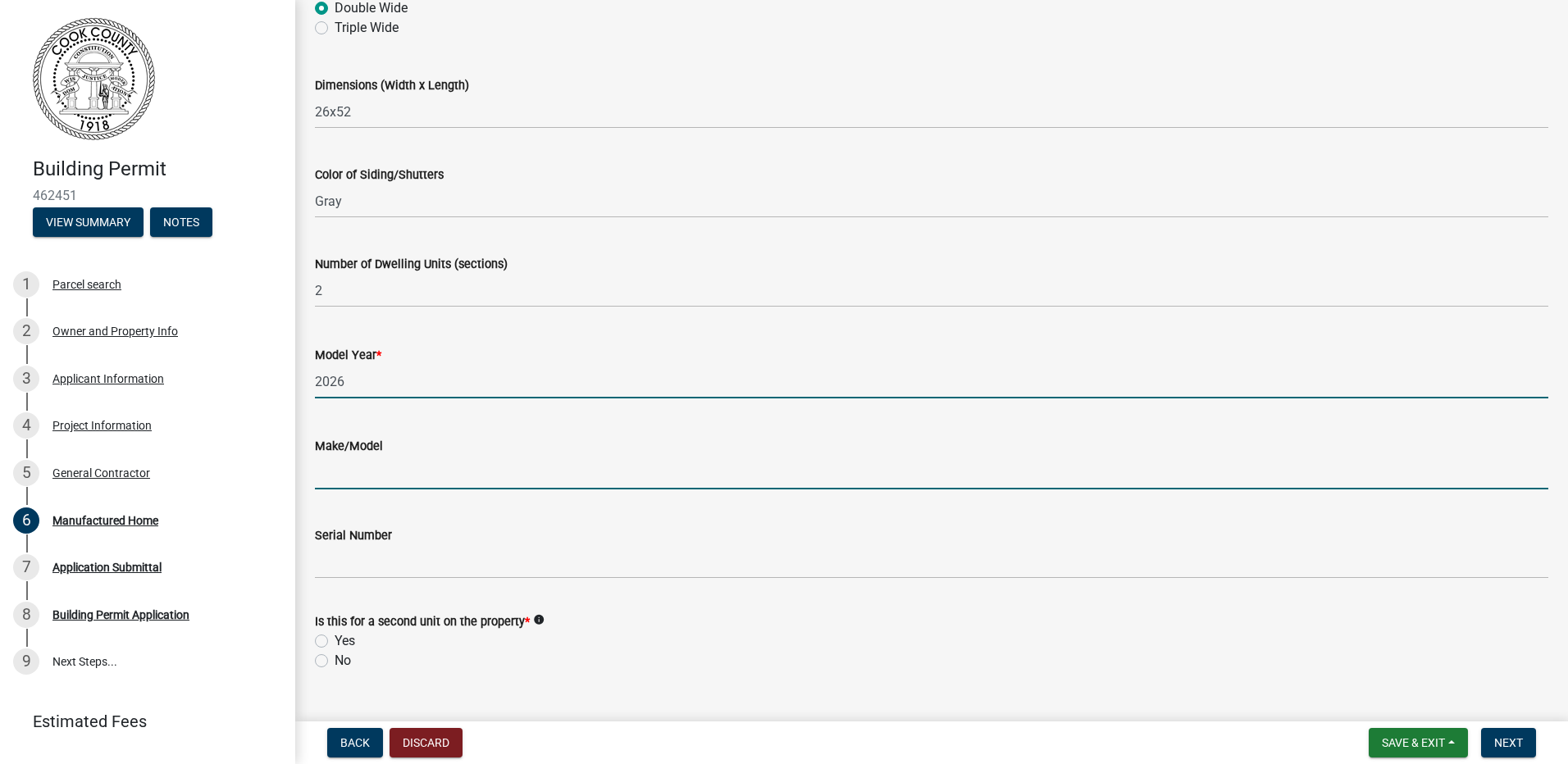
click at [530, 477] on input "Make/Model" at bounding box center [931, 473] width 1233 height 33
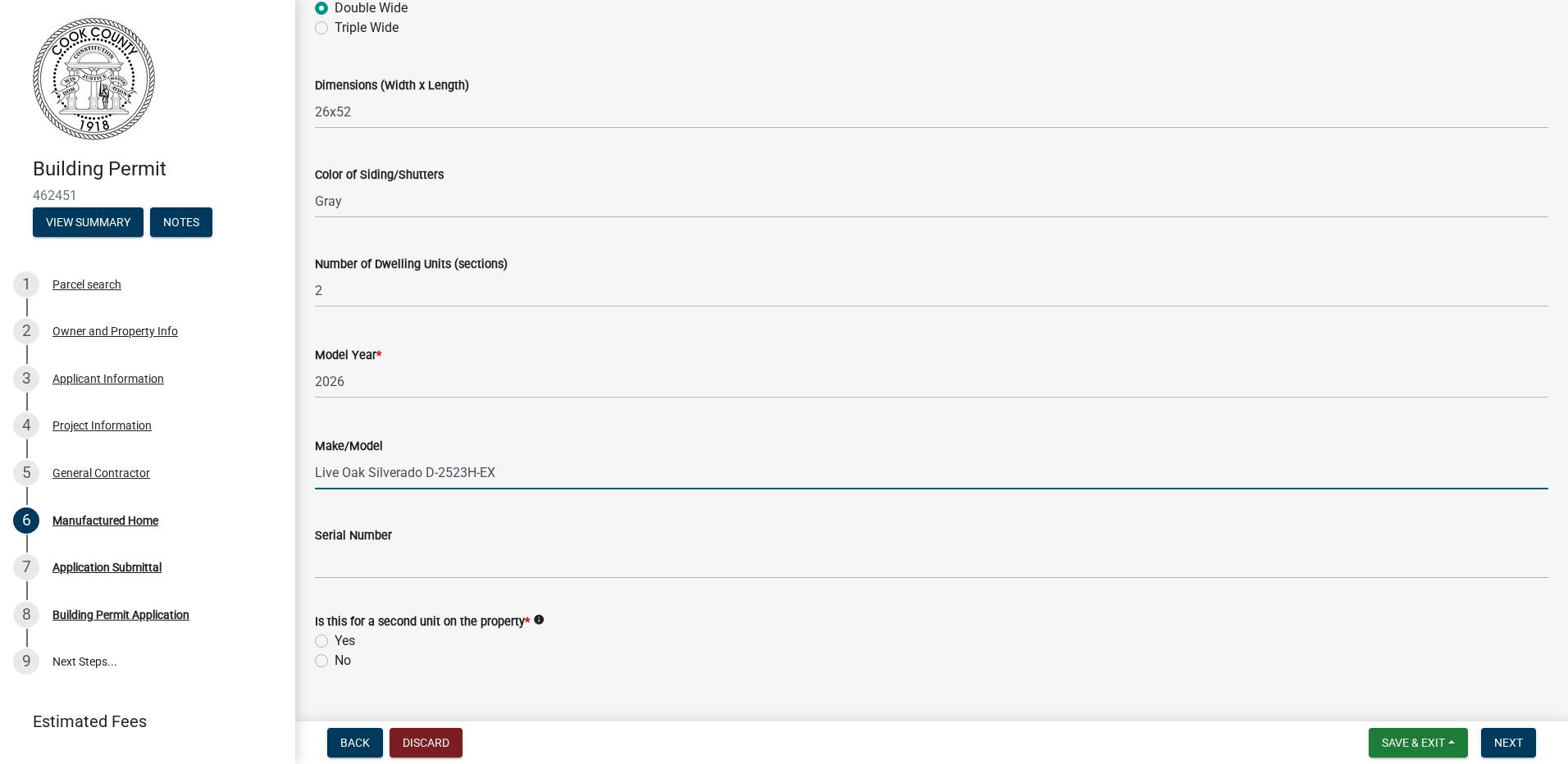
type input "Live Oak Silverado D-2523H-EX"
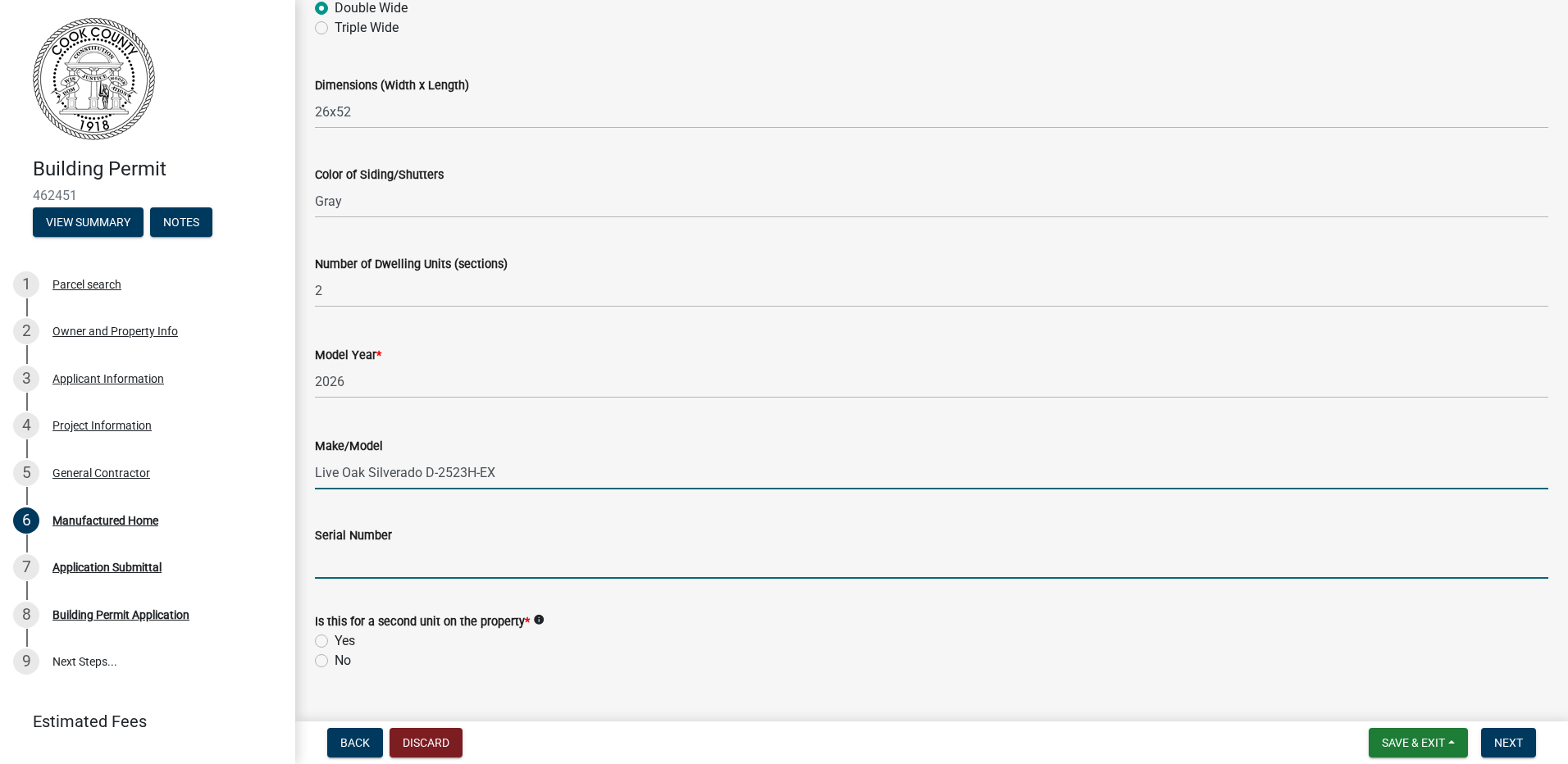
click at [621, 561] on input "Serial Number" at bounding box center [931, 561] width 1233 height 33
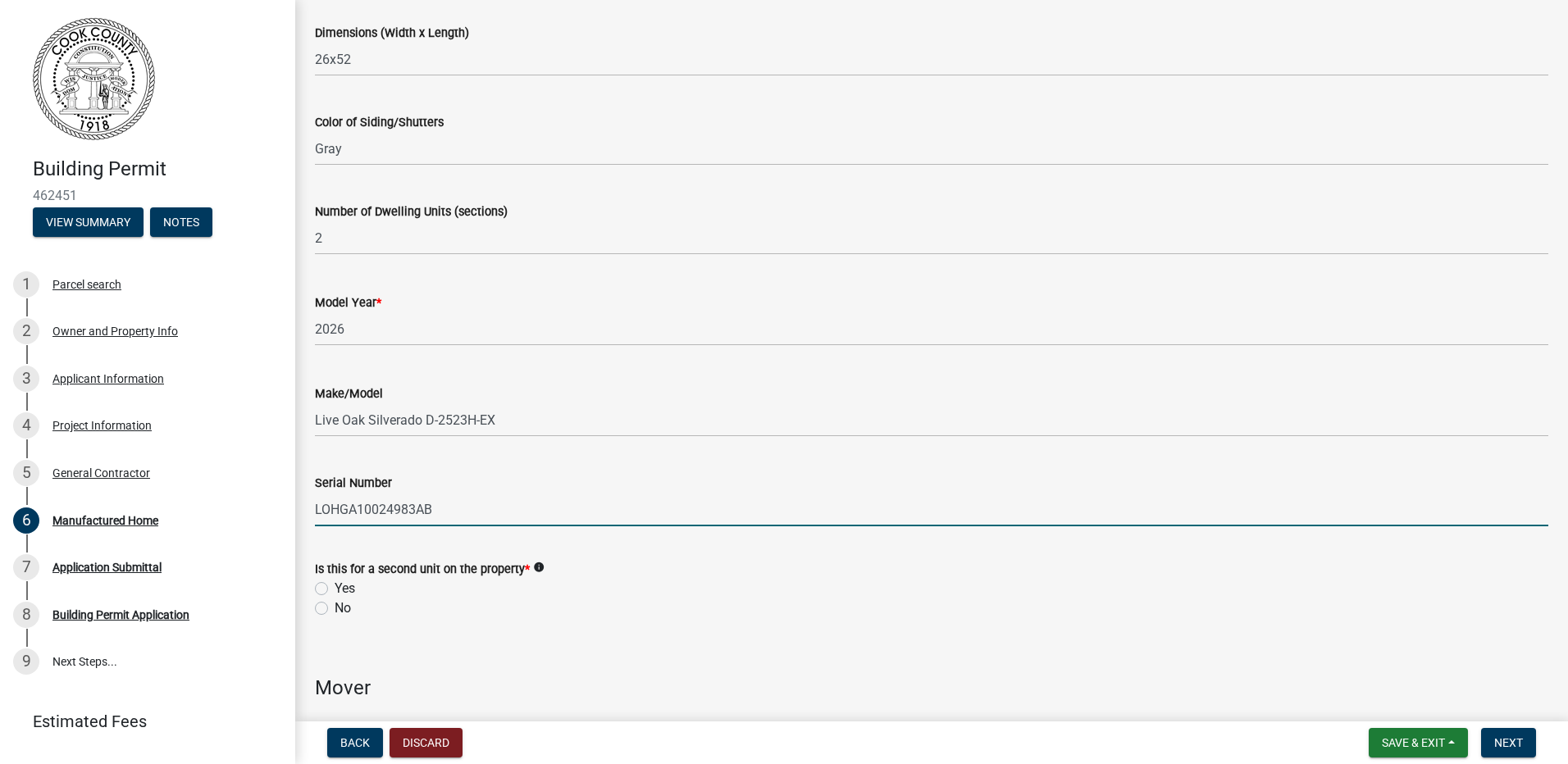
scroll to position [492, 0]
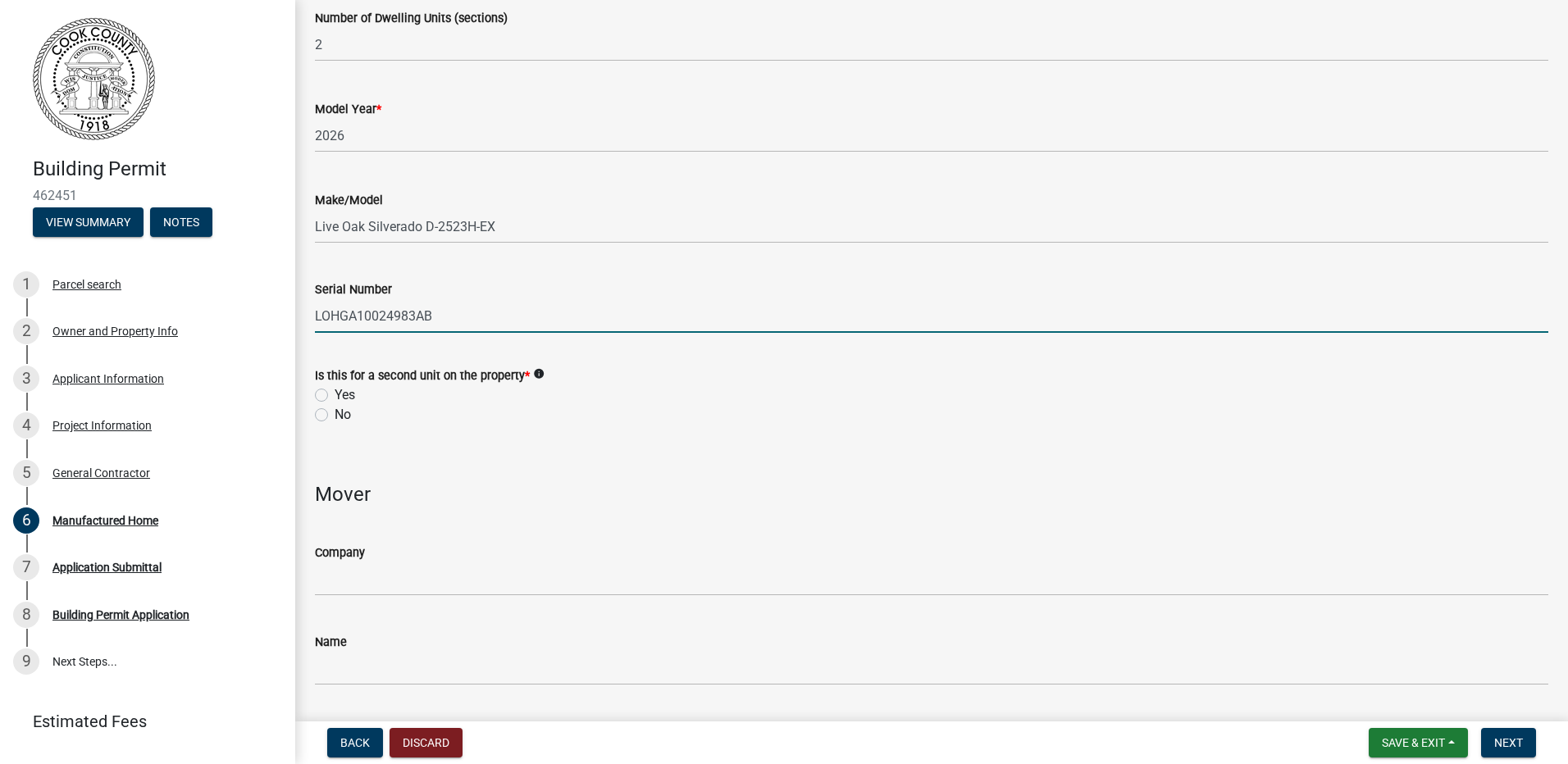
type input "LOHGA10024983AB"
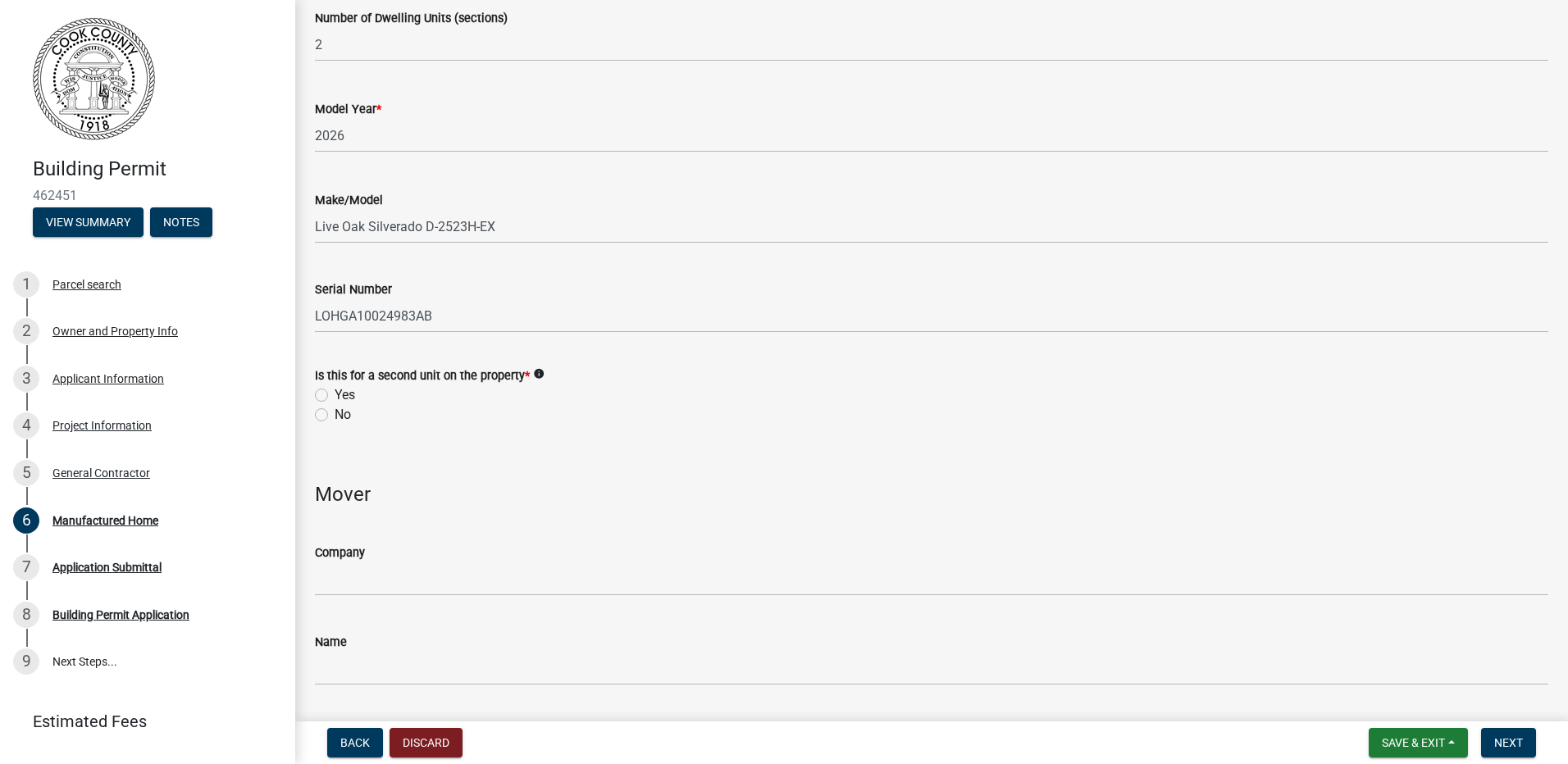
click at [334, 418] on label "No" at bounding box center [342, 415] width 17 height 19
click at [334, 416] on input "No" at bounding box center [340, 411] width 11 height 11
radio input "true"
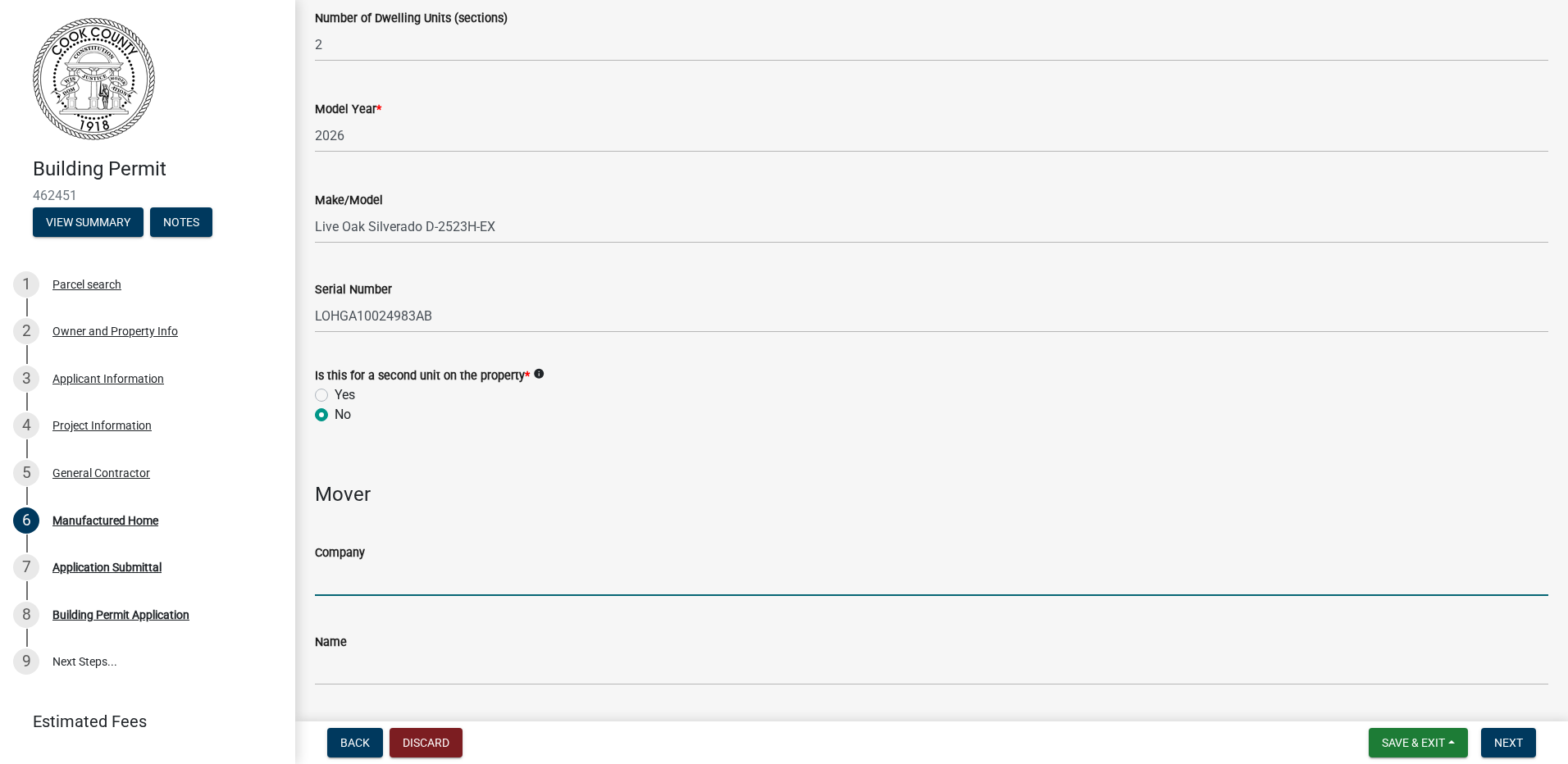
click at [374, 582] on input "Company" at bounding box center [931, 579] width 1233 height 33
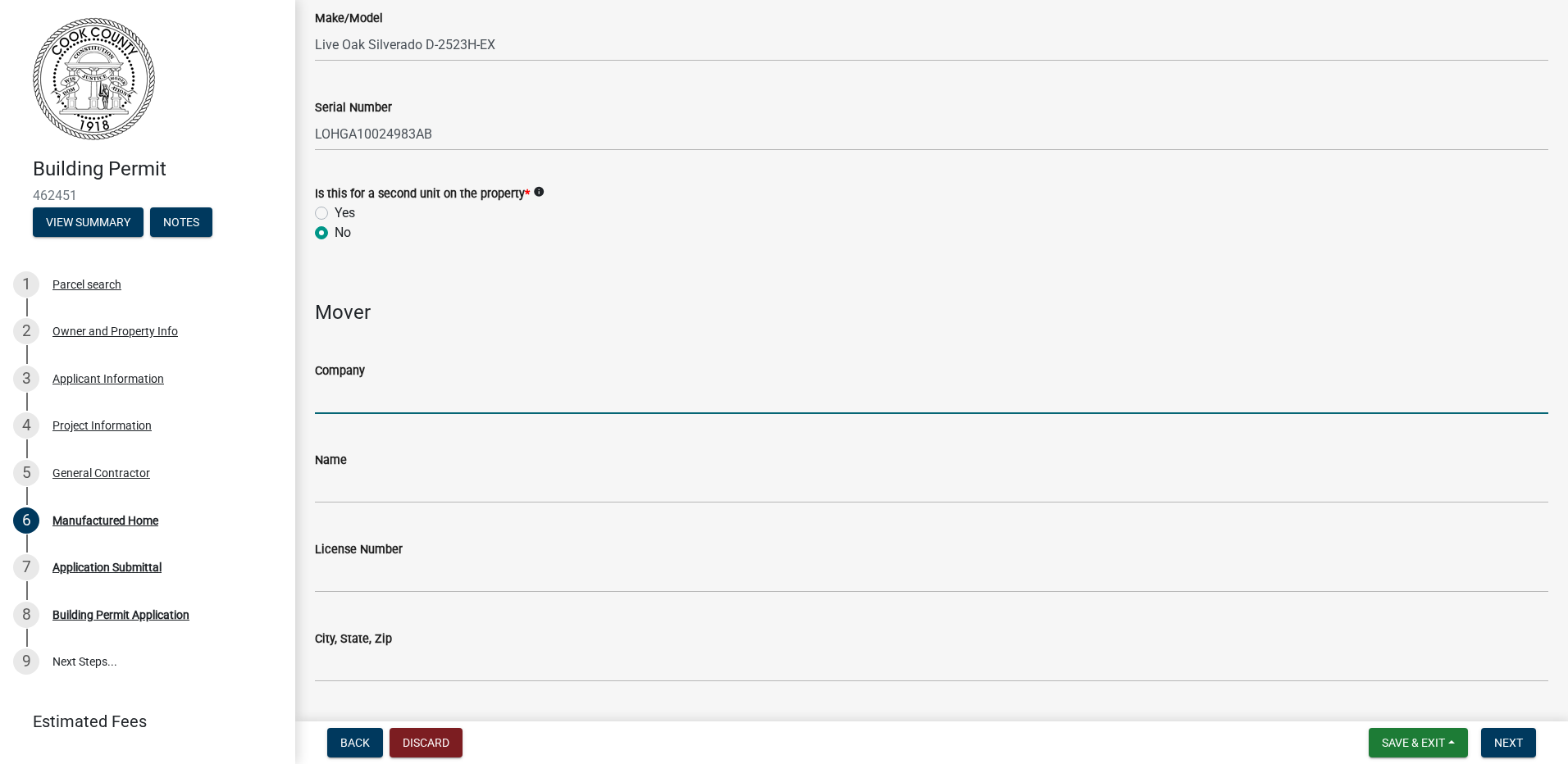
scroll to position [738, 0]
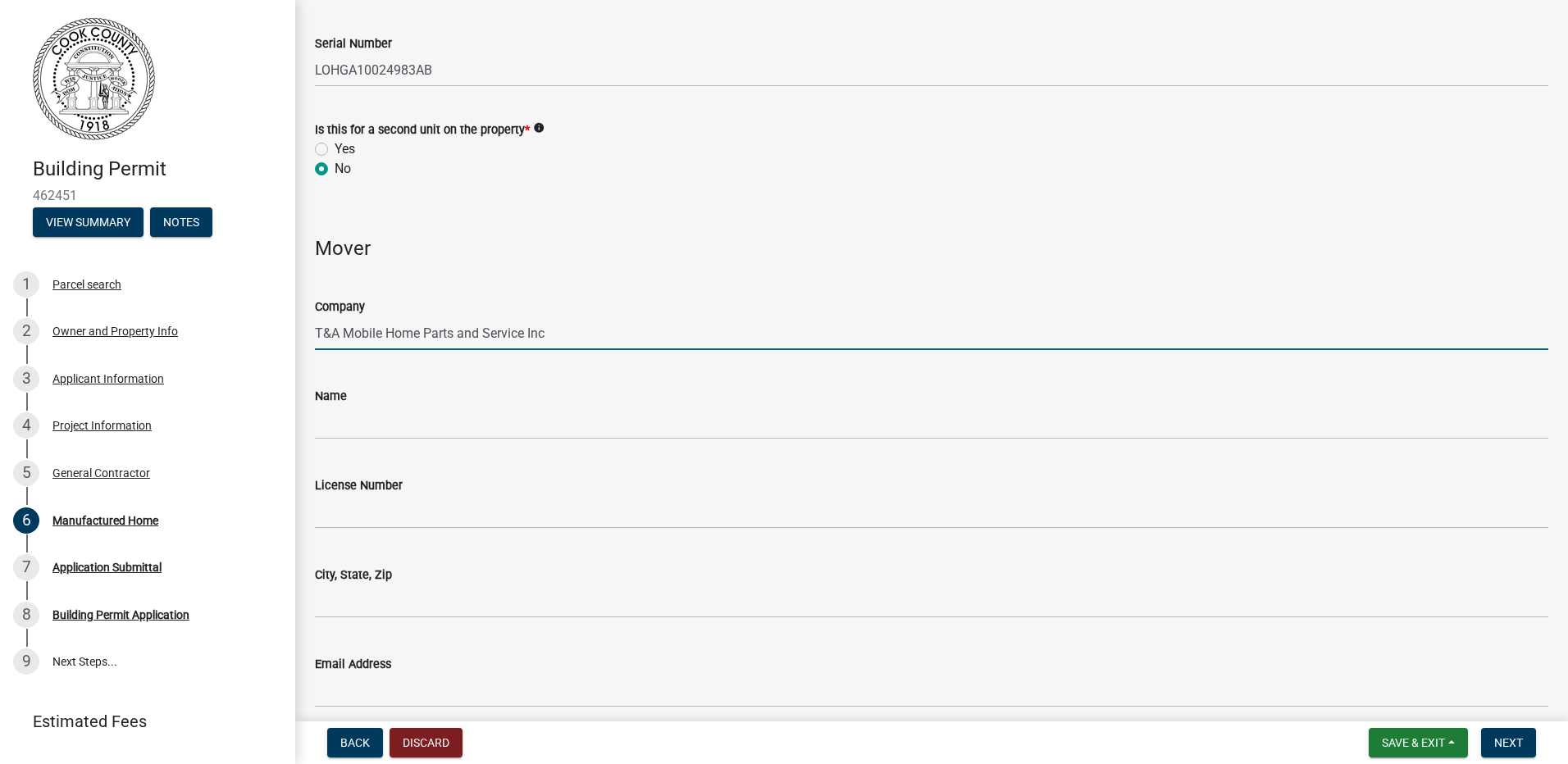
type input "T&A Mobile Home Parts and Service Inc"
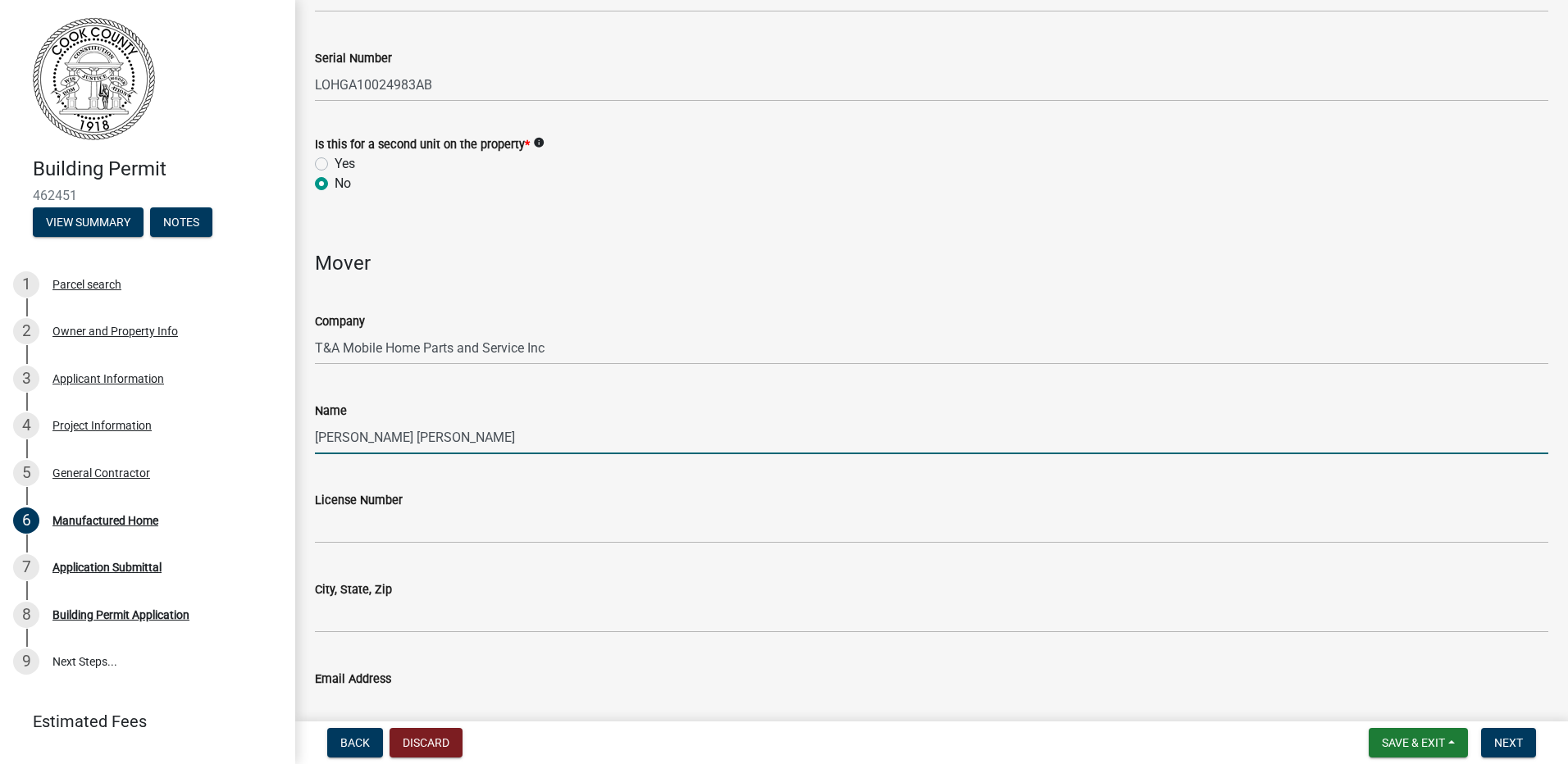
scroll to position [896, 0]
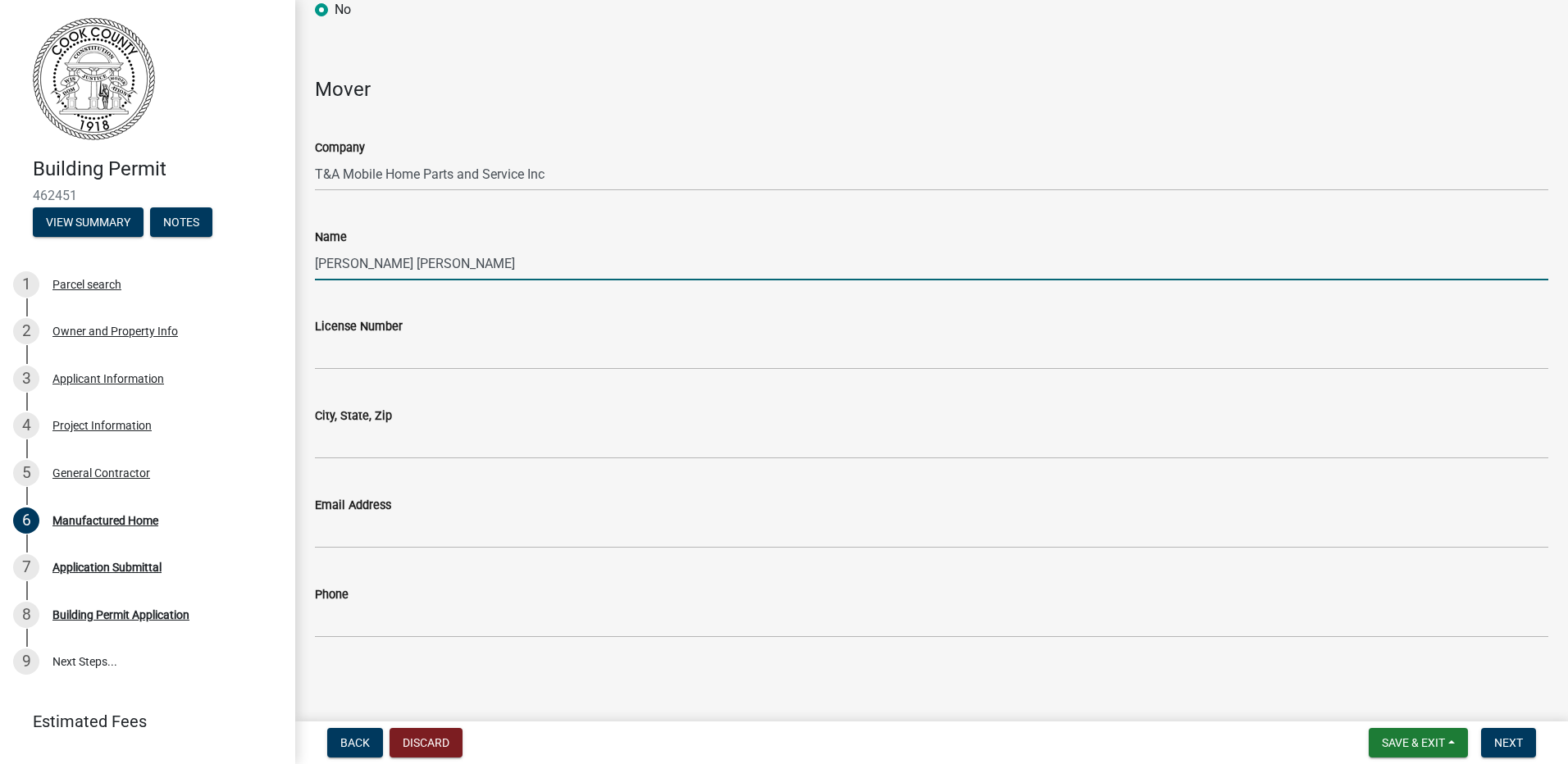
type input "[PERSON_NAME] [PERSON_NAME]"
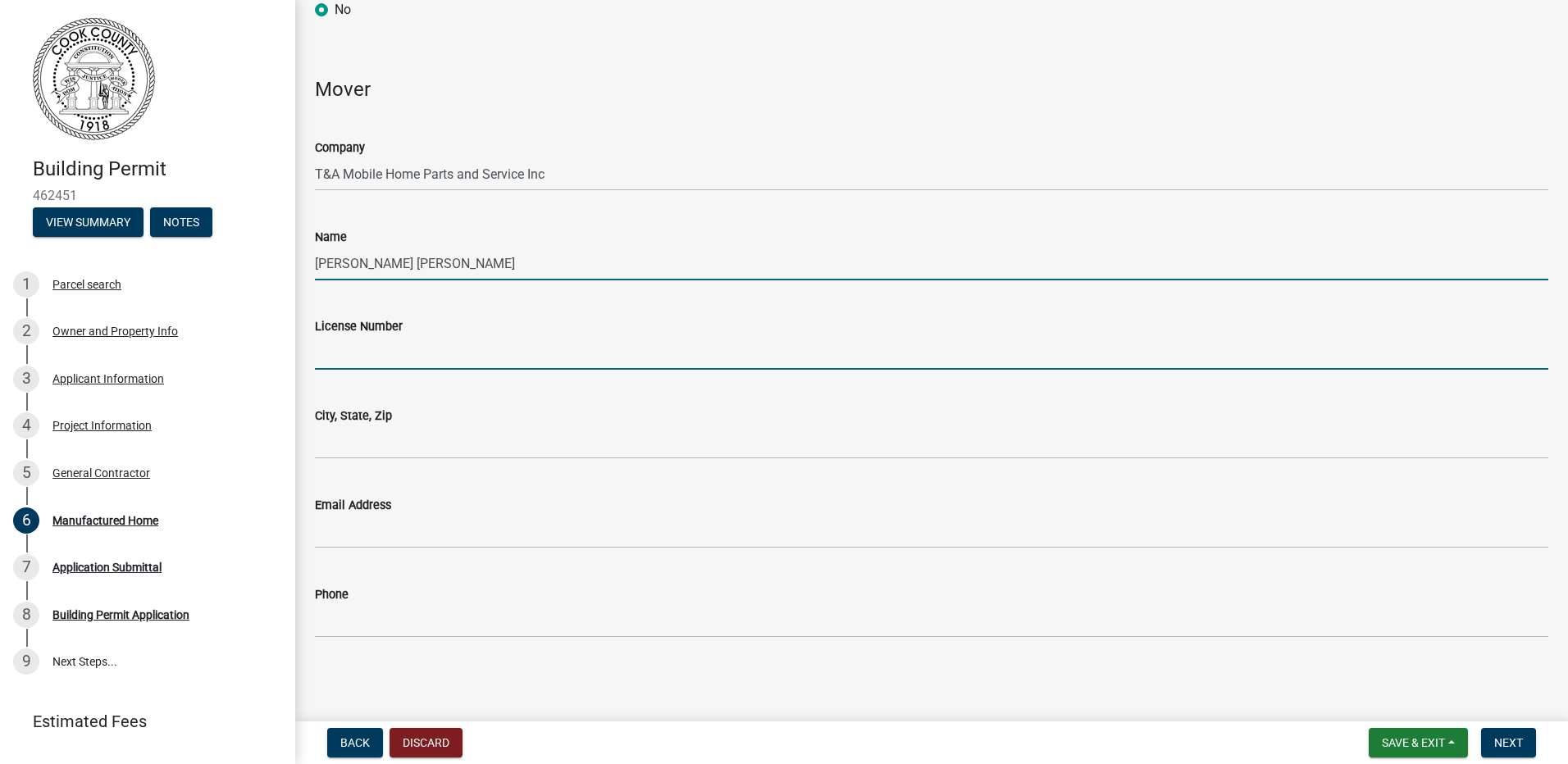
click at [434, 357] on input "License Number" at bounding box center [931, 353] width 1233 height 33
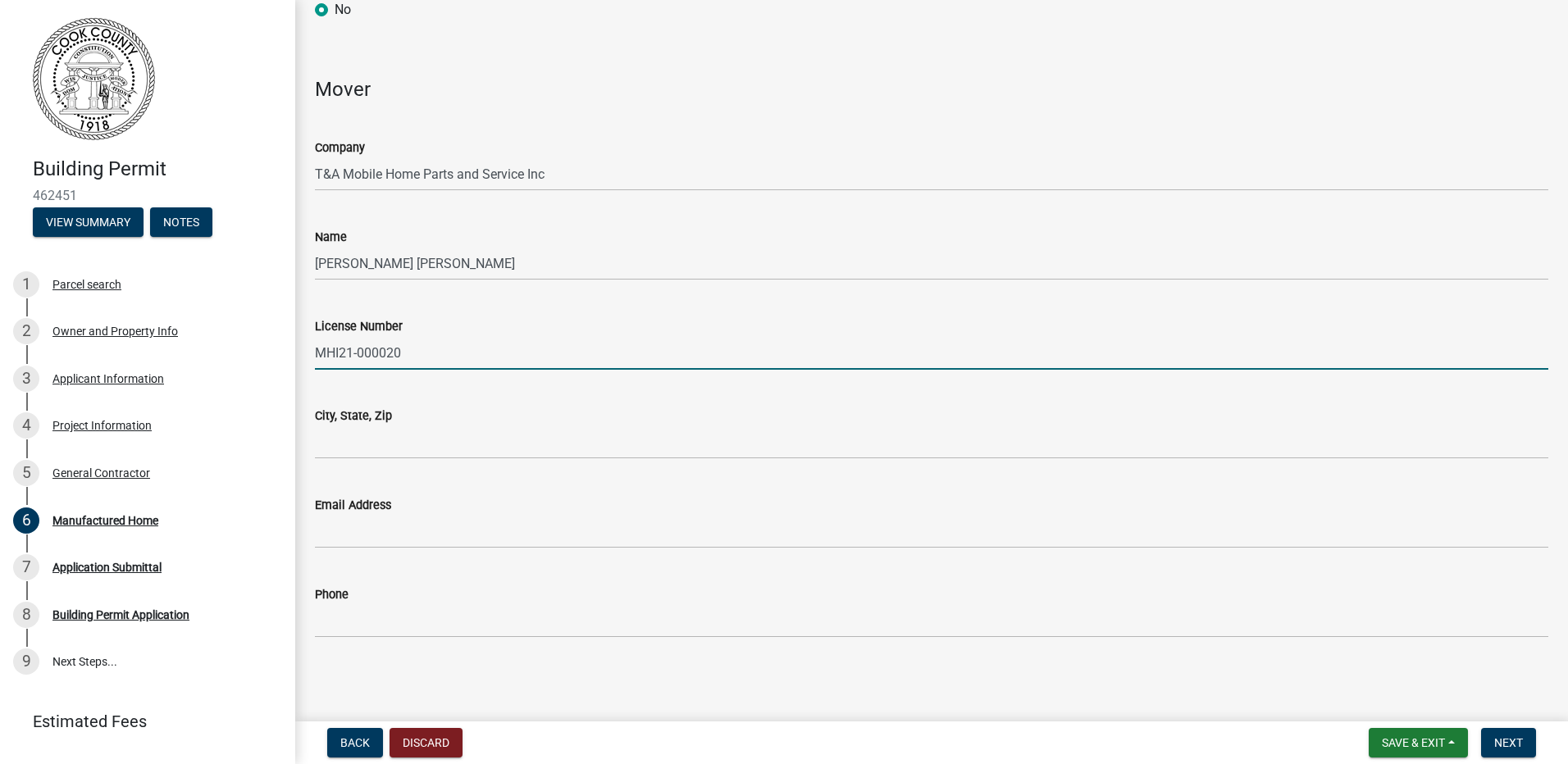
type input "MHI21-000020"
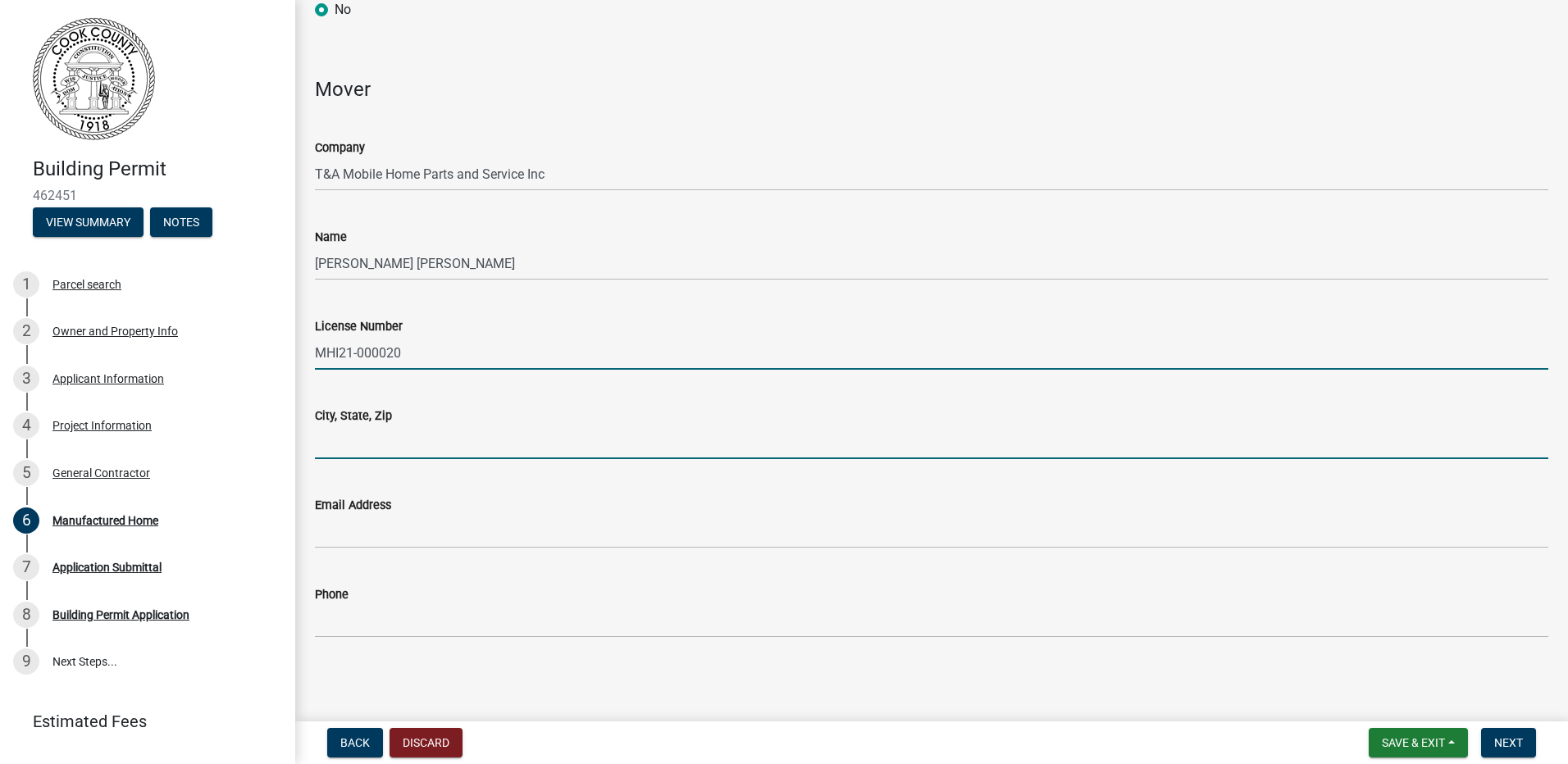
click at [814, 438] on input "City, State, Zip" at bounding box center [931, 442] width 1233 height 33
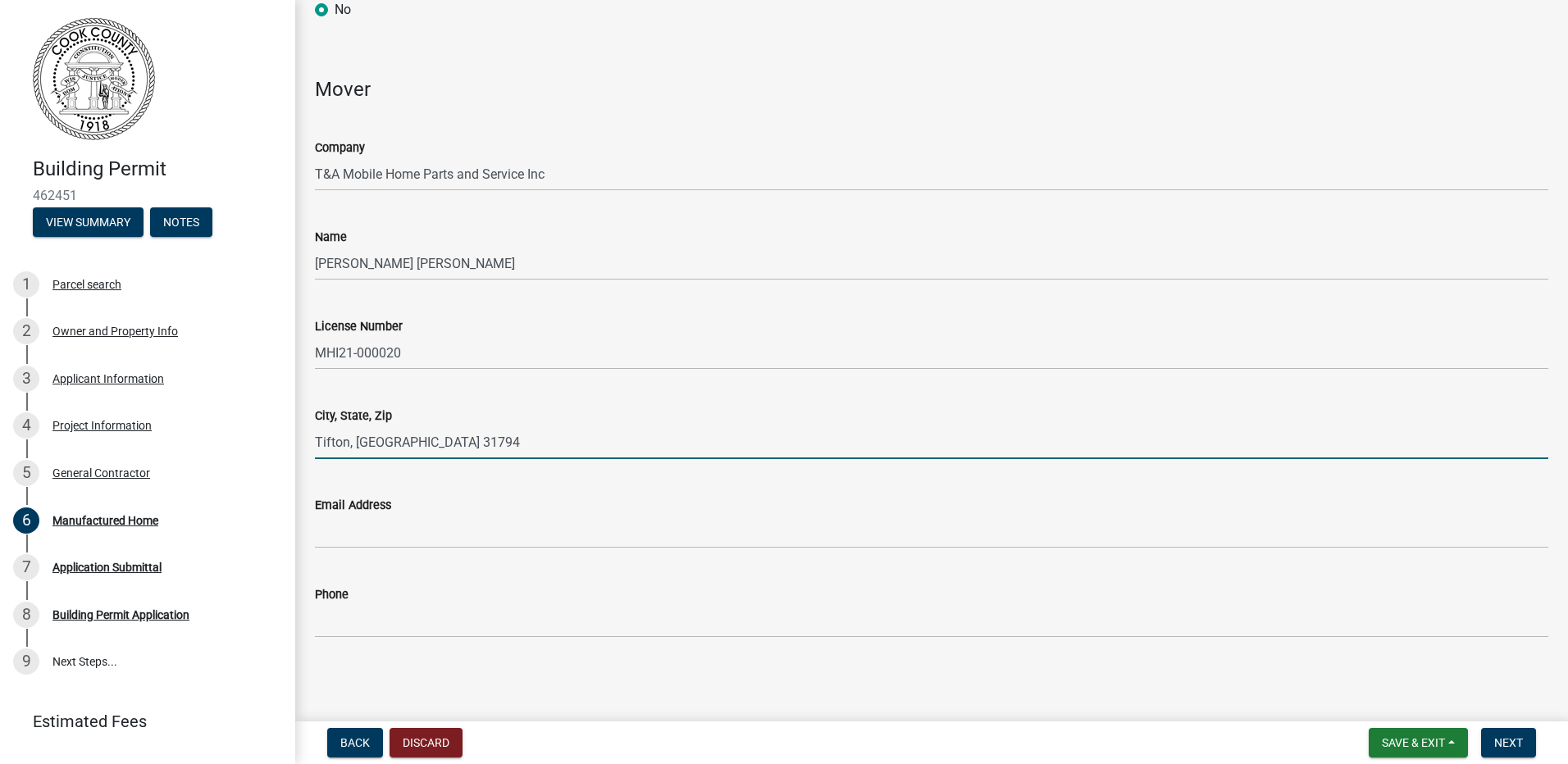
type input "Tifton, [GEOGRAPHIC_DATA] 31794"
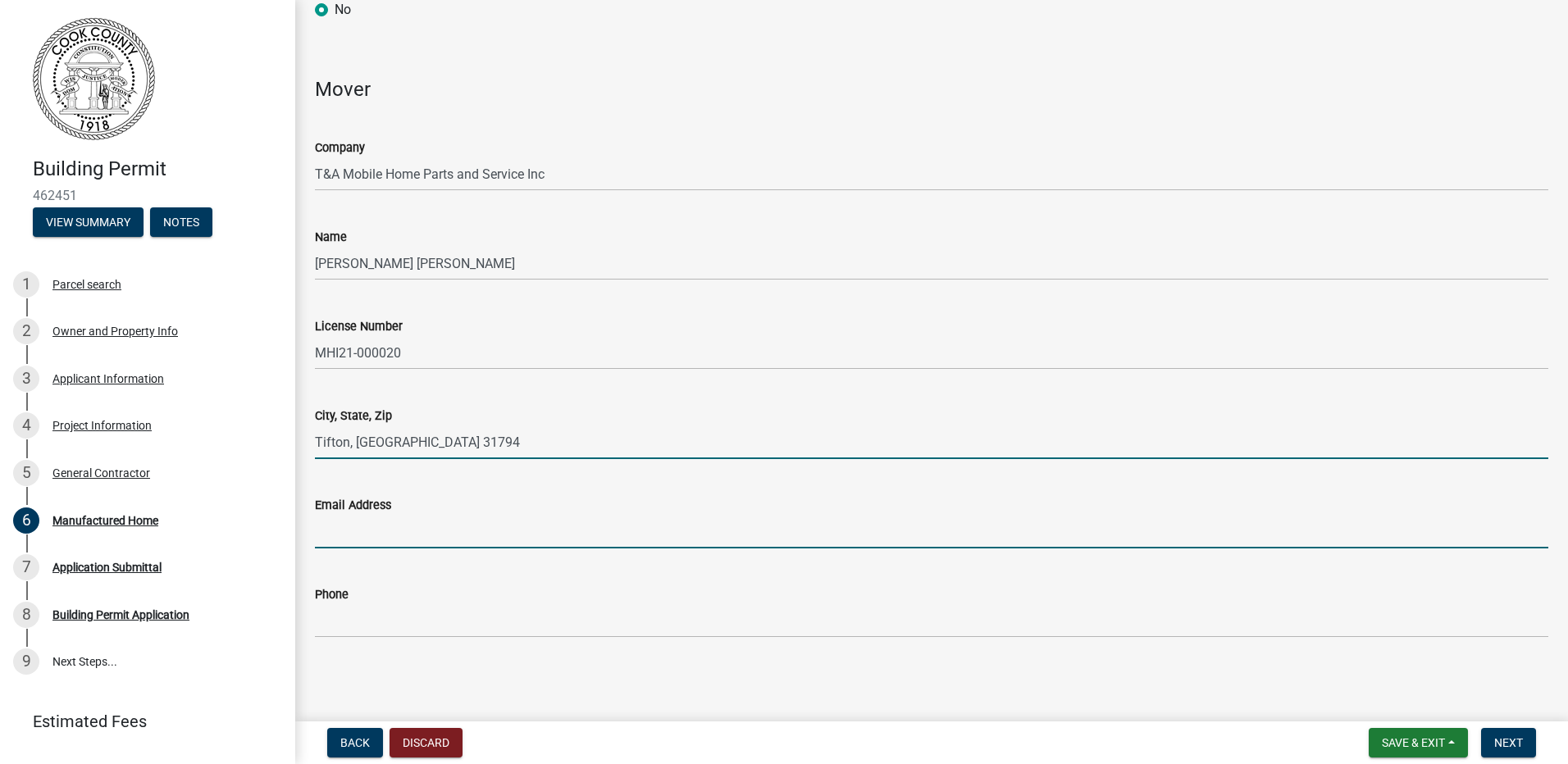
click at [820, 538] on input "Email Address" at bounding box center [931, 532] width 1233 height 33
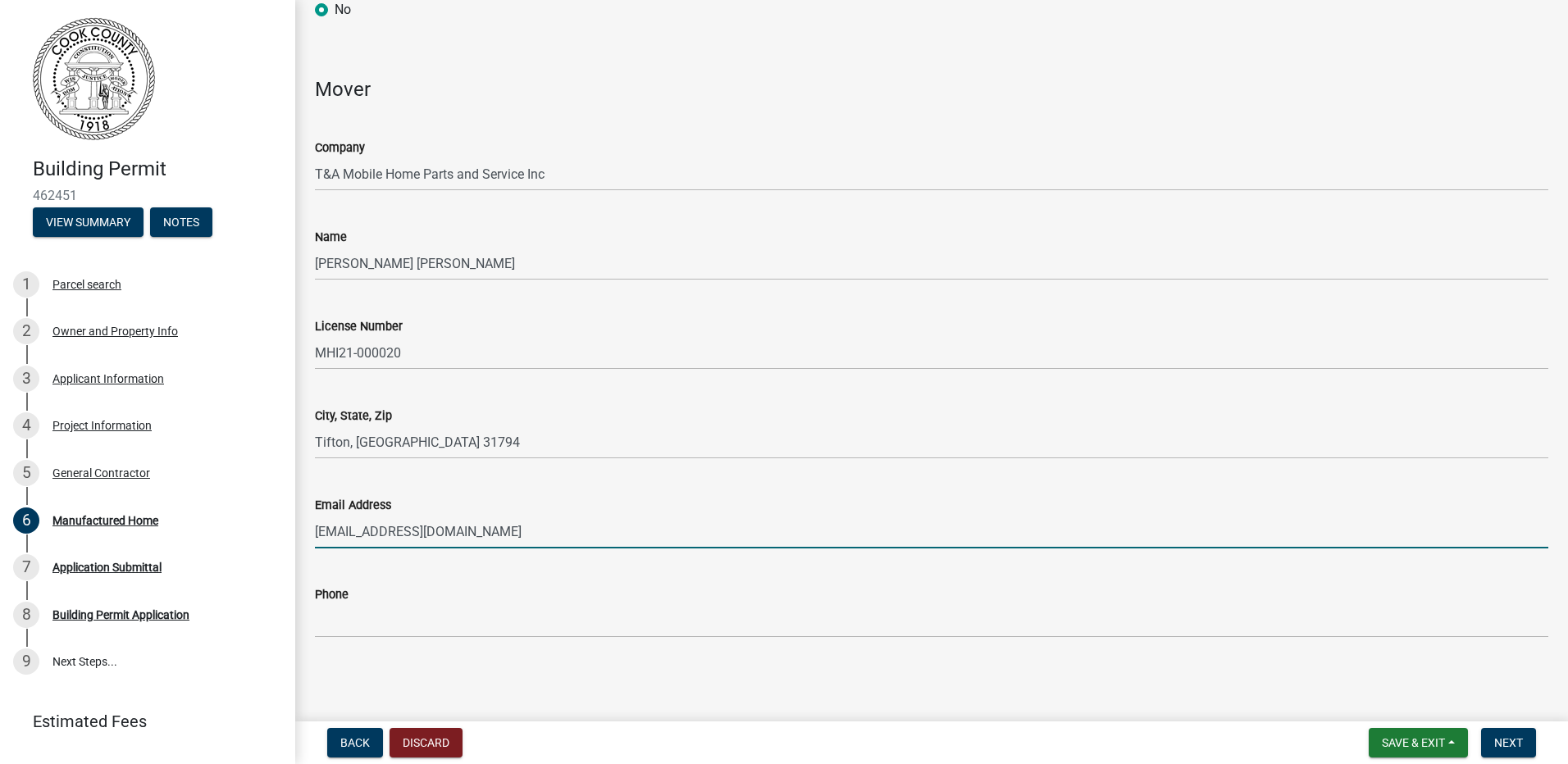
type input "[EMAIL_ADDRESS][DOMAIN_NAME]"
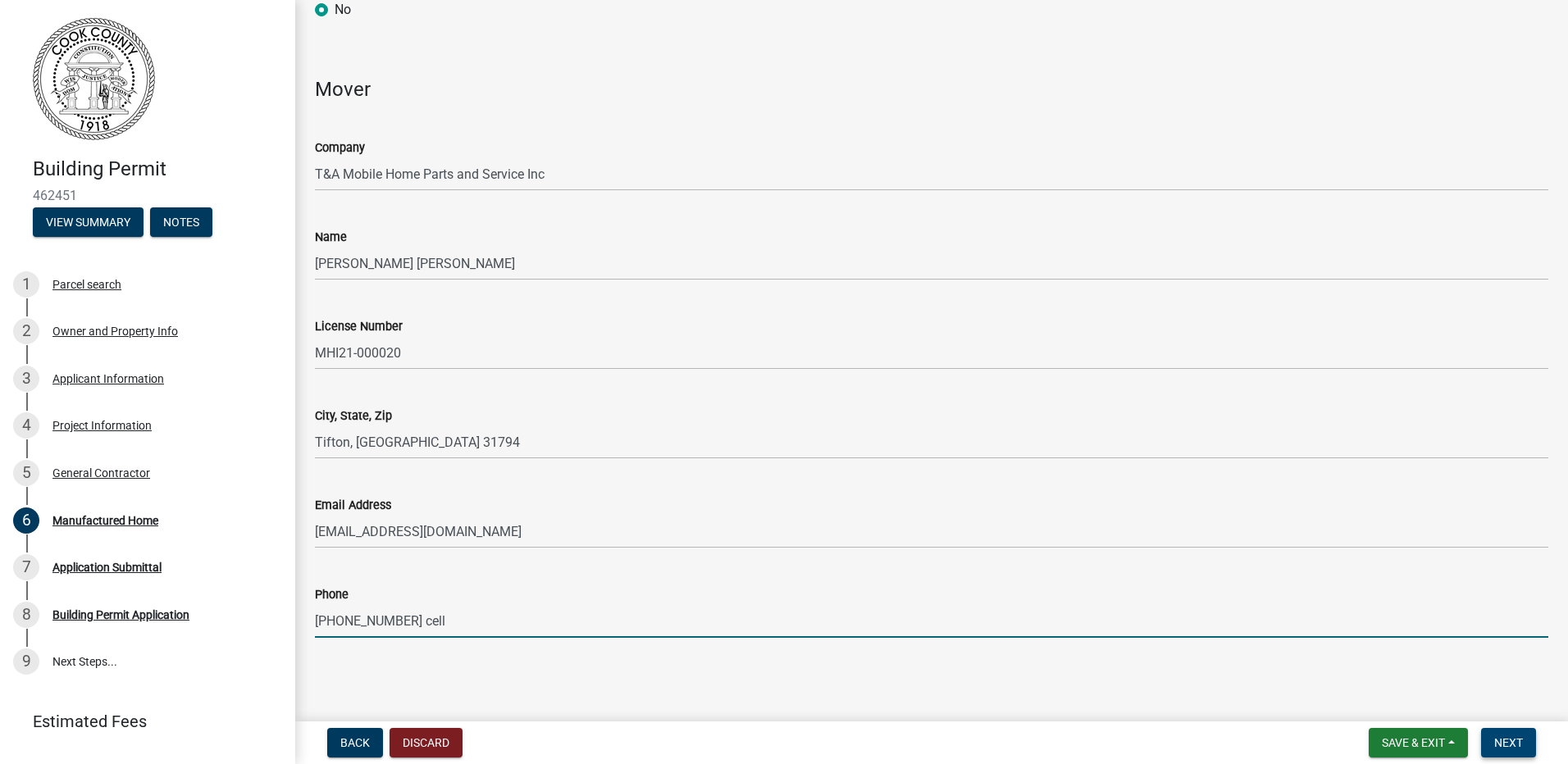
type input "[PHONE_NUMBER] cell"
click at [1524, 739] on button "Next" at bounding box center [1508, 743] width 55 height 30
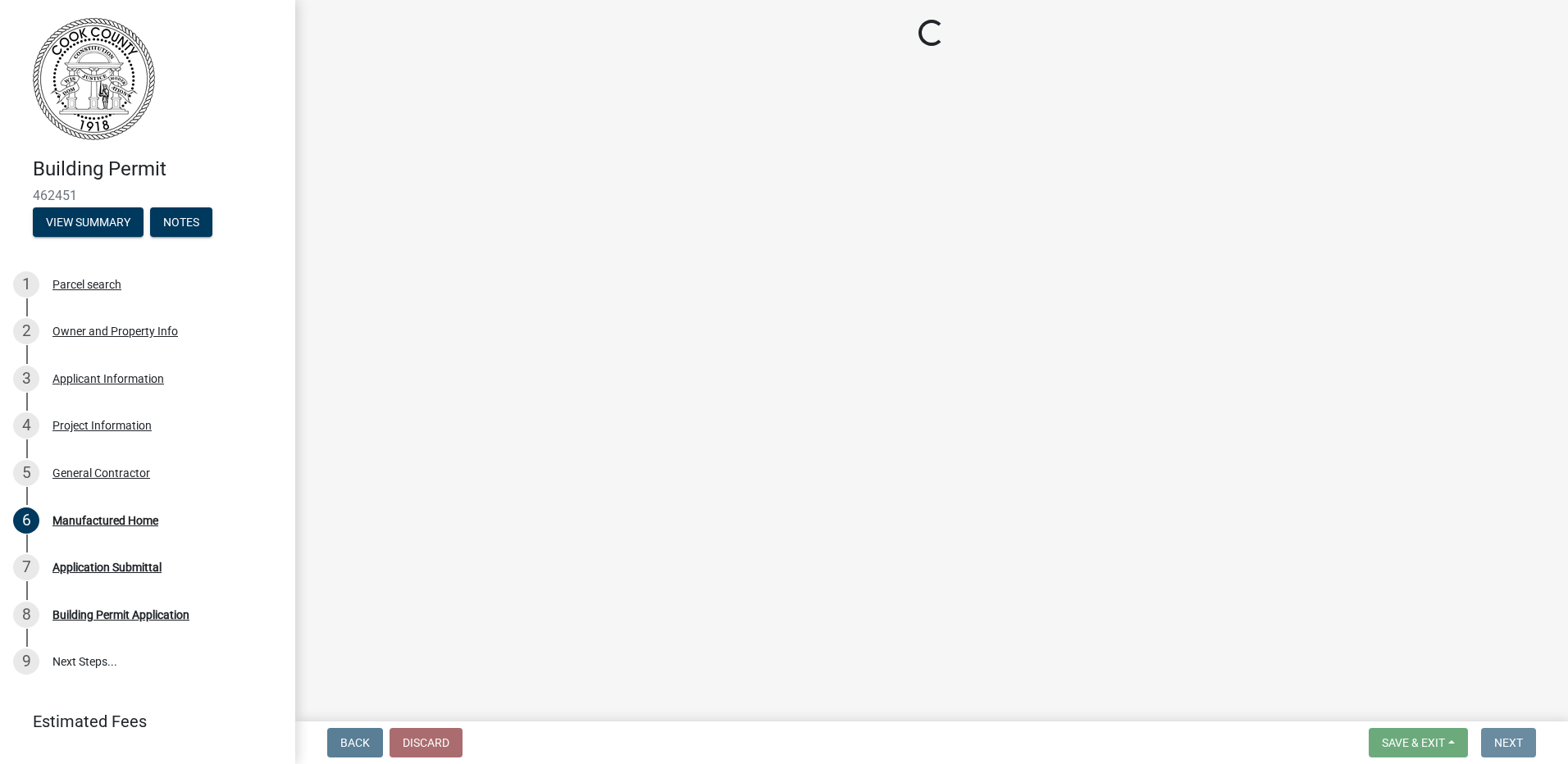
scroll to position [0, 0]
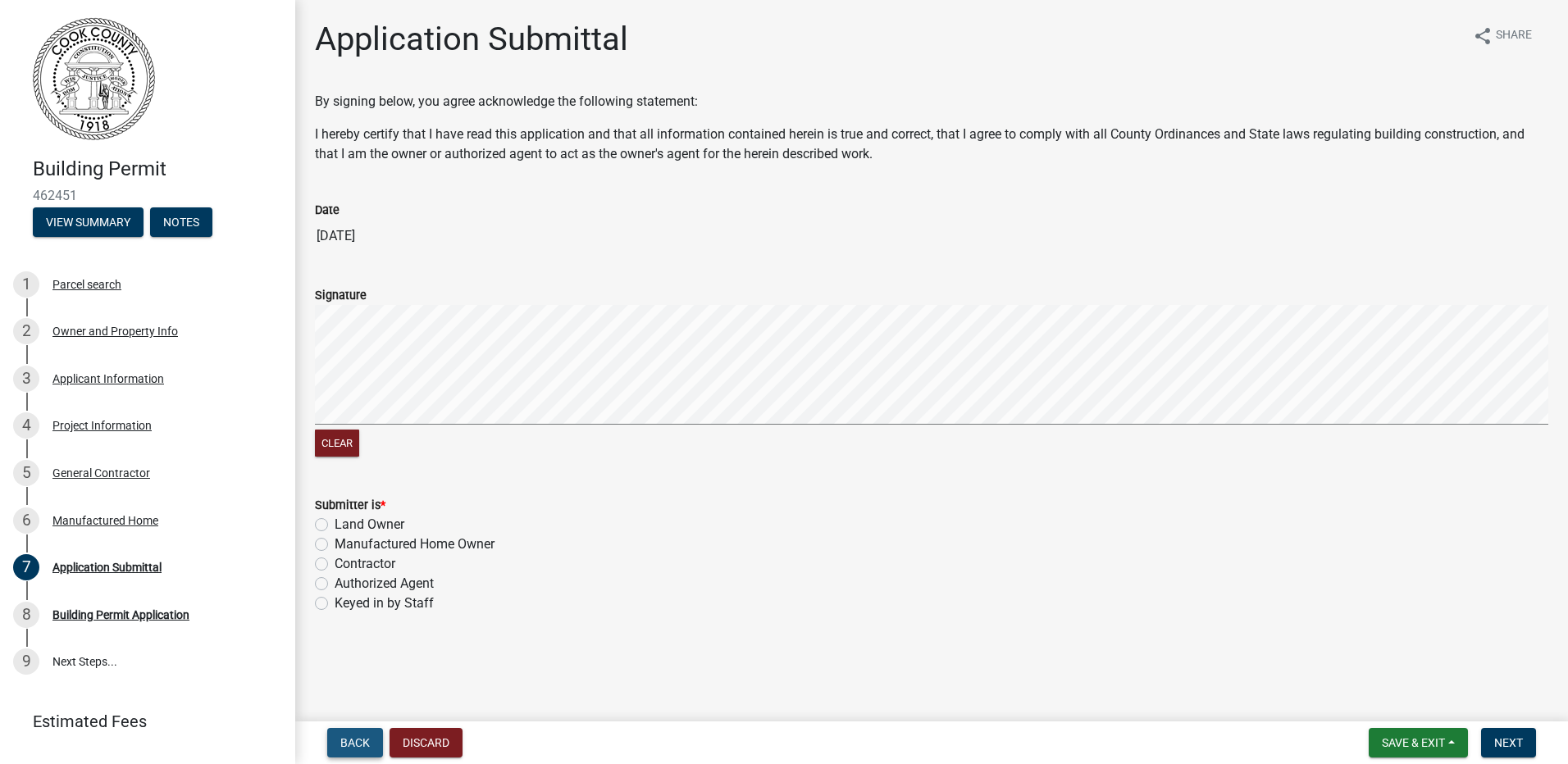
click at [372, 732] on button "Back" at bounding box center [355, 743] width 56 height 30
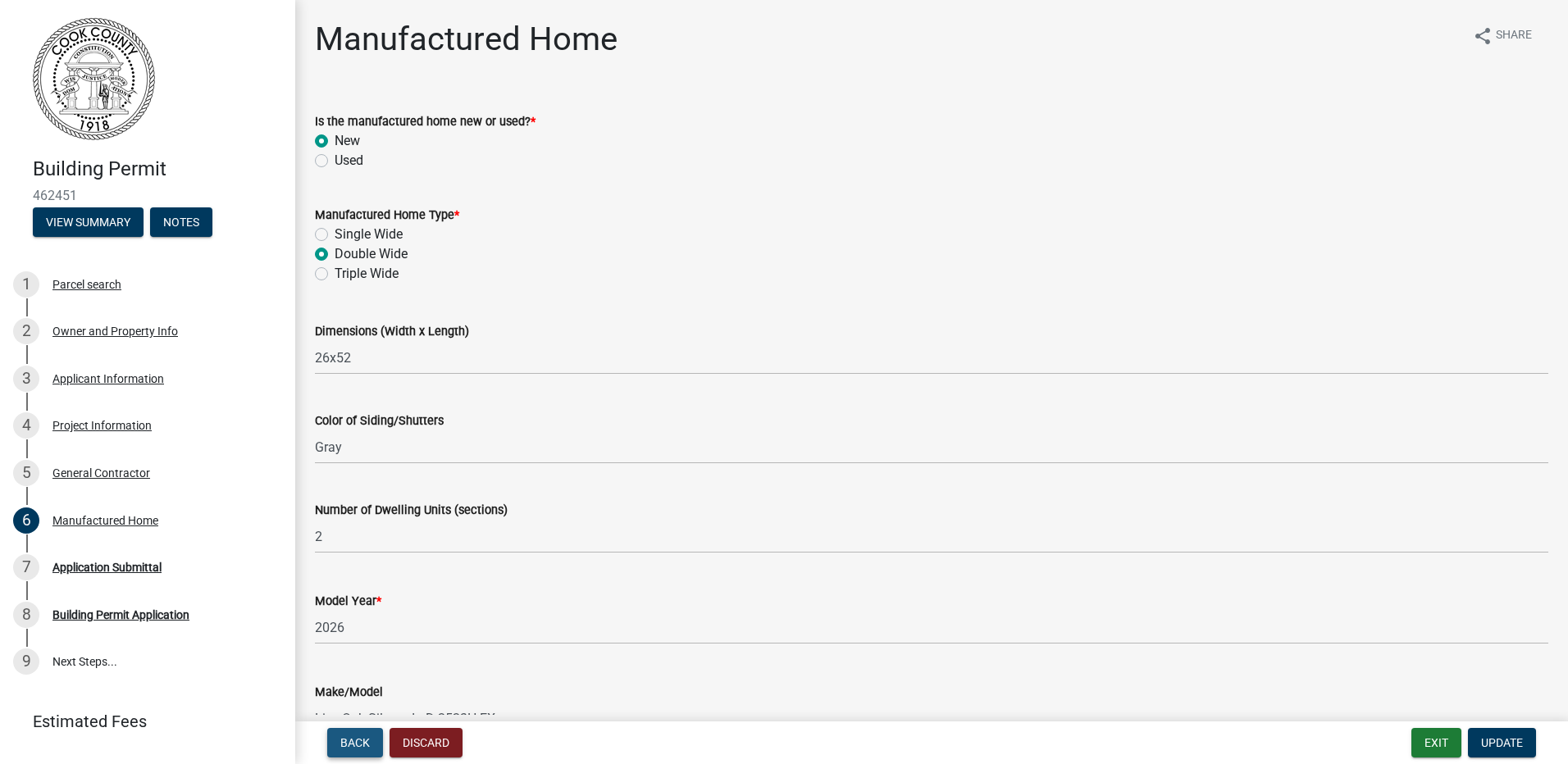
click at [366, 738] on span "Back" at bounding box center [355, 742] width 30 height 13
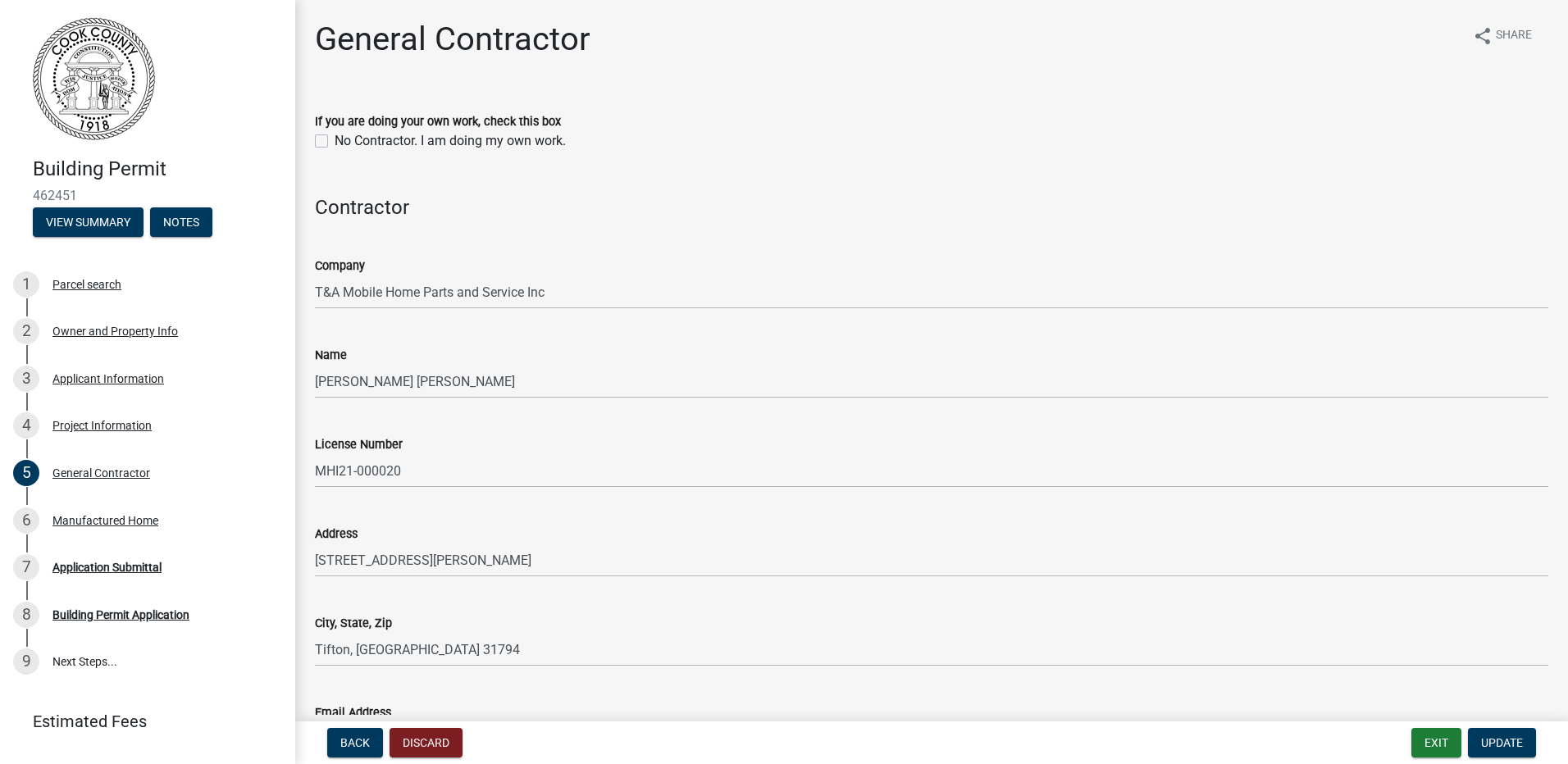
click at [328, 143] on div "No Contractor. I am doing my own work." at bounding box center [931, 141] width 1233 height 19
click at [334, 137] on label "No Contractor. I am doing my own work." at bounding box center [450, 141] width 232 height 19
click at [334, 137] on input "No Contractor. I am doing my own work." at bounding box center [340, 137] width 11 height 11
checkbox input "true"
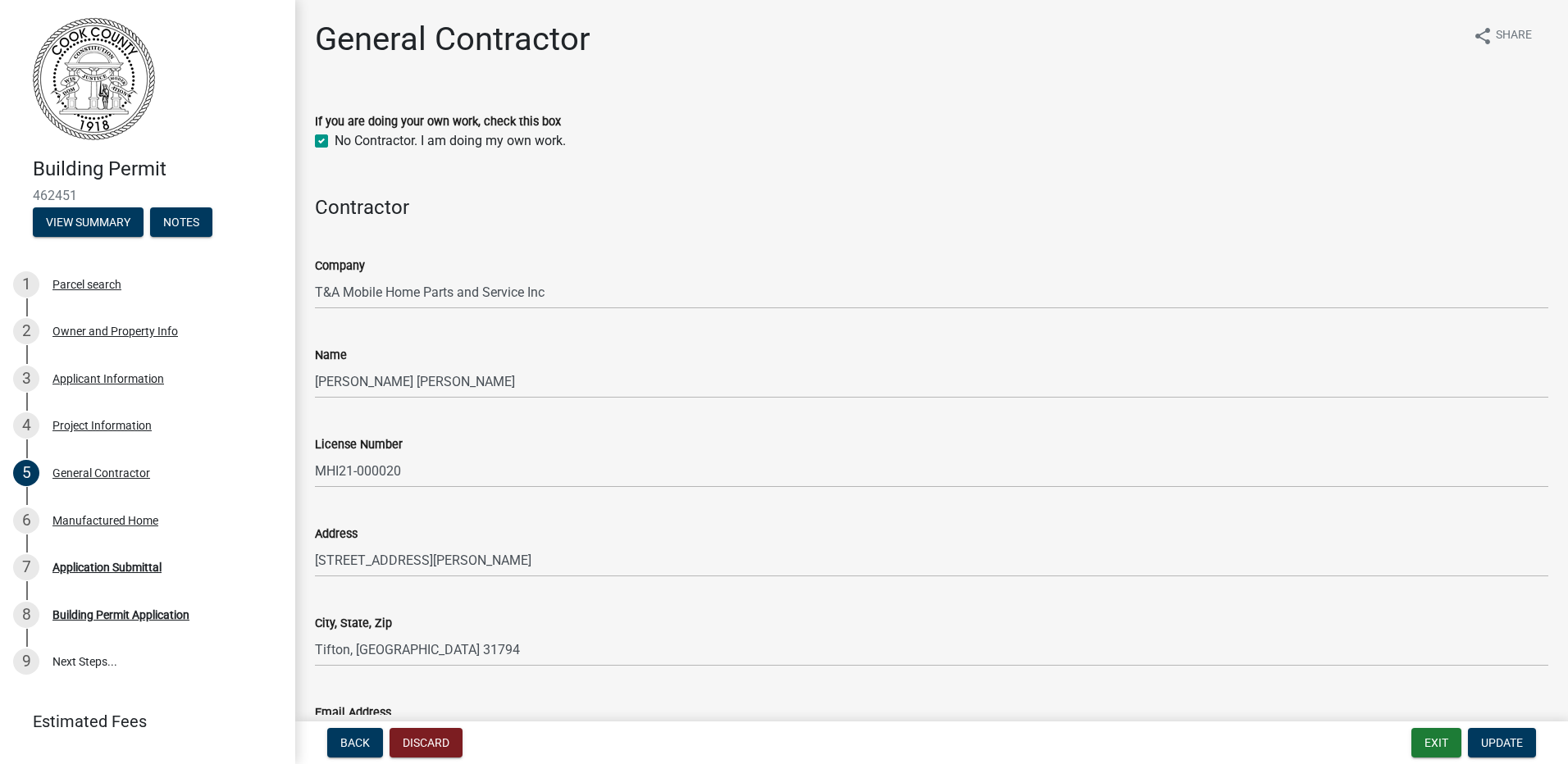
click at [591, 274] on div "Company" at bounding box center [931, 266] width 1233 height 19
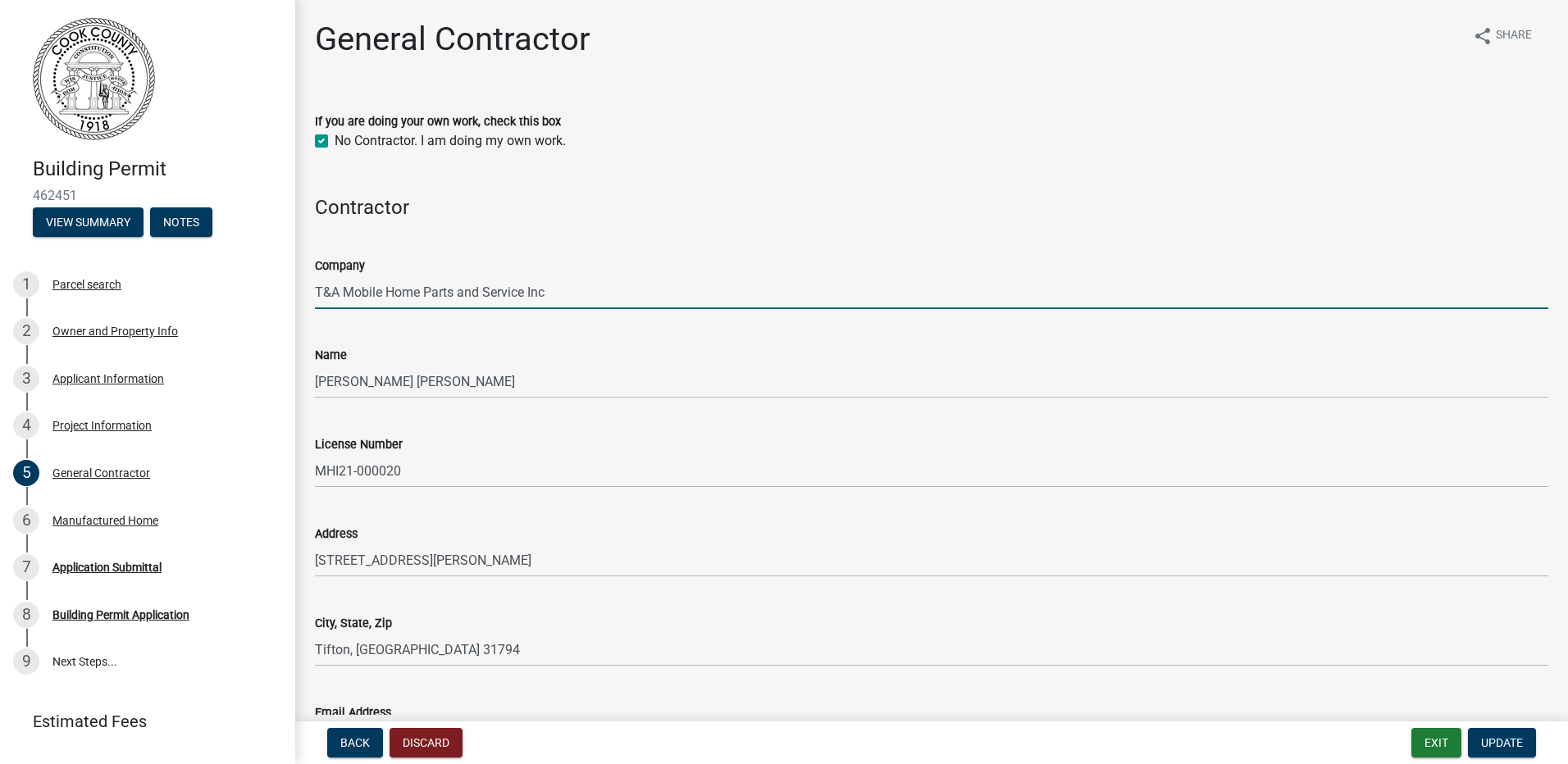
drag, startPoint x: 582, startPoint y: 291, endPoint x: 317, endPoint y: 289, distance: 265.0
click at [317, 289] on input "T&A Mobile Home Parts and Service Inc" at bounding box center [931, 292] width 1233 height 33
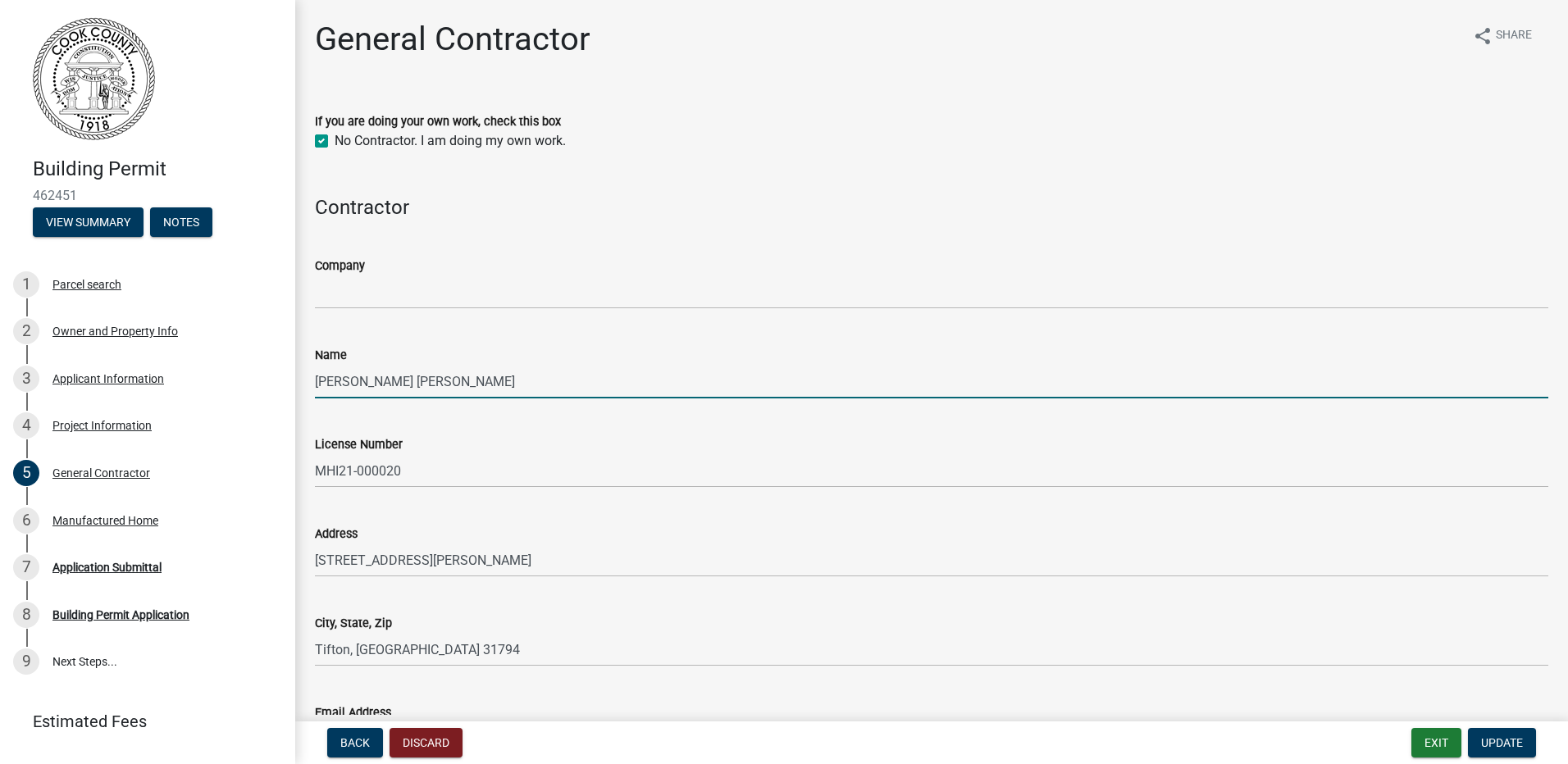
drag, startPoint x: 427, startPoint y: 378, endPoint x: 309, endPoint y: 381, distance: 118.0
click at [309, 381] on div "Name [PERSON_NAME] [PERSON_NAME]" at bounding box center [932, 360] width 1258 height 76
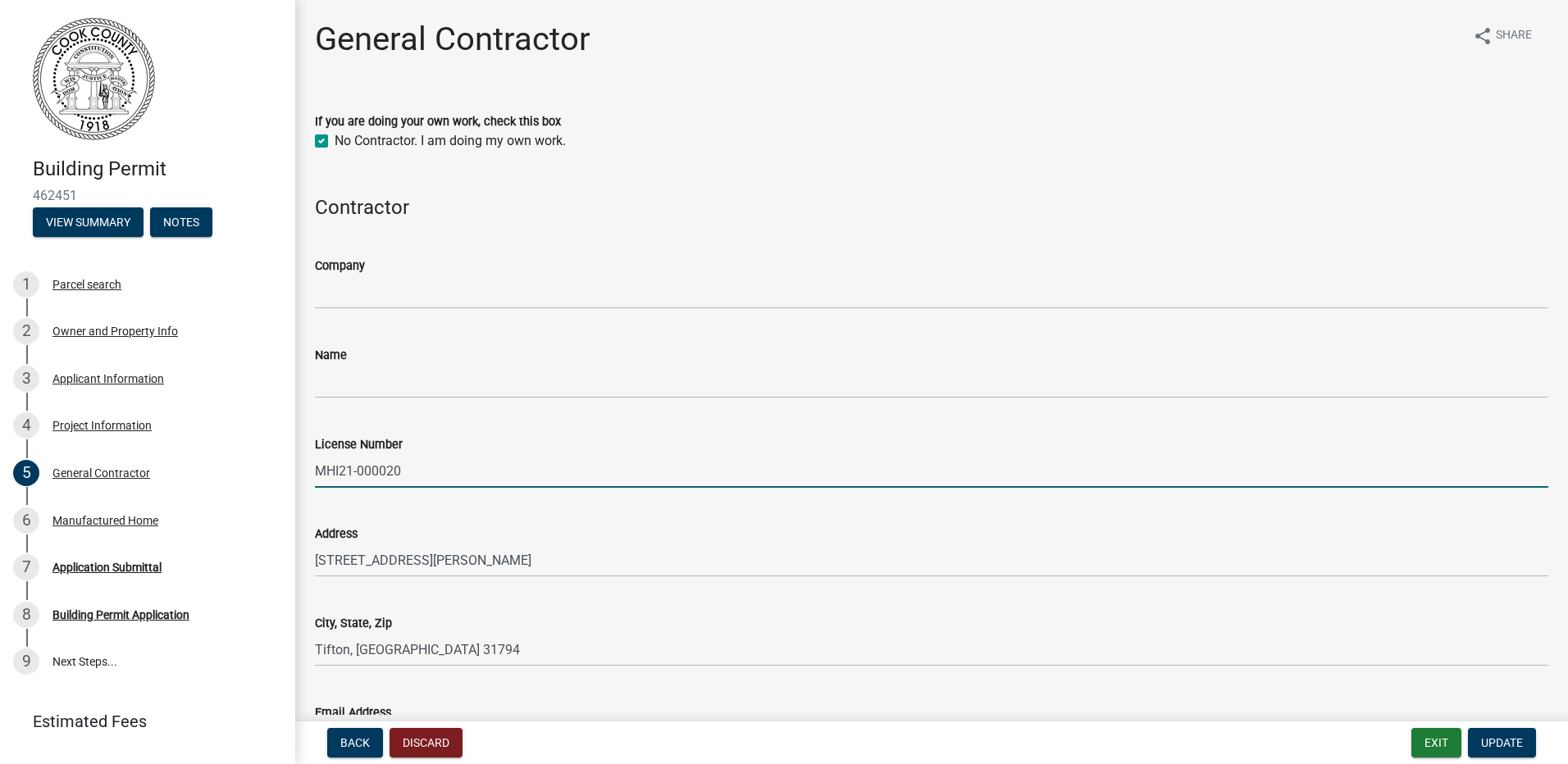
drag, startPoint x: 438, startPoint y: 461, endPoint x: 311, endPoint y: 474, distance: 127.7
click at [304, 462] on div "License Number MHI21-000020" at bounding box center [932, 449] width 1258 height 76
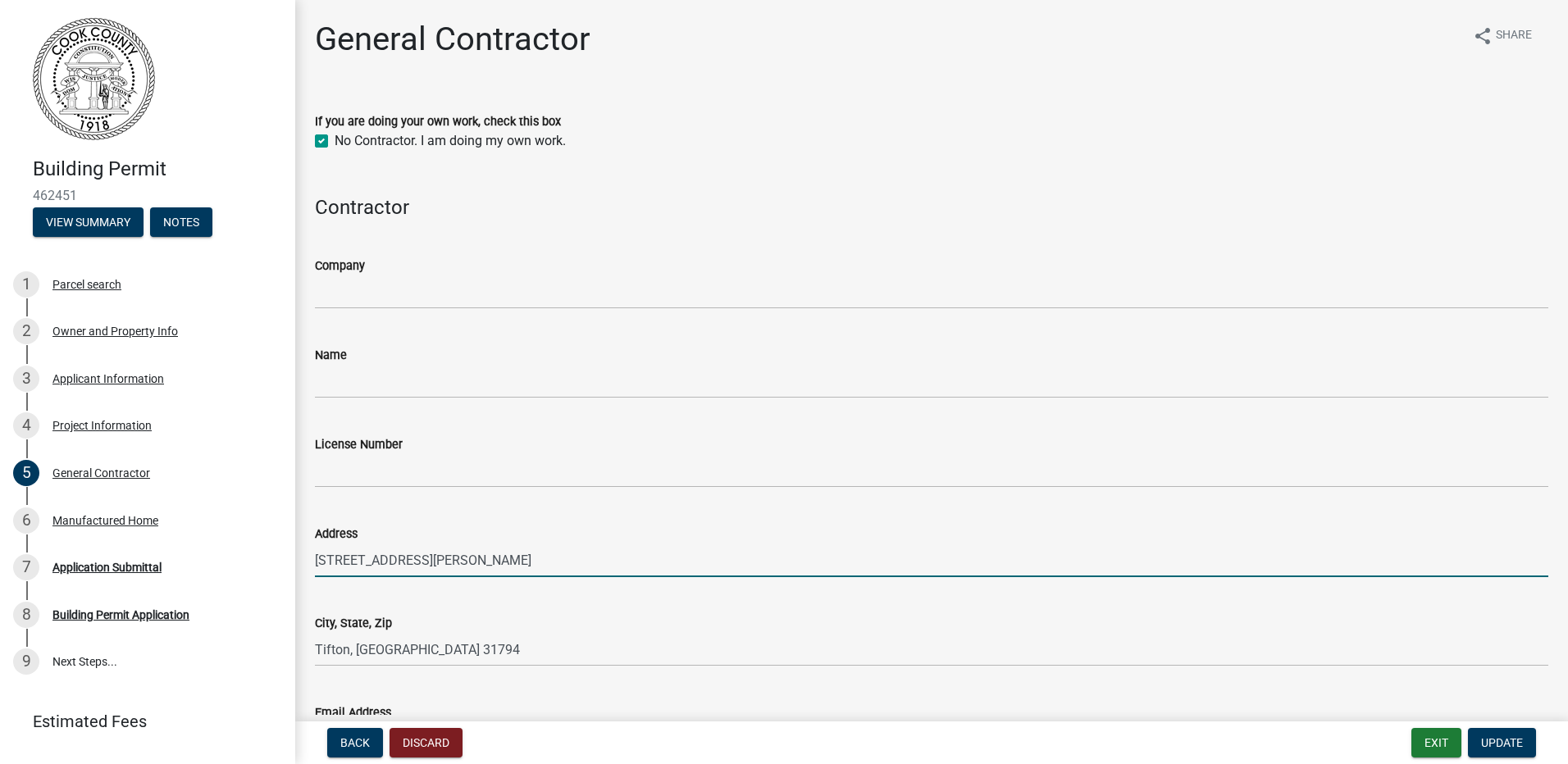
drag, startPoint x: 470, startPoint y: 561, endPoint x: 319, endPoint y: 561, distance: 151.0
click at [319, 561] on input "[STREET_ADDRESS][PERSON_NAME]" at bounding box center [931, 561] width 1233 height 33
type input "1"
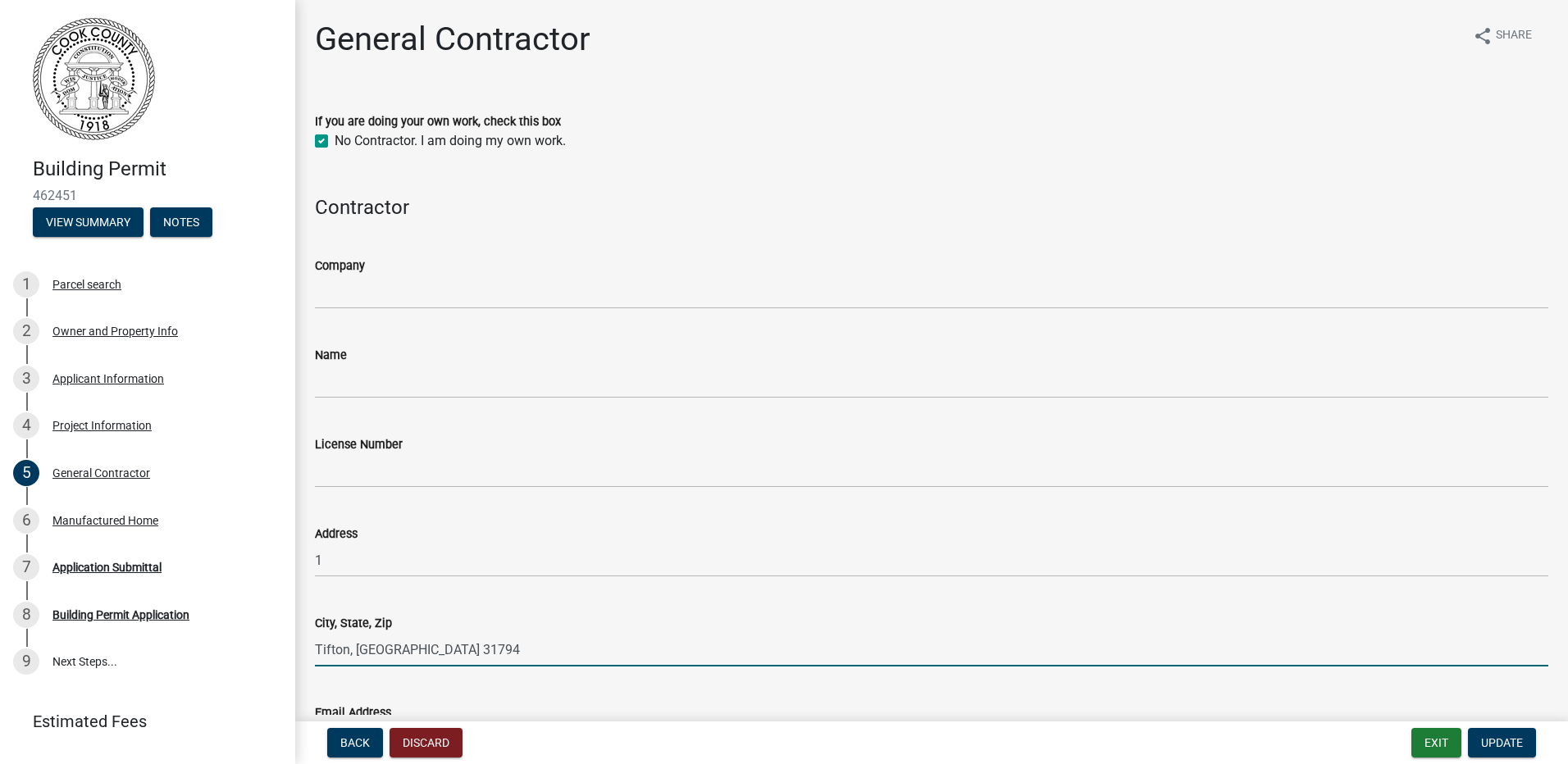
drag, startPoint x: 436, startPoint y: 653, endPoint x: 286, endPoint y: 649, distance: 150.1
click at [287, 649] on div "Building Permit 462451 View Summary Notes 1 Parcel search 2 Owner and Property …" at bounding box center [784, 382] width 1568 height 764
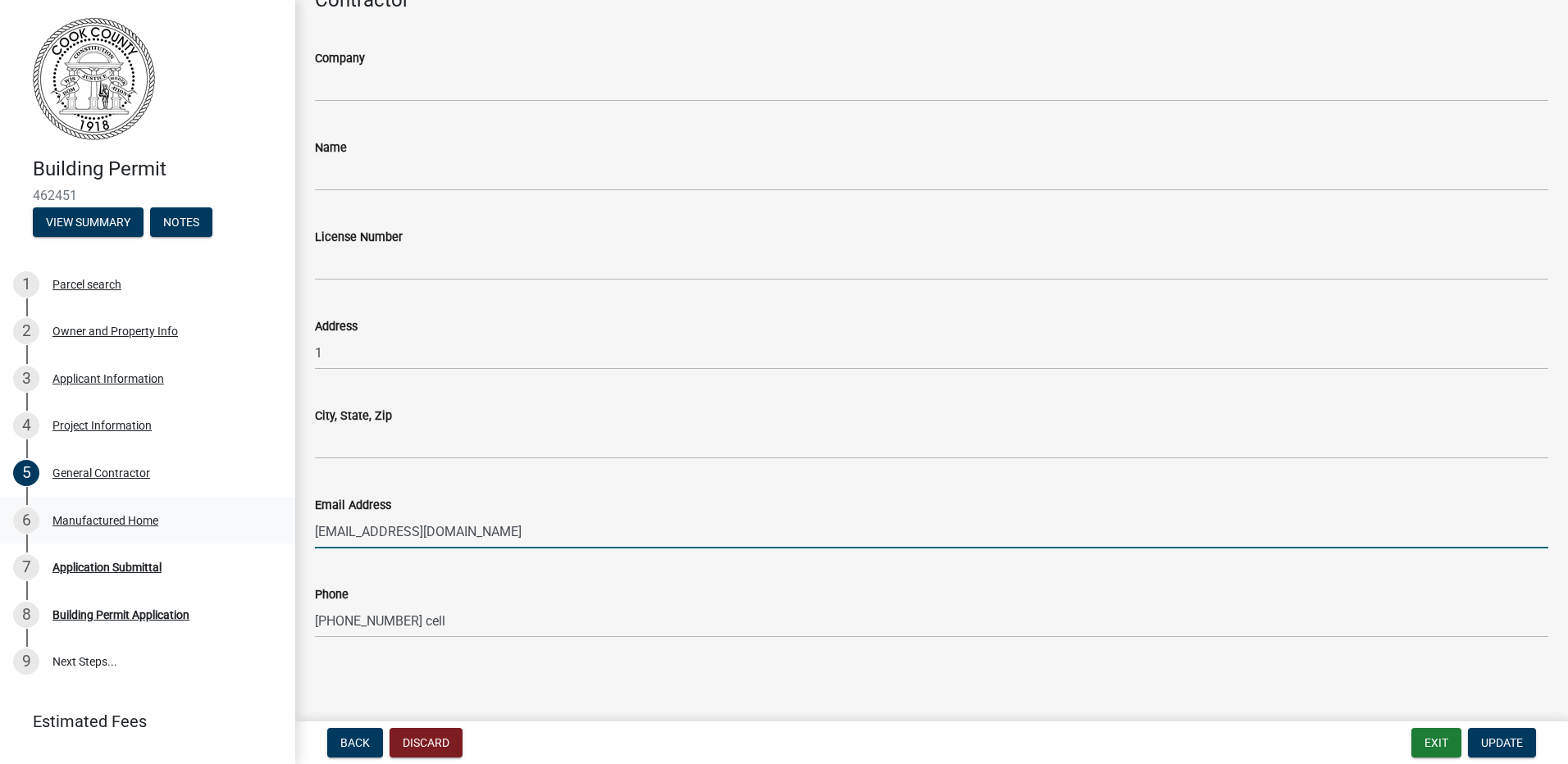
drag, startPoint x: 482, startPoint y: 530, endPoint x: 263, endPoint y: 533, distance: 219.0
click at [264, 533] on div "Building Permit 462451 View Summary Notes 1 Parcel search 2 Owner and Property …" at bounding box center [784, 382] width 1568 height 764
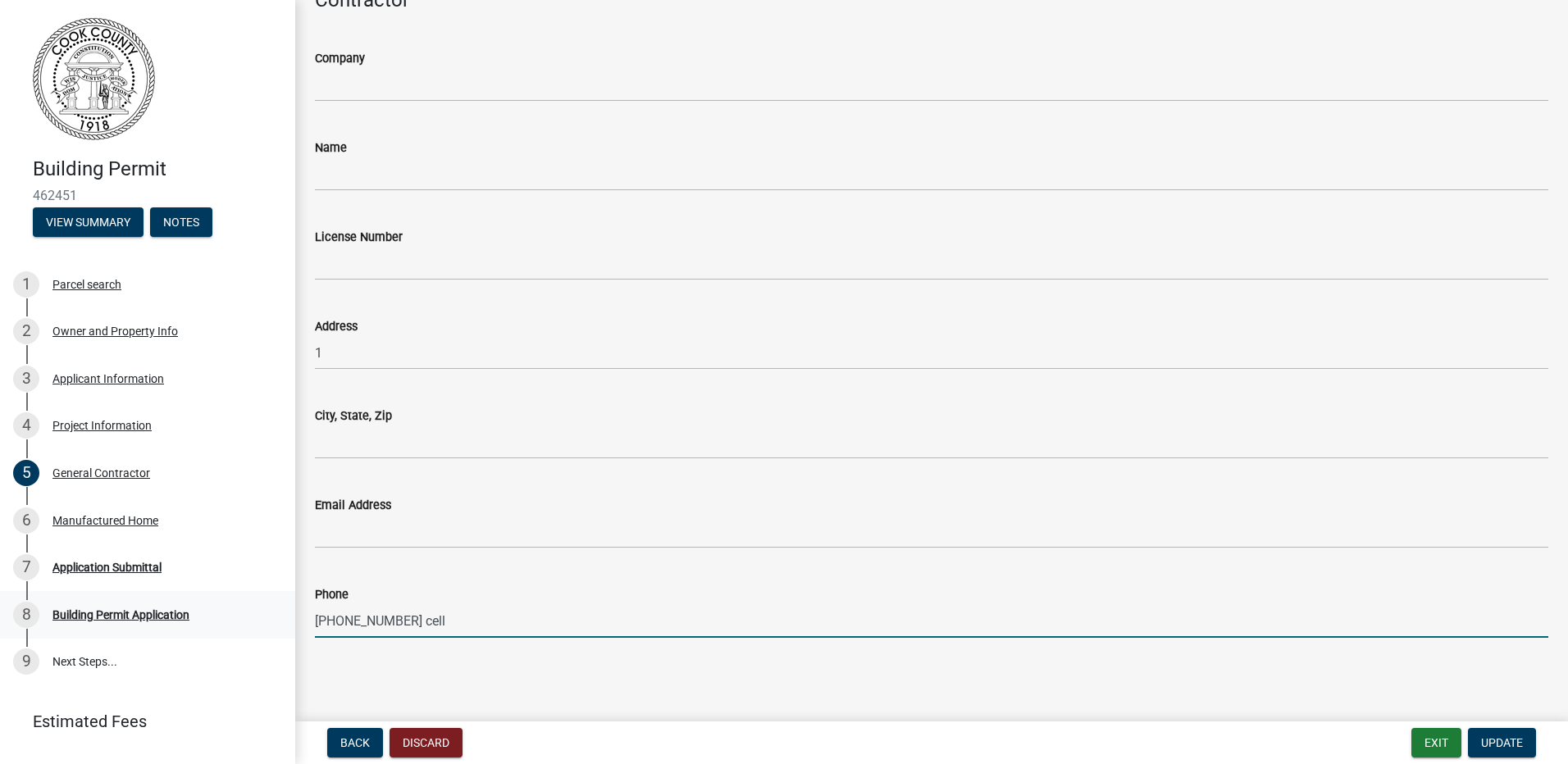
drag, startPoint x: 457, startPoint y: 627, endPoint x: 268, endPoint y: 619, distance: 189.2
click at [268, 619] on div "Building Permit 462451 View Summary Notes 1 Parcel search 2 Owner and Property …" at bounding box center [784, 382] width 1568 height 764
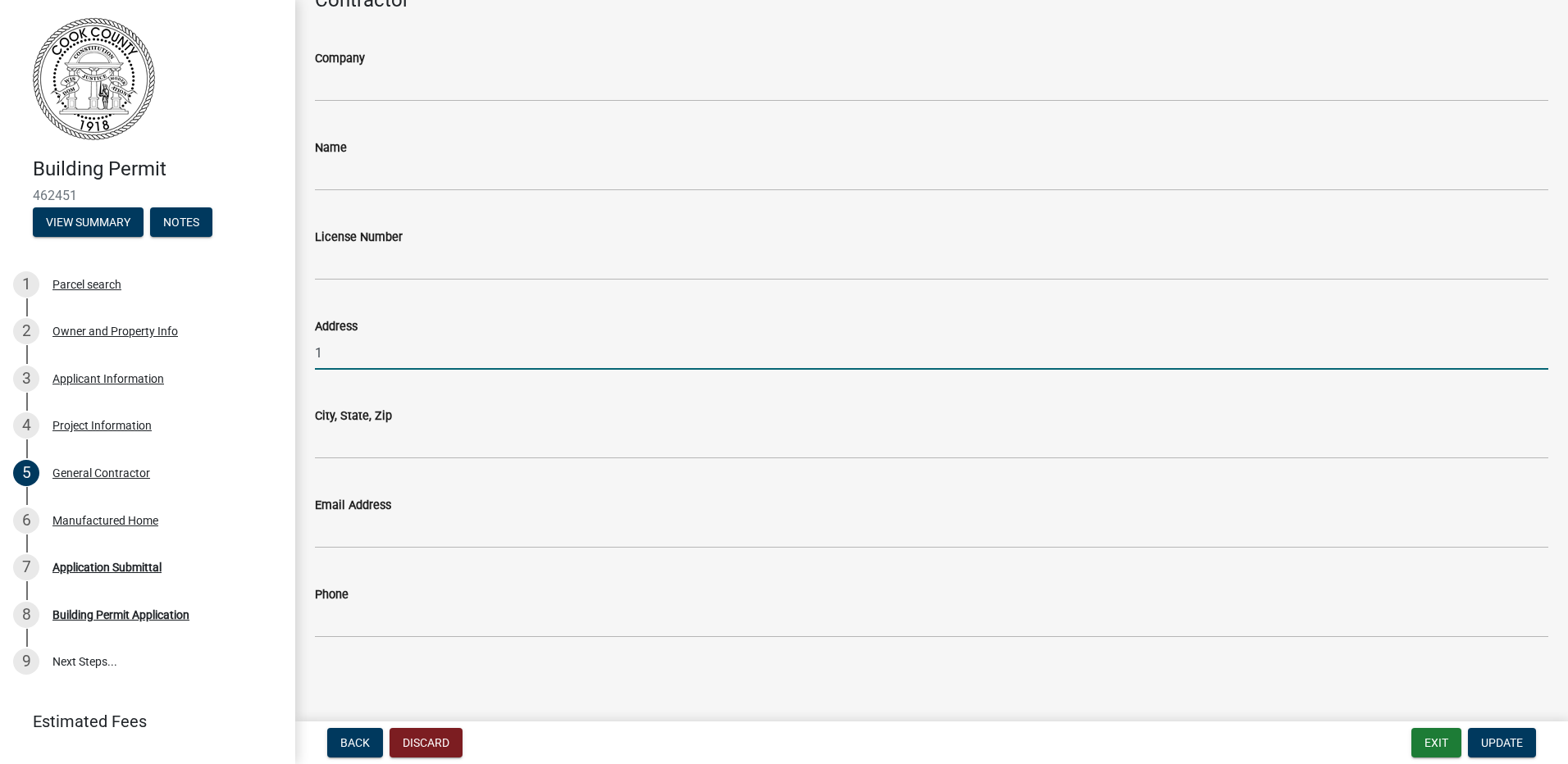
drag, startPoint x: 326, startPoint y: 356, endPoint x: 307, endPoint y: 356, distance: 19.0
click at [308, 356] on div "Address 1" at bounding box center [932, 332] width 1258 height 76
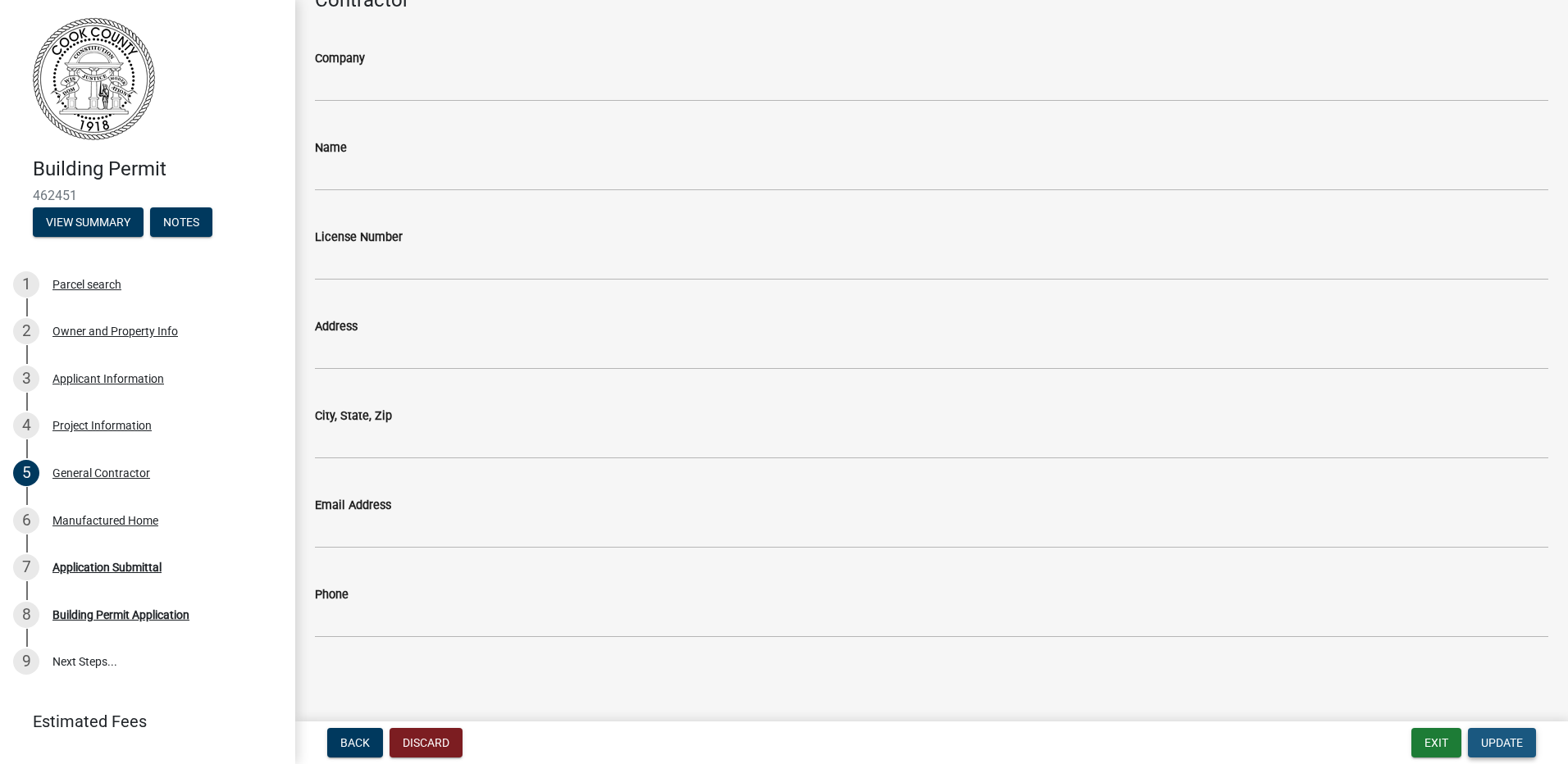
click at [1495, 746] on span "Update" at bounding box center [1502, 742] width 42 height 13
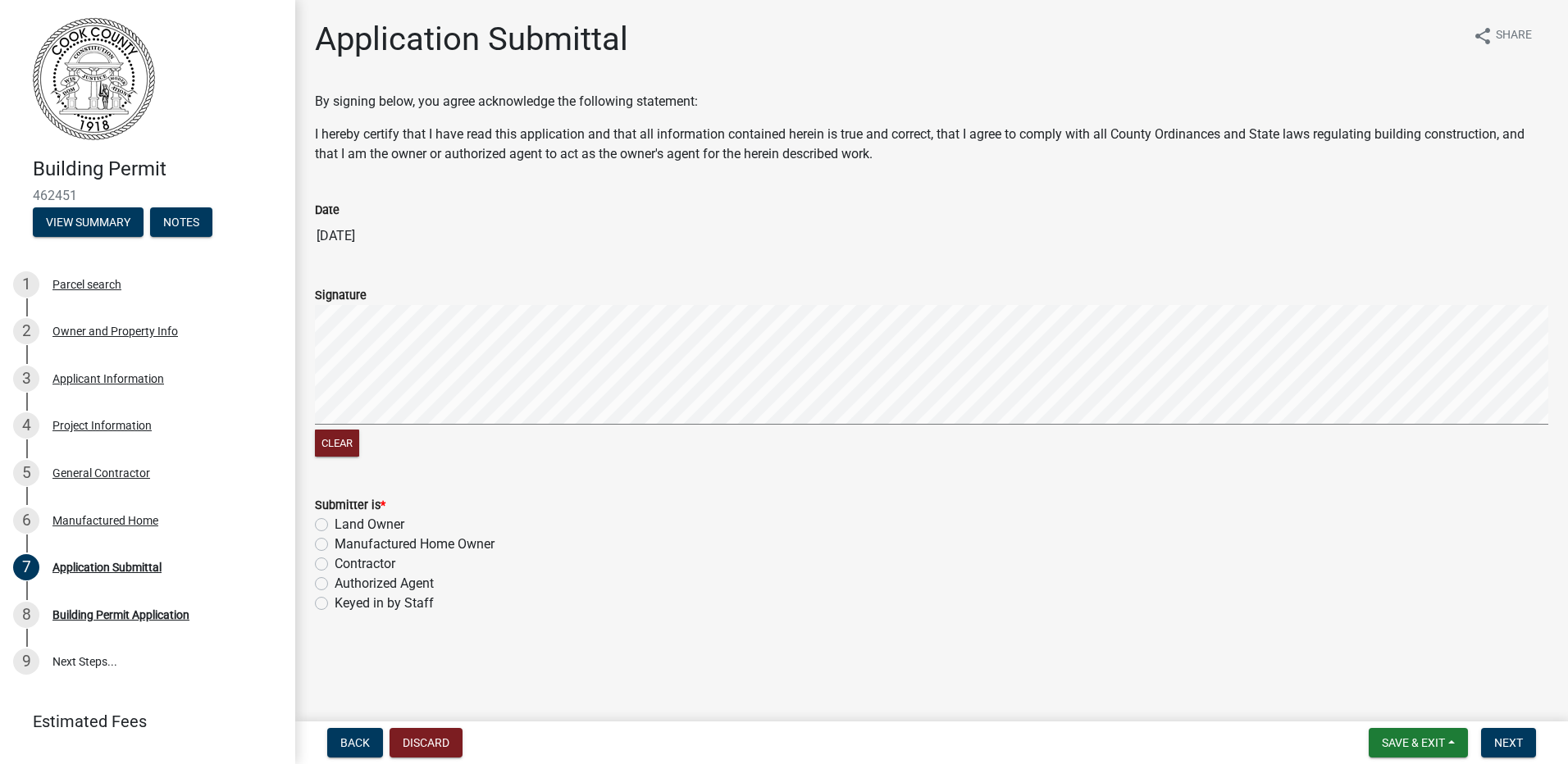
click at [334, 578] on label "Authorized Agent" at bounding box center [383, 583] width 99 height 19
click at [334, 578] on input "Authorized Agent" at bounding box center [340, 579] width 11 height 11
radio input "true"
click at [378, 432] on div "Clear" at bounding box center [931, 383] width 1233 height 156
click at [1500, 739] on span "Next" at bounding box center [1508, 742] width 29 height 13
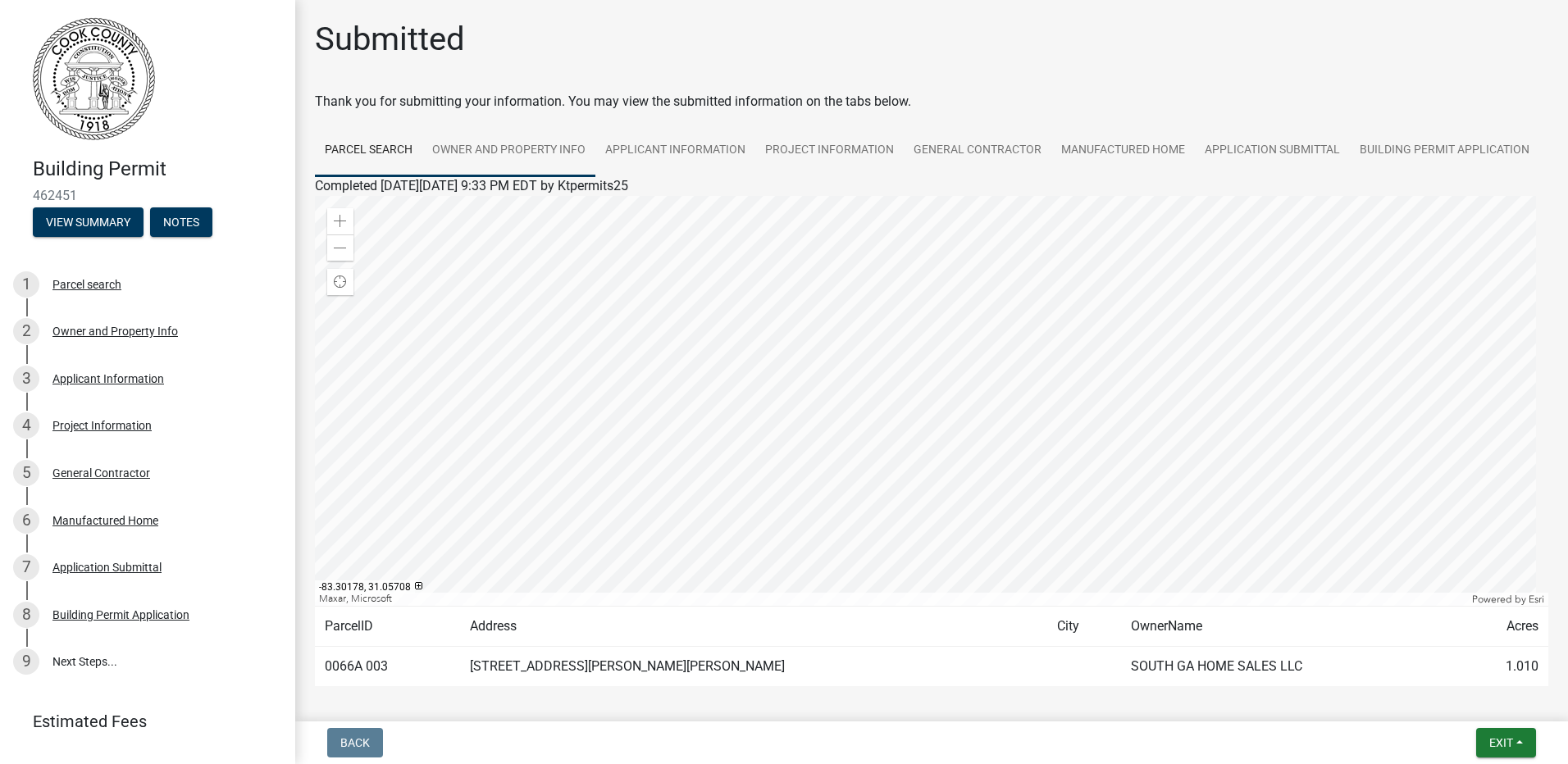
click at [524, 154] on link "Owner and Property Info" at bounding box center [508, 151] width 173 height 53
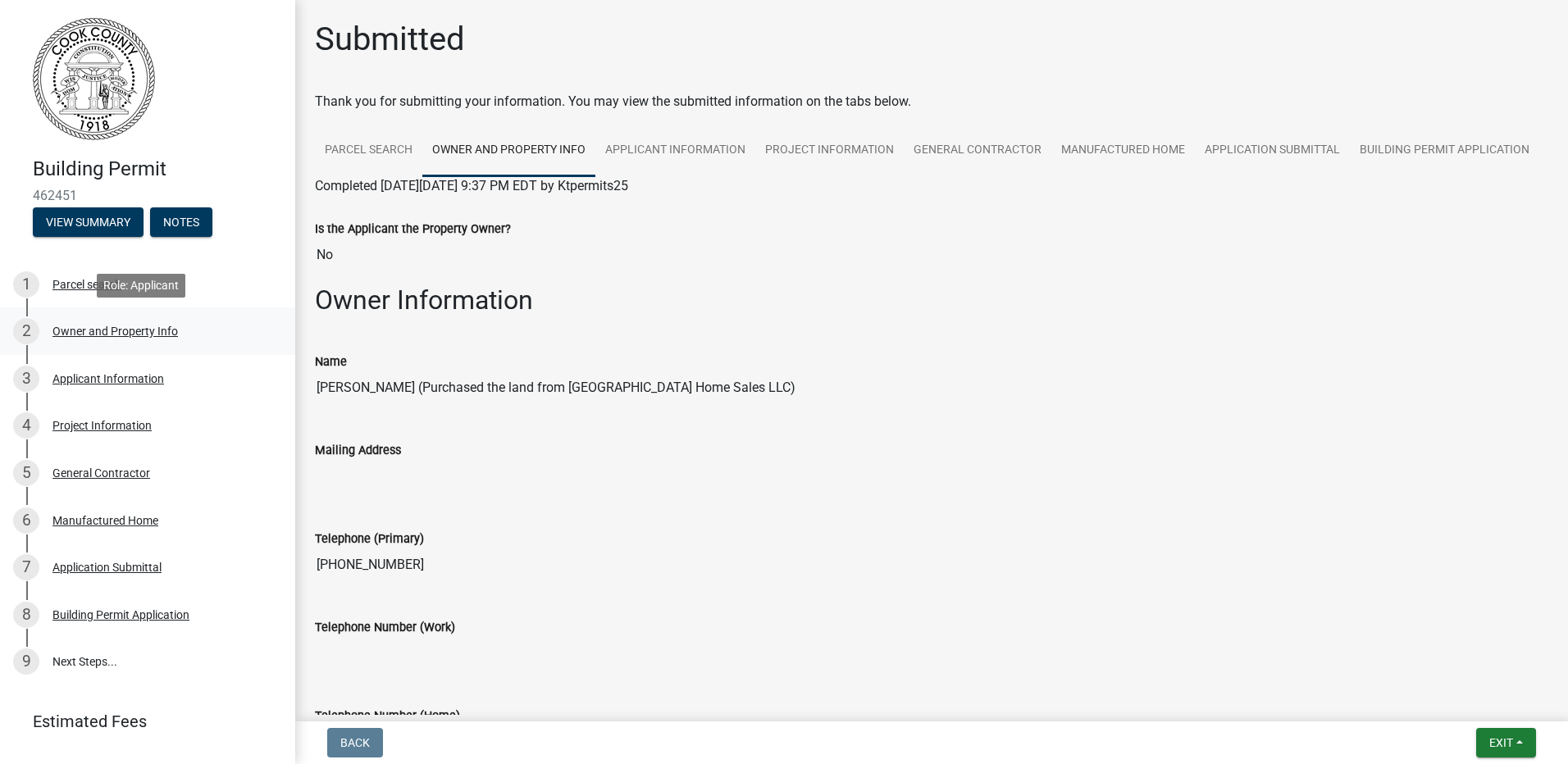
click at [97, 328] on div "Owner and Property Info" at bounding box center [115, 331] width 125 height 11
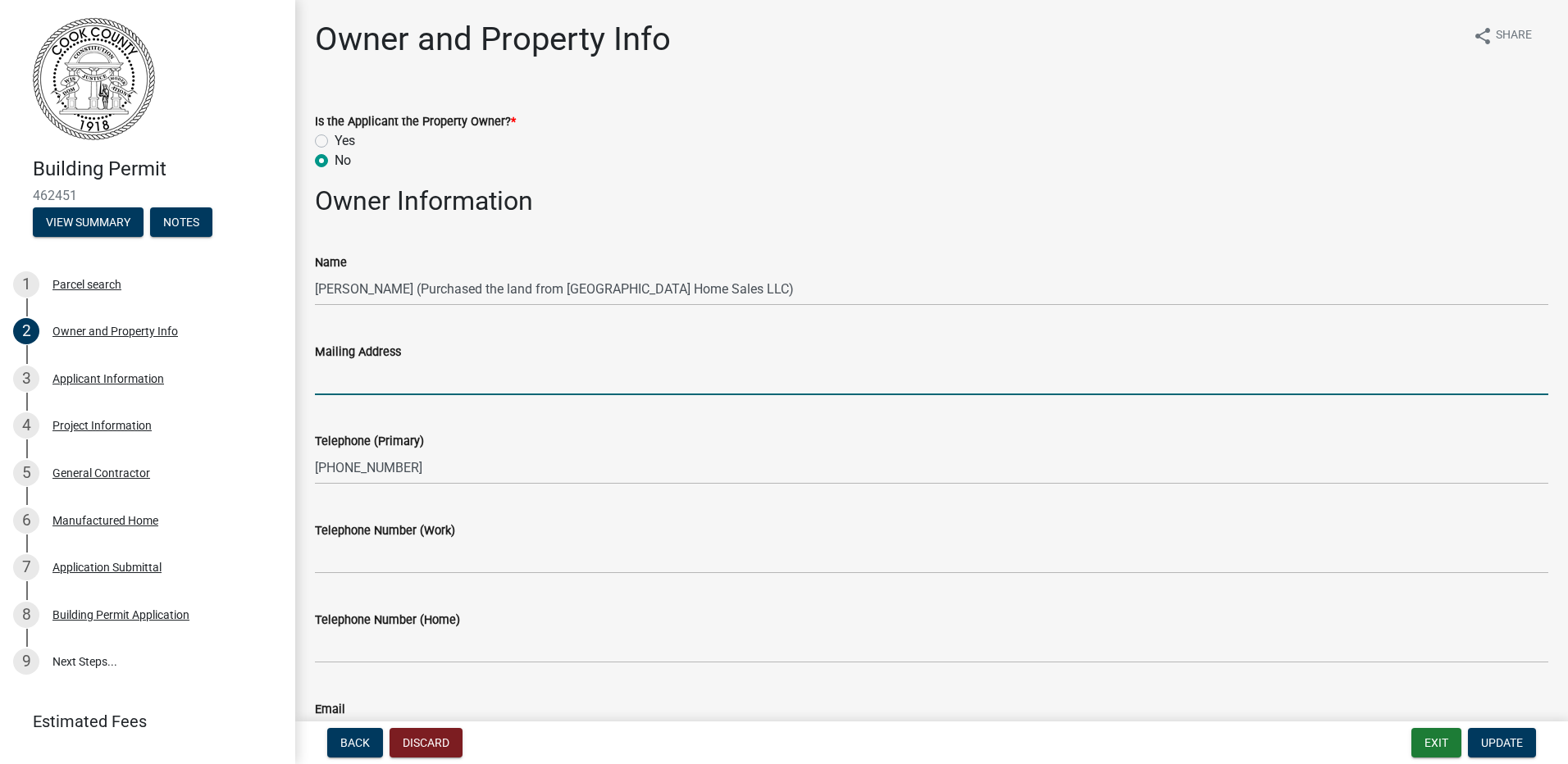
click at [413, 377] on input "Mailing Address" at bounding box center [931, 378] width 1233 height 33
type input "6"
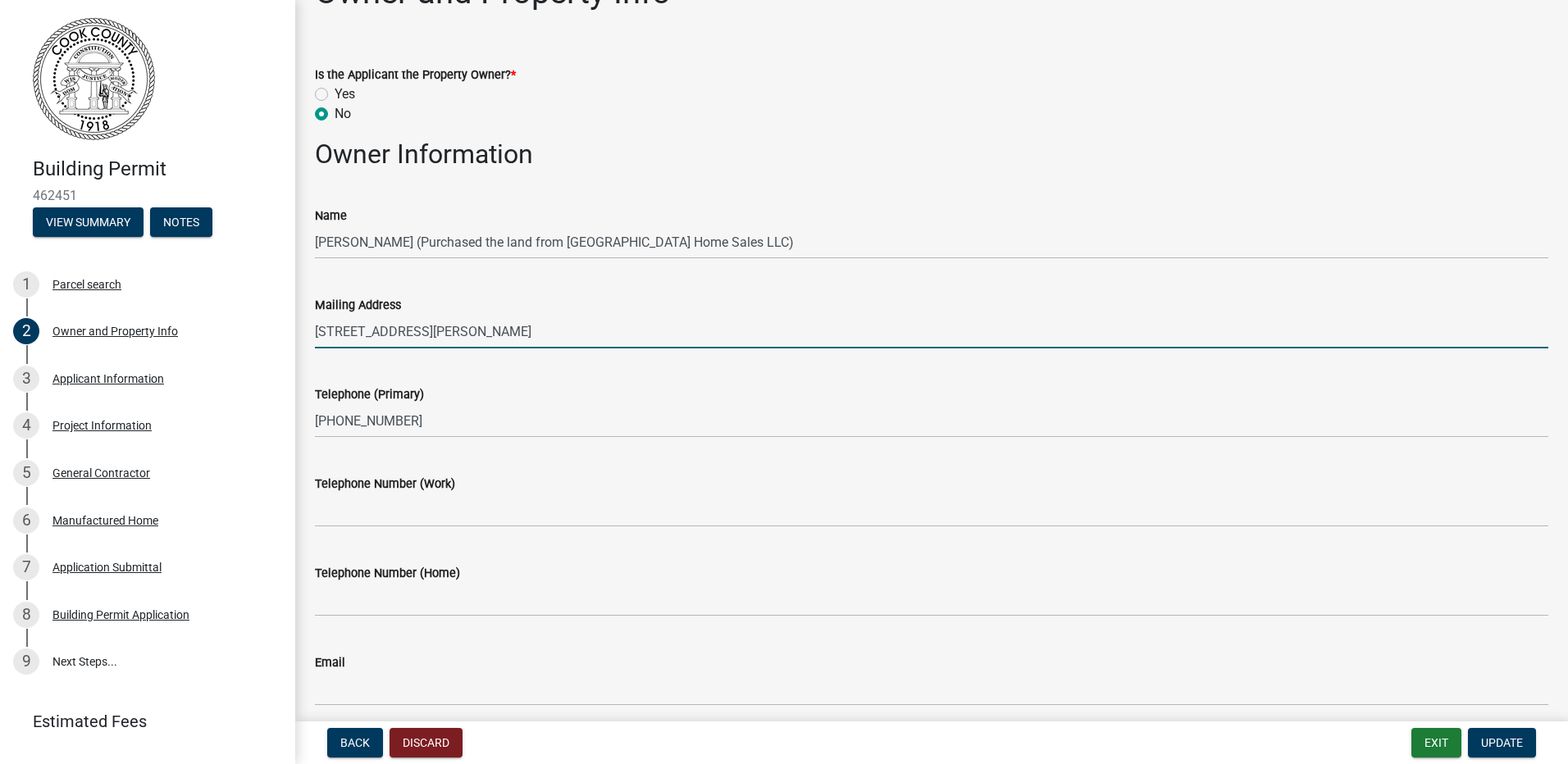
scroll to position [82, 0]
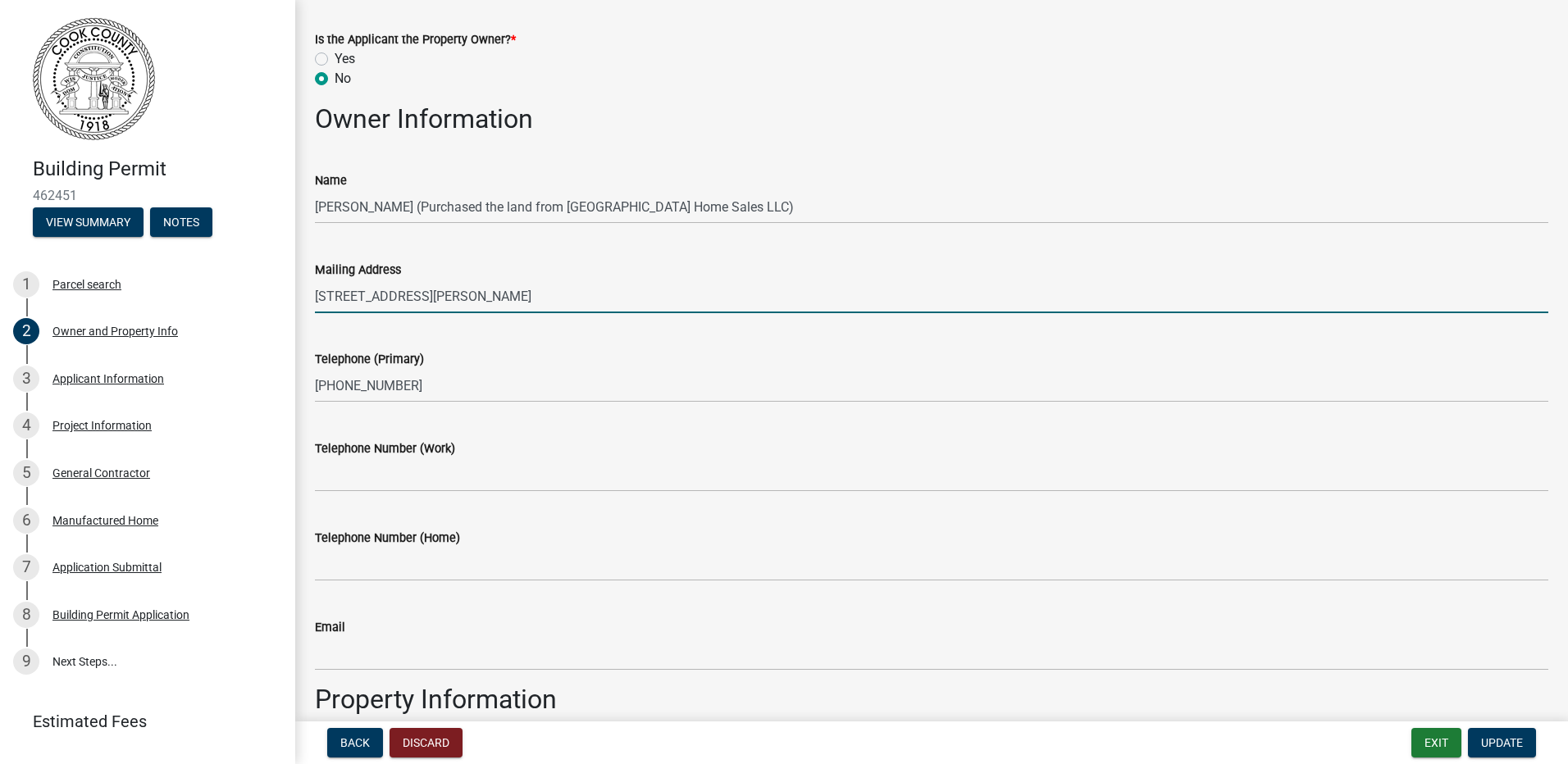
type input "[STREET_ADDRESS][PERSON_NAME]"
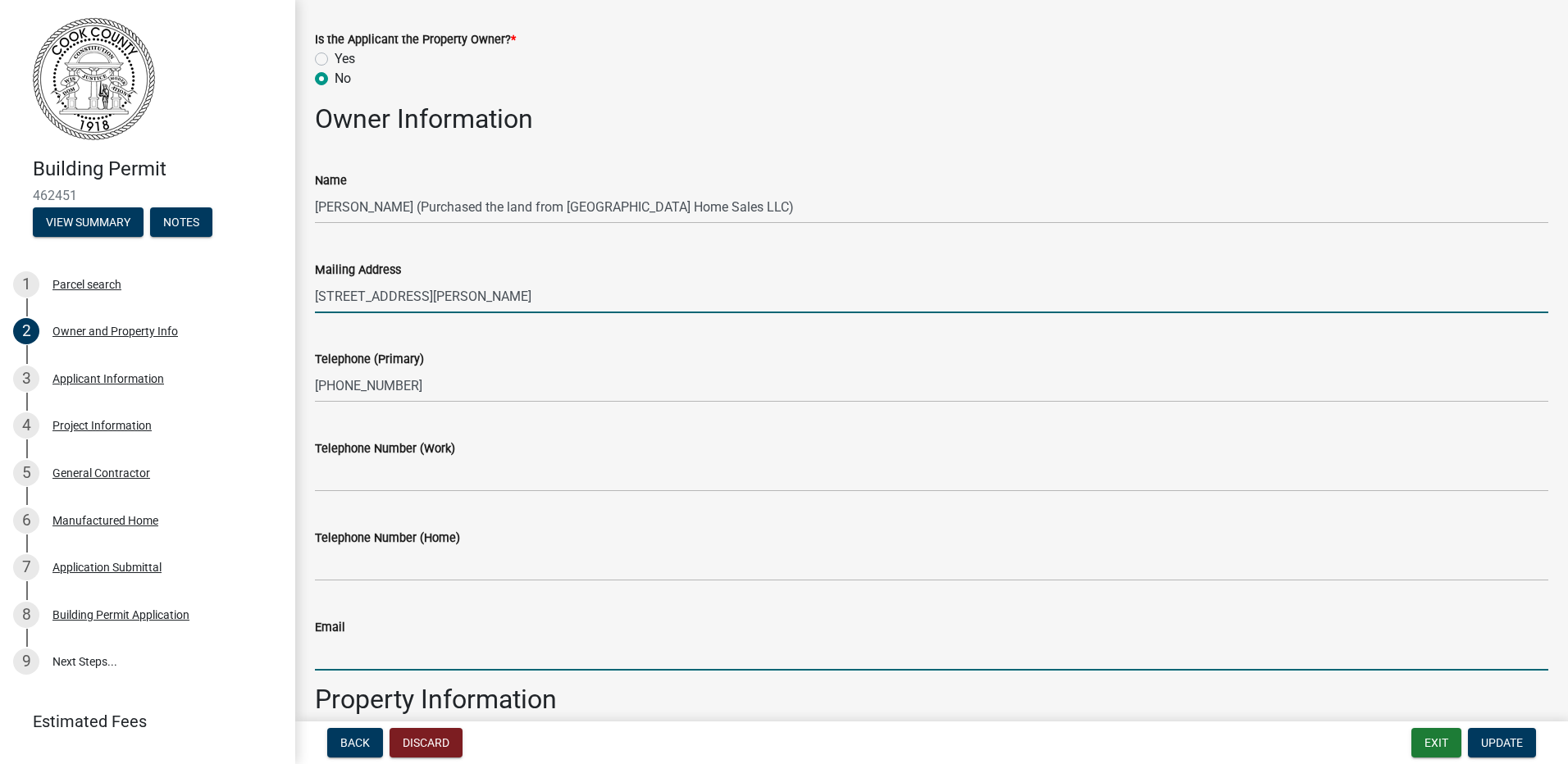
click at [371, 645] on input "Email" at bounding box center [931, 653] width 1233 height 33
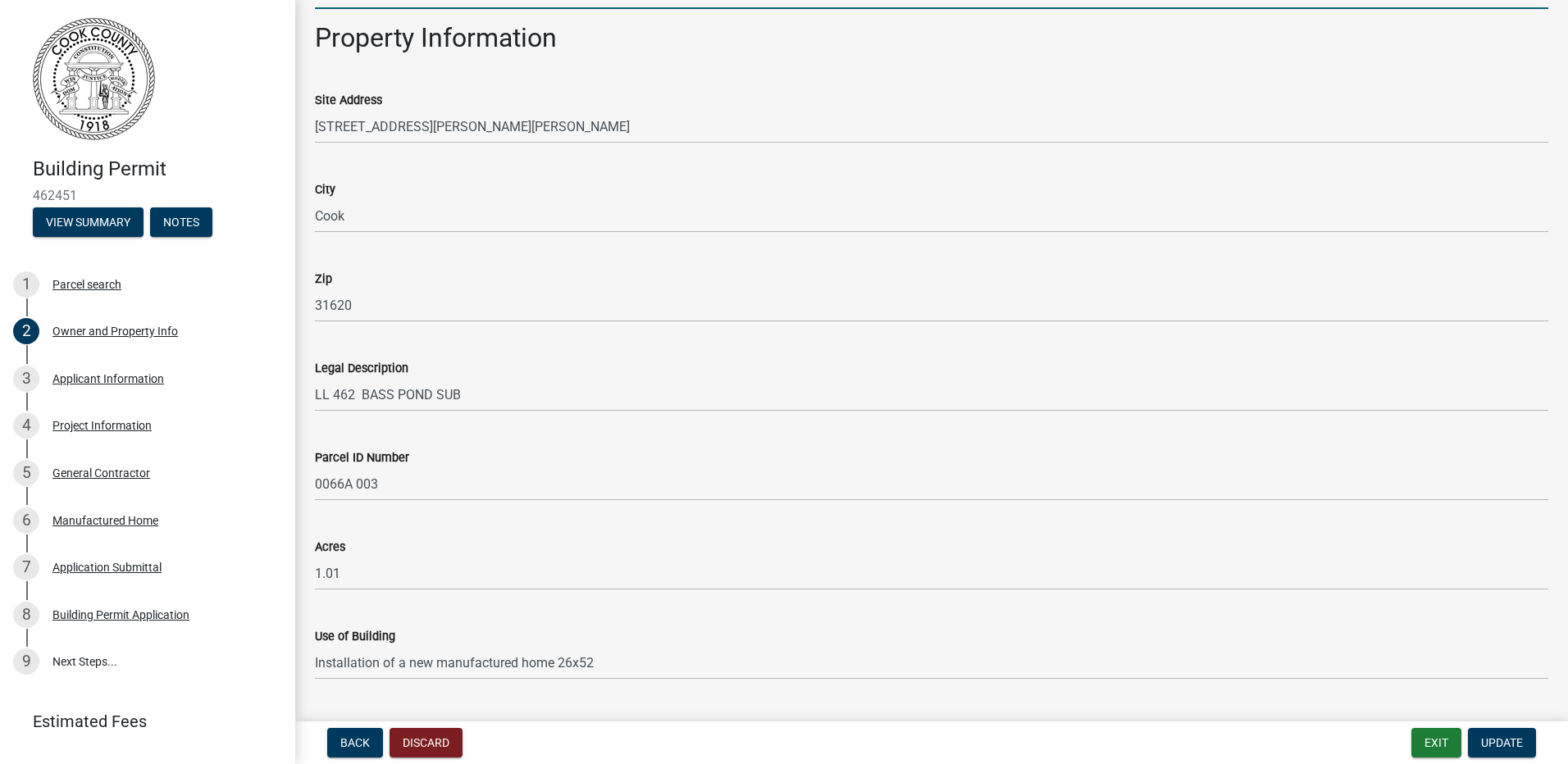
scroll to position [785, 0]
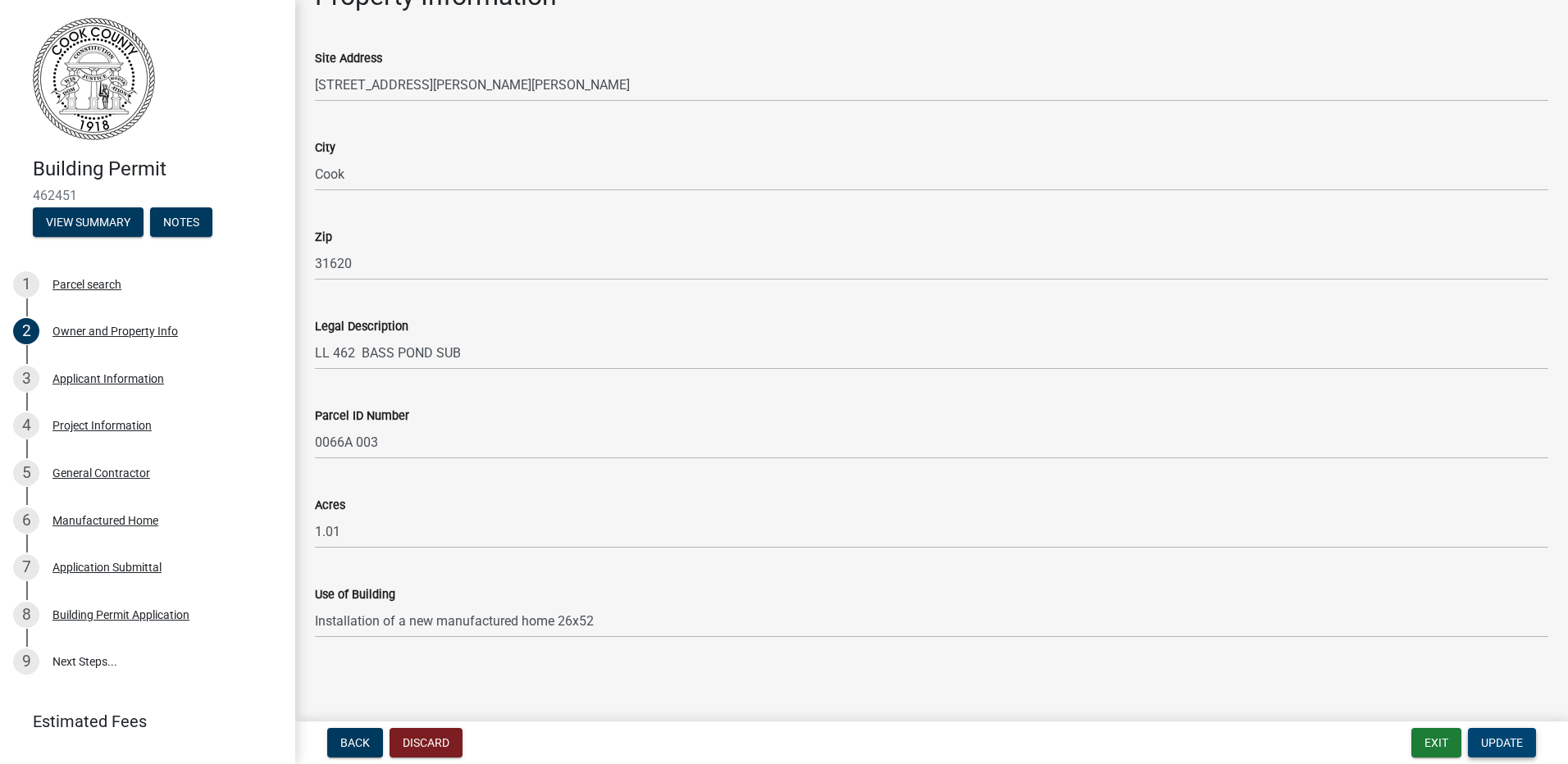
type input "[EMAIL_ADDRESS][DOMAIN_NAME]"
click at [1512, 744] on span "Update" at bounding box center [1502, 742] width 42 height 13
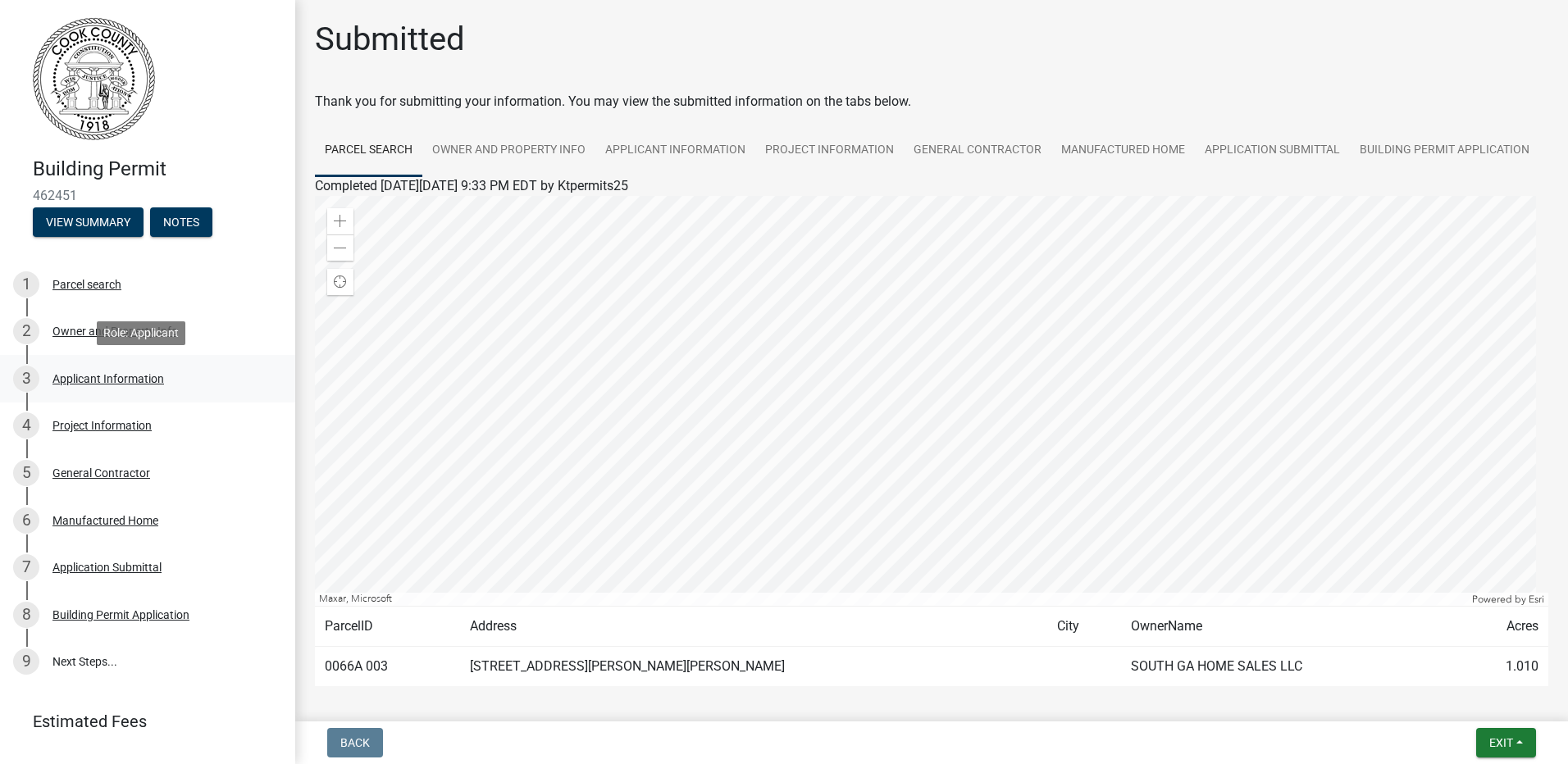
click at [110, 382] on div "Applicant Information" at bounding box center [108, 378] width 111 height 11
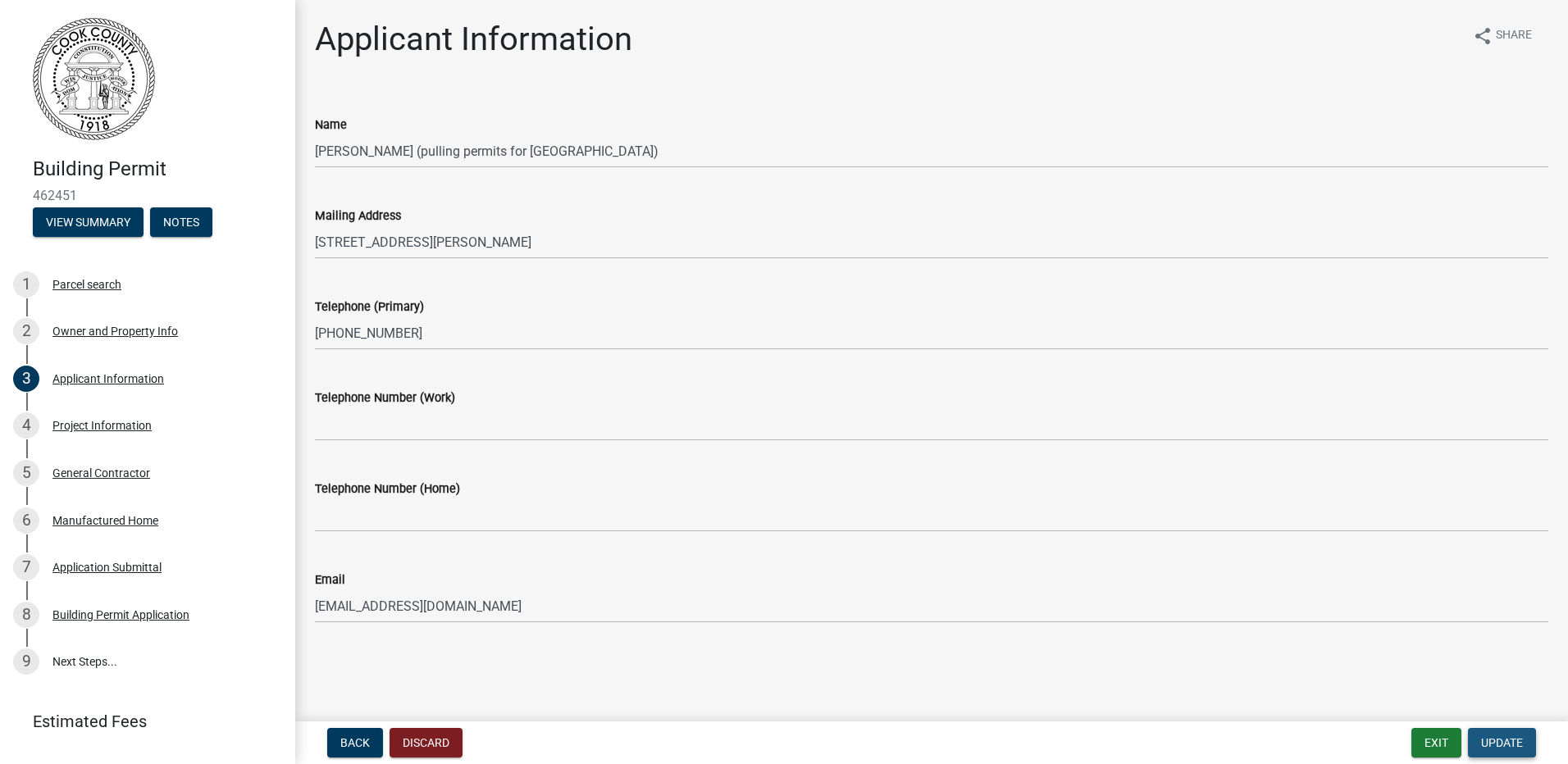
click at [1497, 734] on button "Update" at bounding box center [1502, 743] width 68 height 30
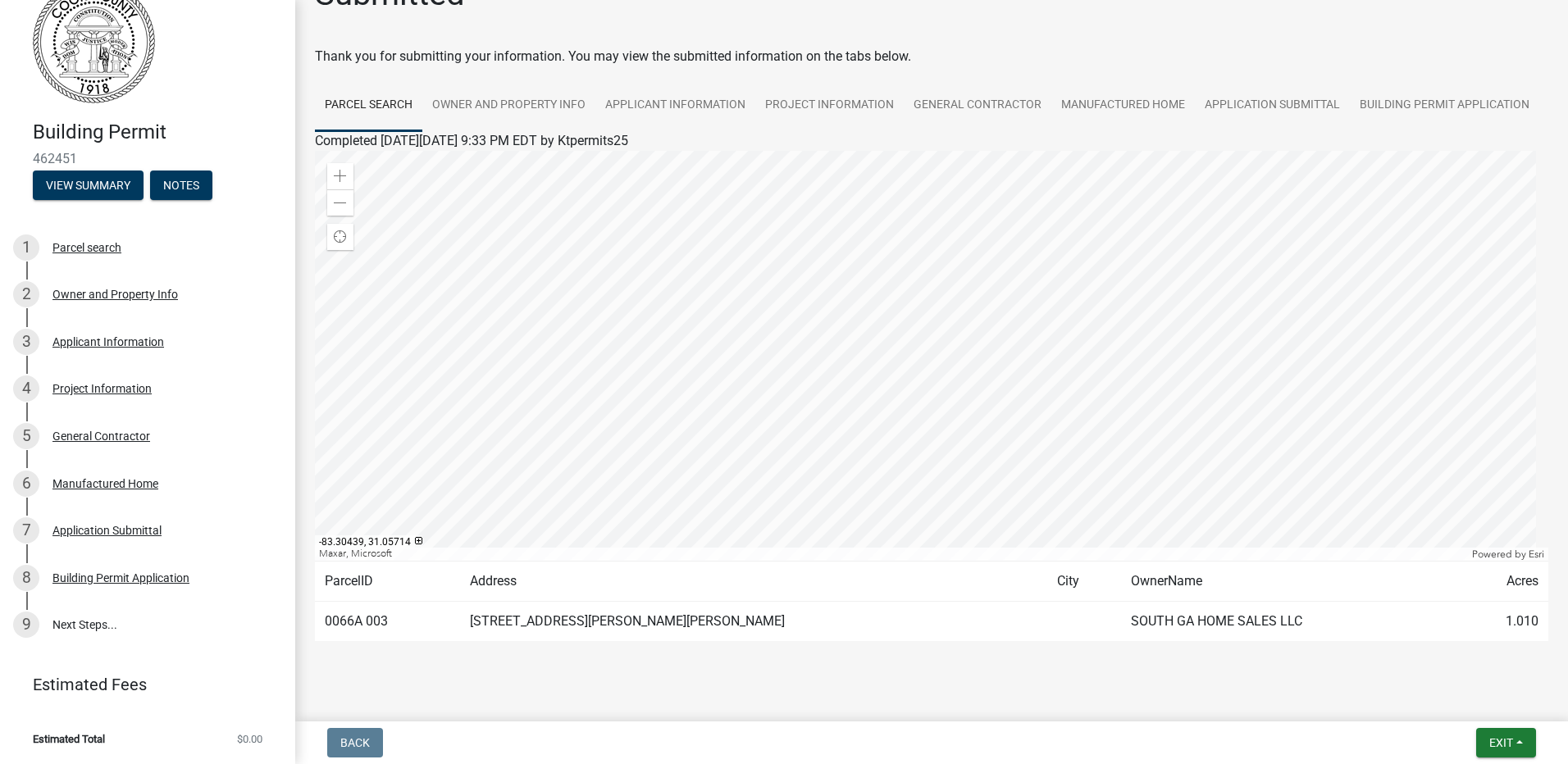
scroll to position [68, 0]
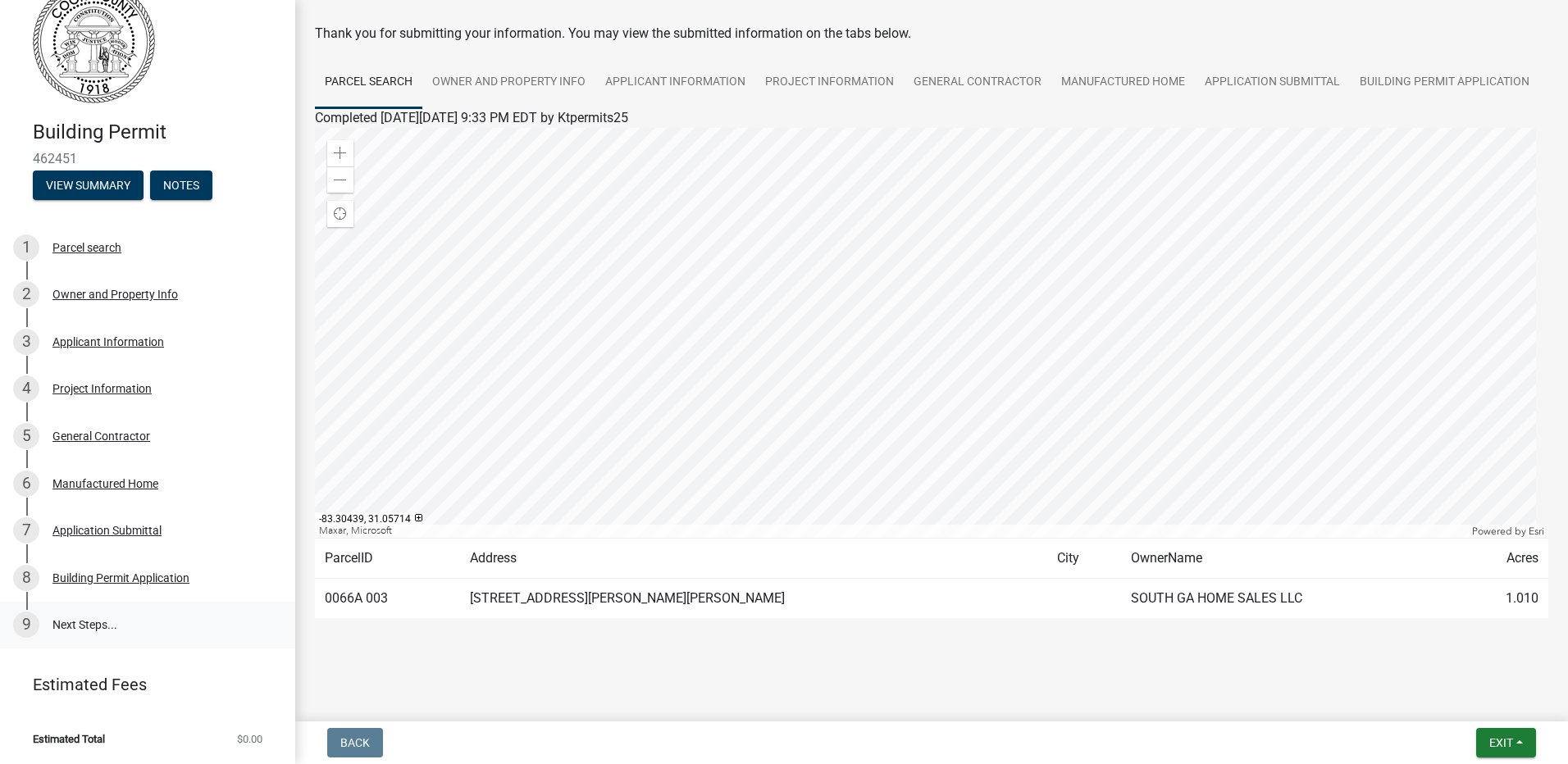
click at [108, 623] on link "9 Next Steps..." at bounding box center [147, 625] width 295 height 47
click at [145, 575] on div "Building Permit Application" at bounding box center [121, 577] width 137 height 11
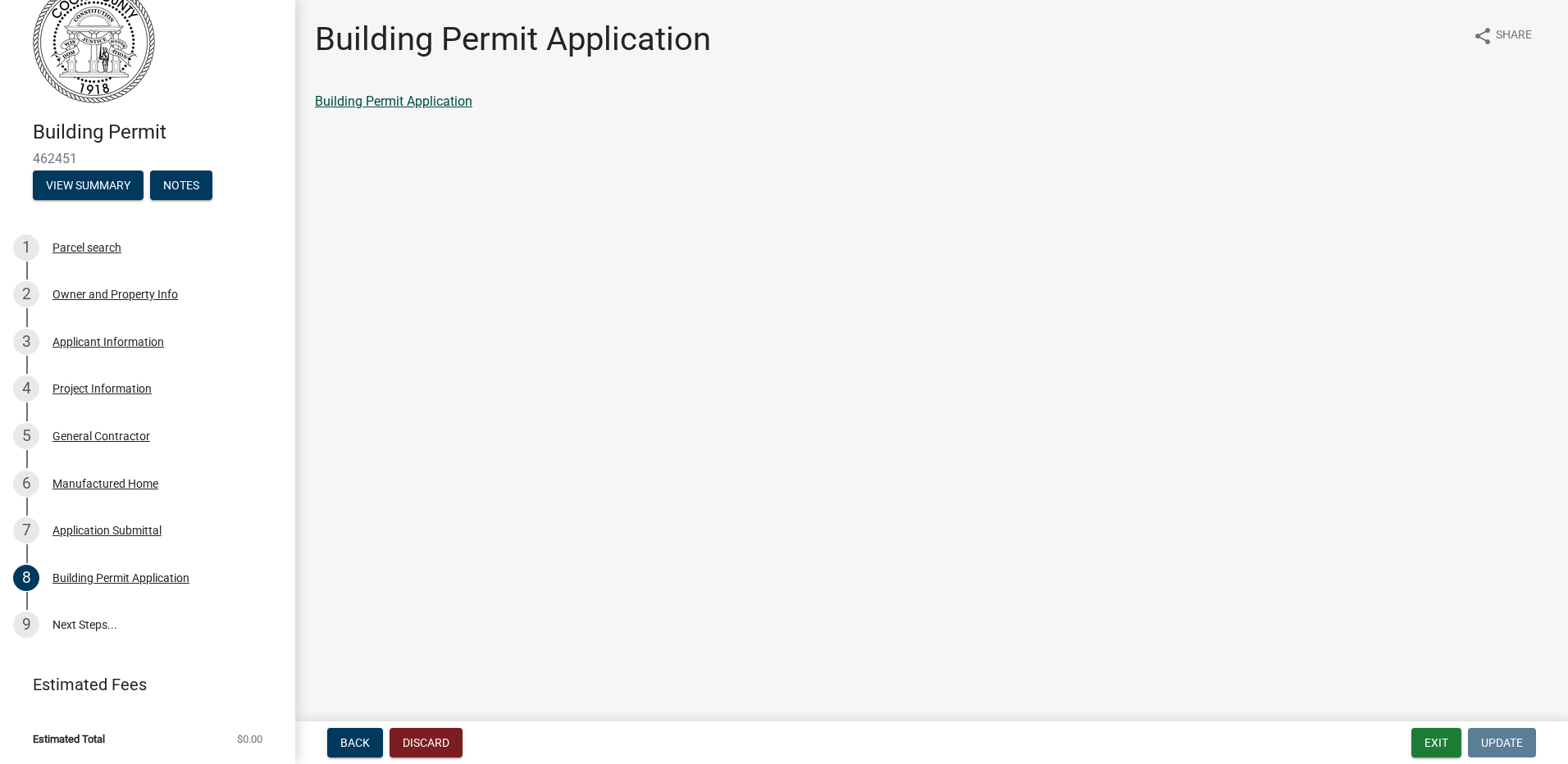
click at [413, 102] on link "Building Permit Application" at bounding box center [393, 102] width 157 height 16
click at [126, 576] on div "Building Permit Application" at bounding box center [121, 577] width 137 height 11
click at [135, 533] on div "Application Submittal" at bounding box center [107, 530] width 109 height 11
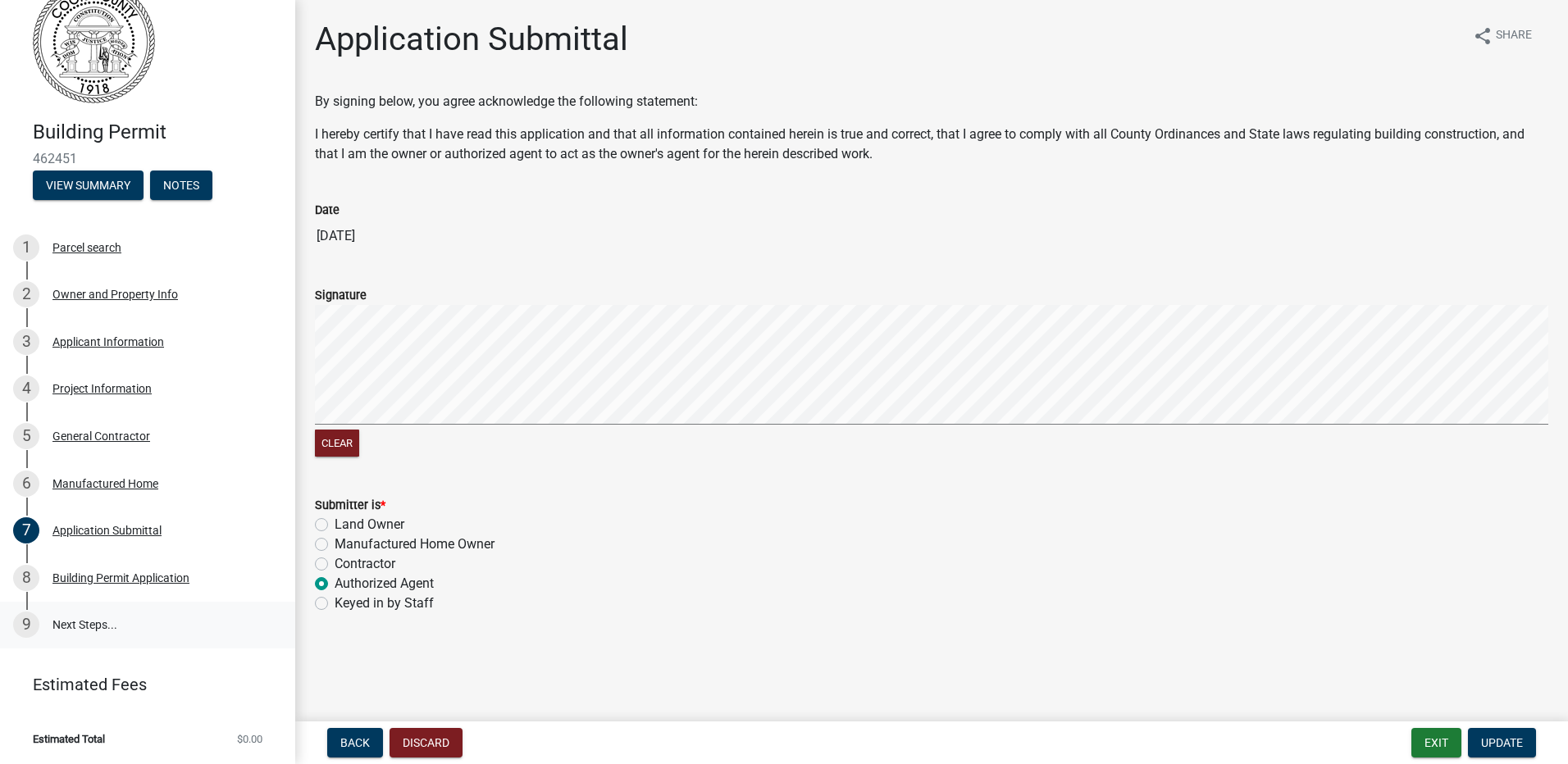
click at [67, 616] on link "9 Next Steps..." at bounding box center [147, 625] width 295 height 47
click at [70, 622] on link "9 Next Steps..." at bounding box center [147, 625] width 295 height 47
click at [1510, 744] on span "Update" at bounding box center [1502, 742] width 42 height 13
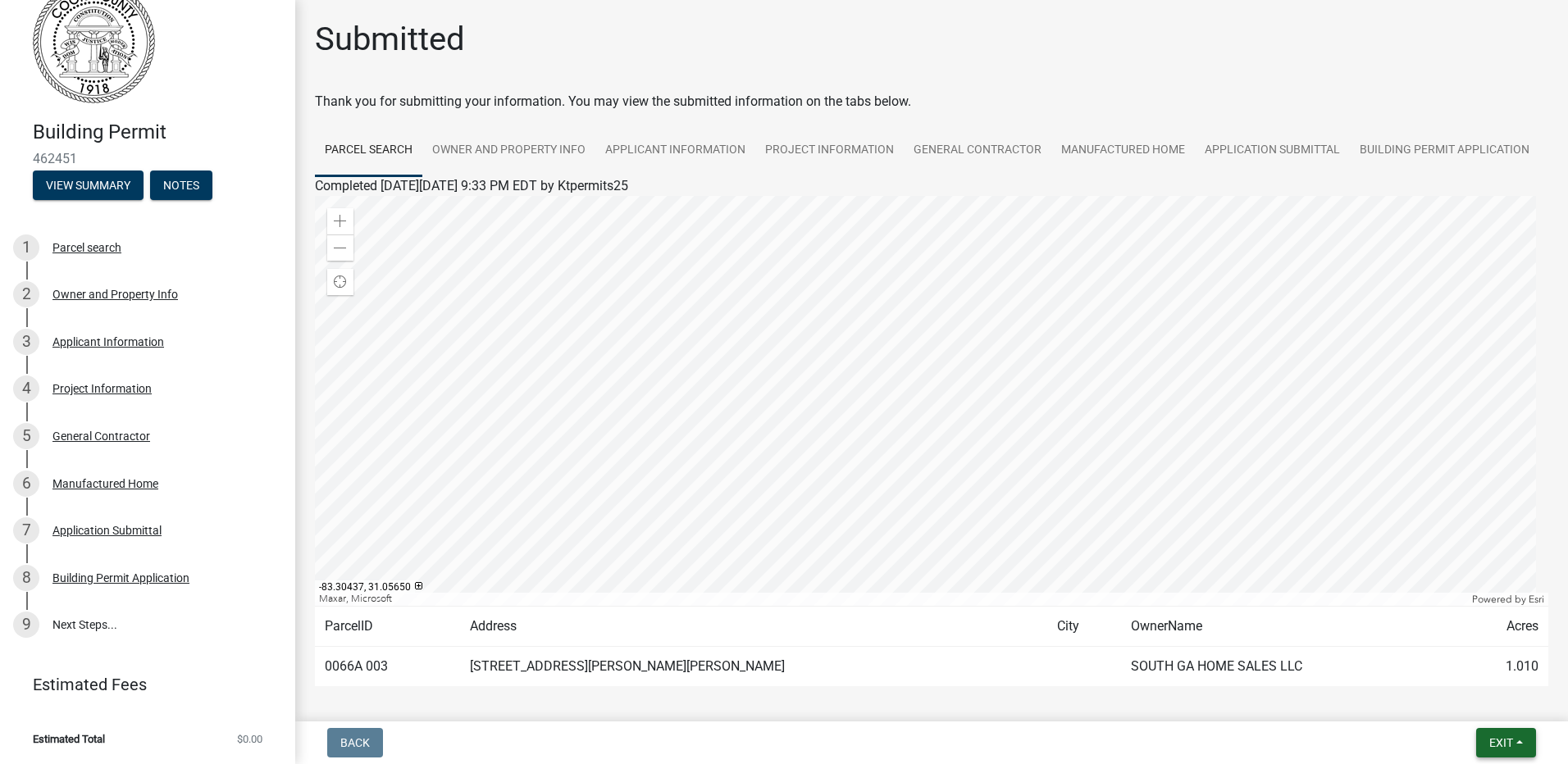
click at [1507, 741] on span "Exit" at bounding box center [1500, 742] width 24 height 13
click at [1479, 701] on button "Save & Exit" at bounding box center [1471, 700] width 132 height 39
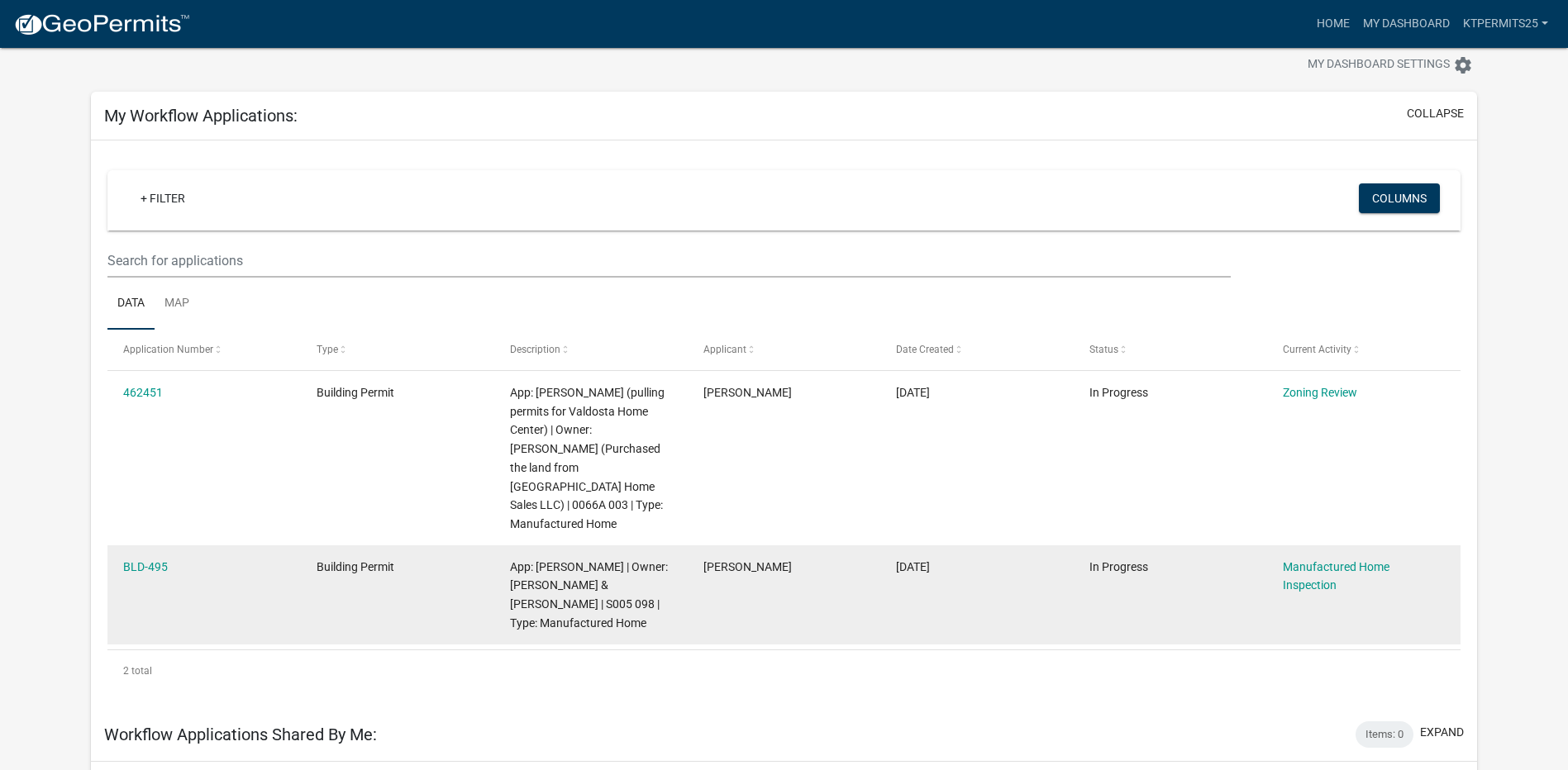
scroll to position [10, 0]
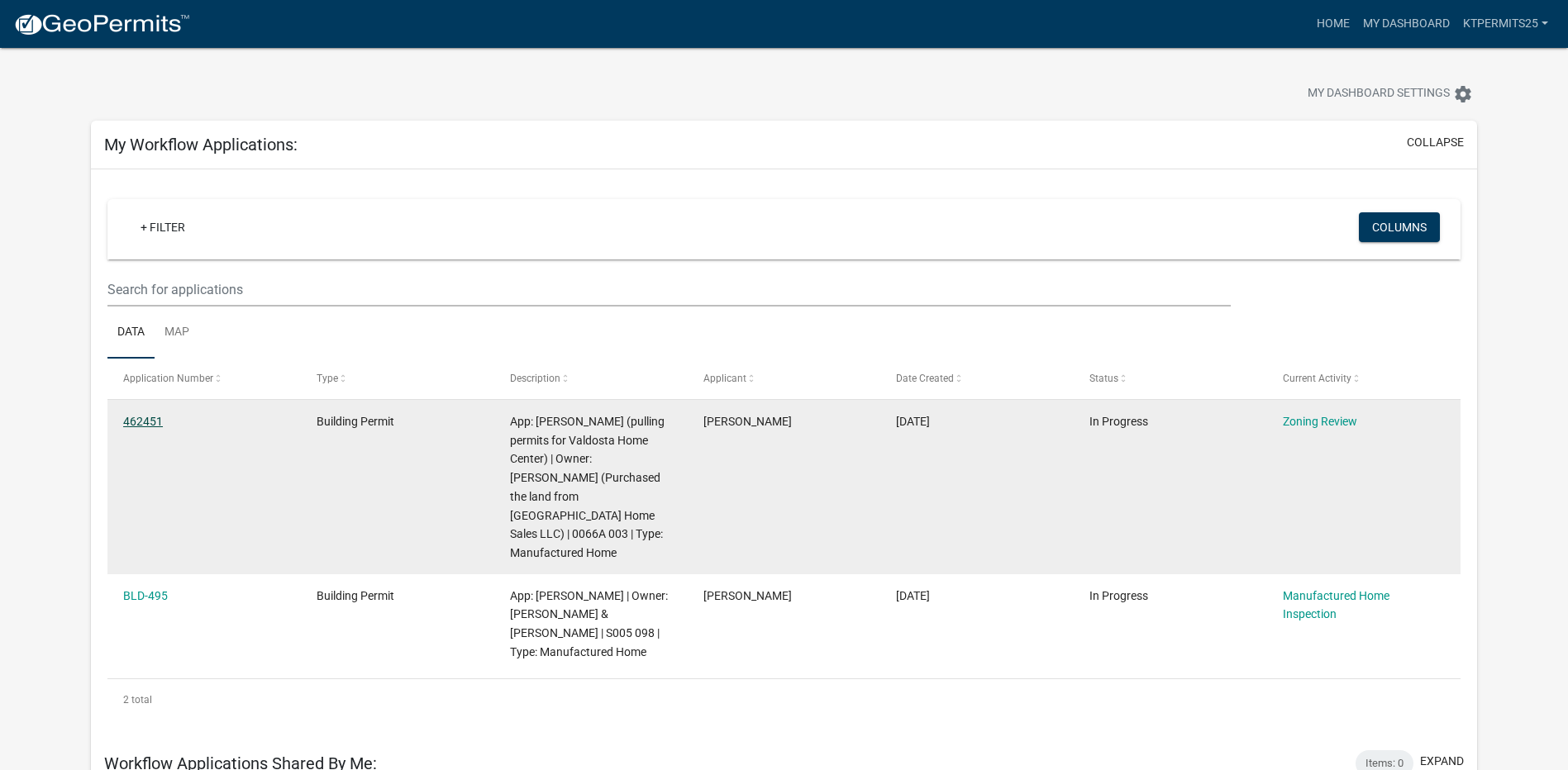
click at [141, 415] on link "462451" at bounding box center [142, 421] width 40 height 13
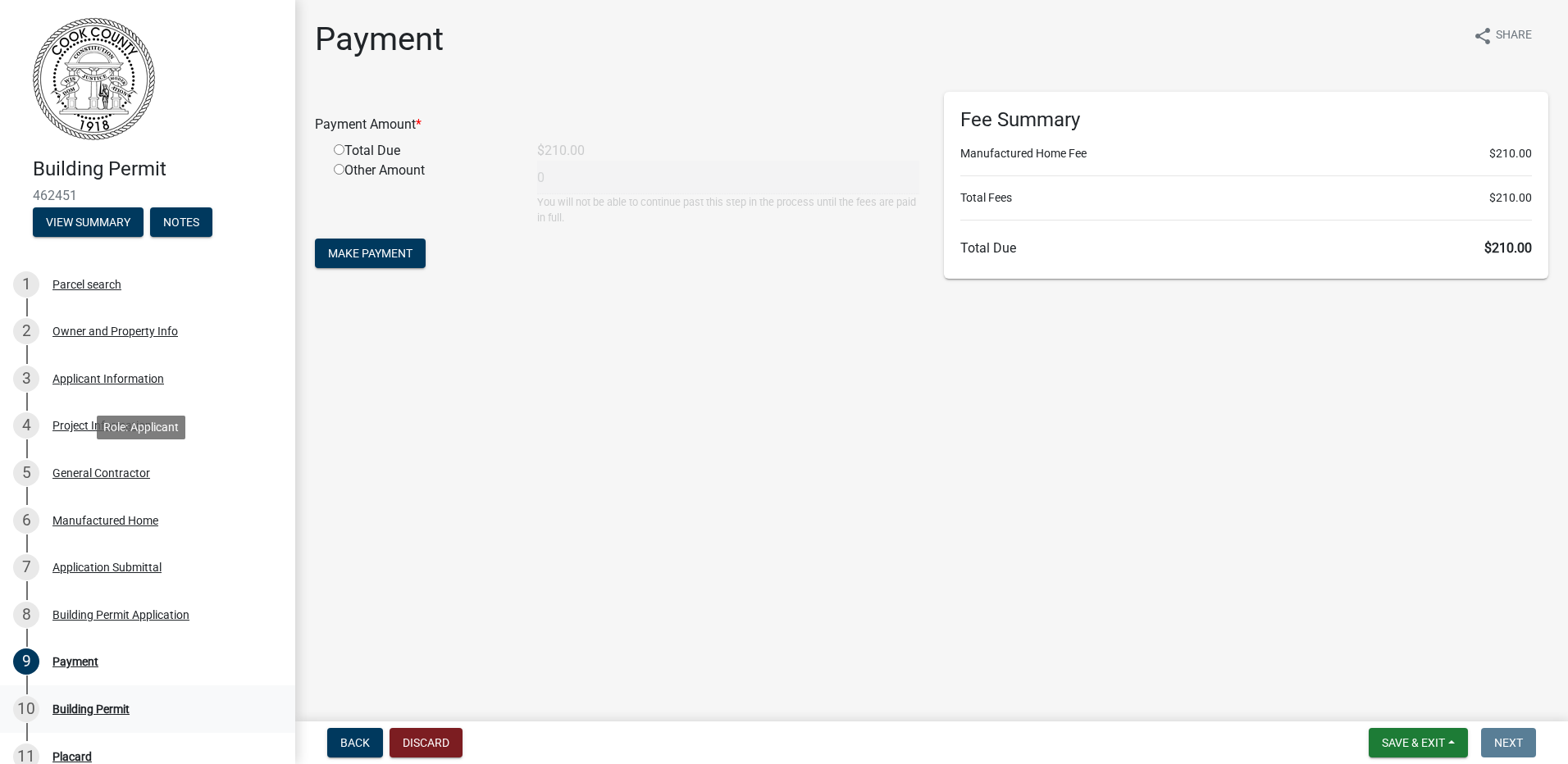
scroll to position [216, 0]
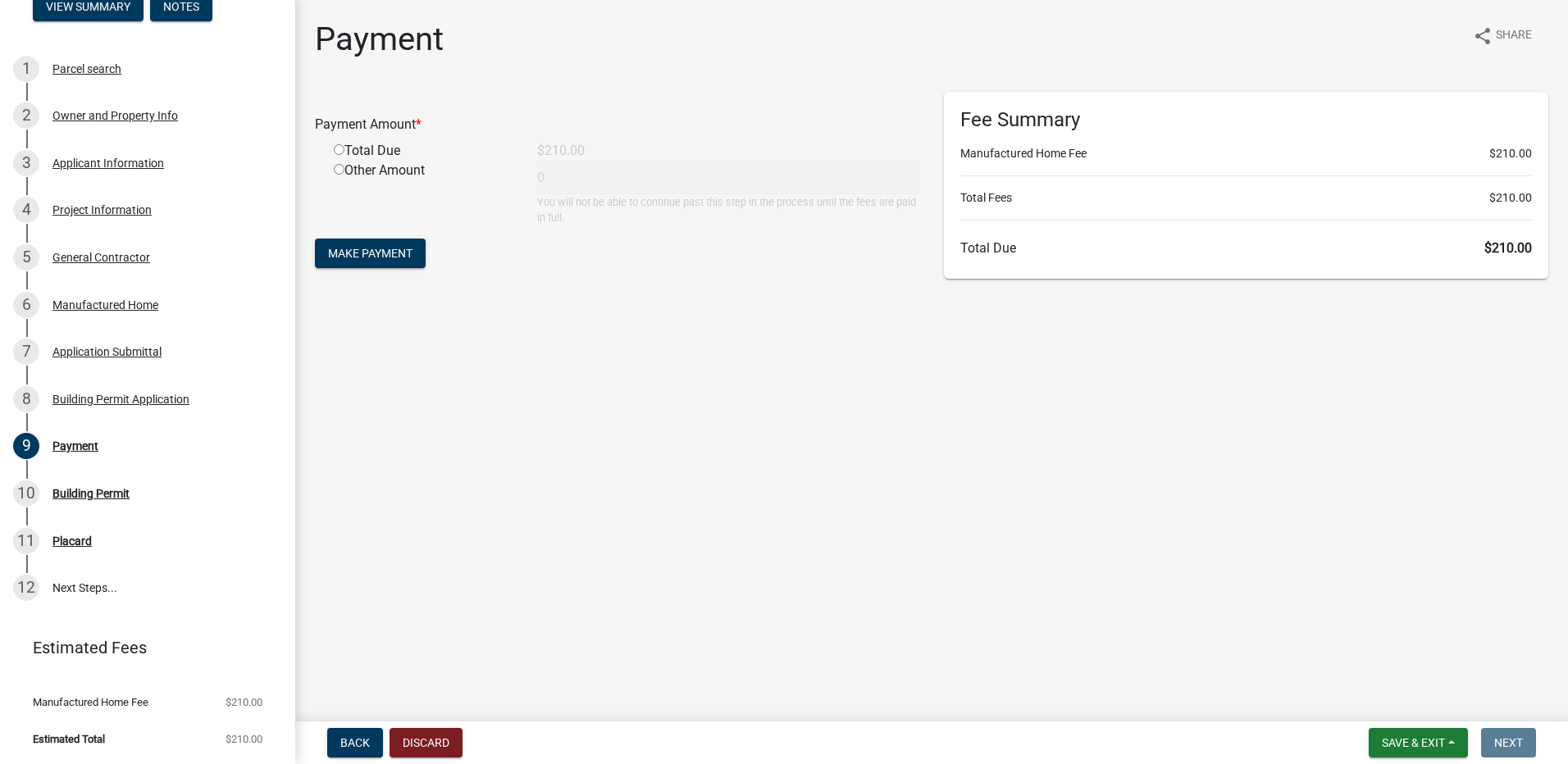
click at [344, 146] on input "radio" at bounding box center [339, 149] width 11 height 11
radio input "true"
type input "210"
click at [335, 258] on span "Make Payment" at bounding box center [370, 253] width 84 height 13
